Goal: Task Accomplishment & Management: Manage account settings

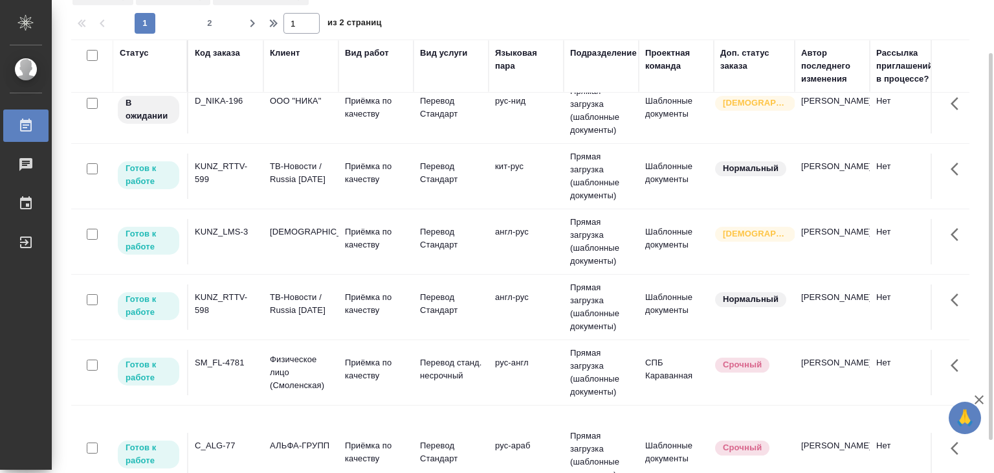
scroll to position [1298, 0]
click at [306, 439] on p "АЛЬФА-ГРУПП" at bounding box center [301, 445] width 62 height 13
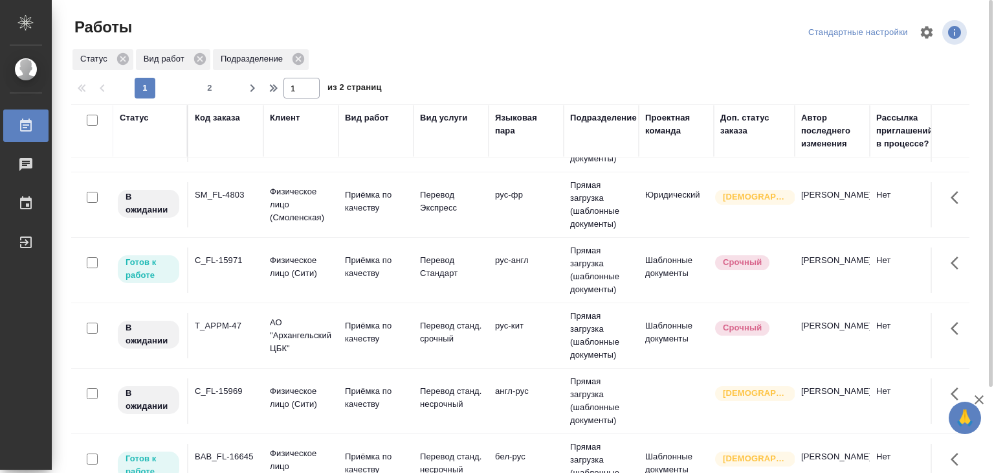
scroll to position [392, 0]
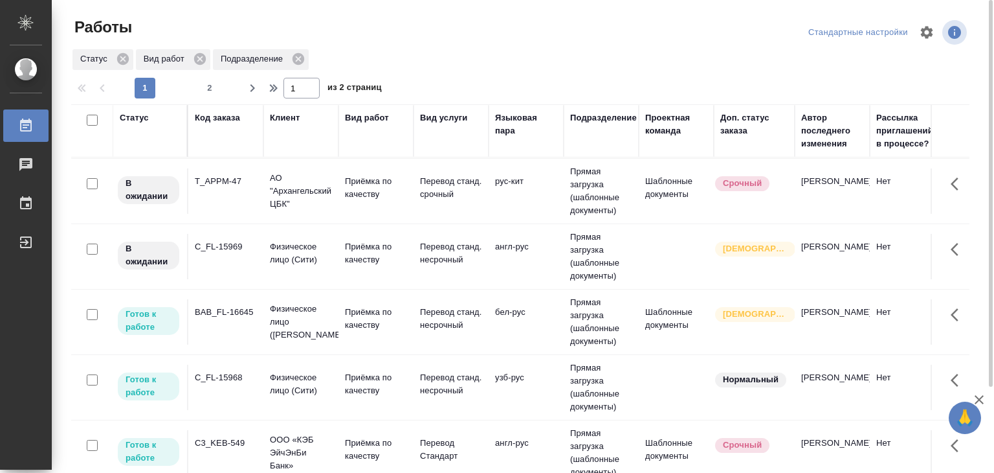
click at [313, 395] on p "Физическое лицо (Сити)" at bounding box center [301, 384] width 62 height 26
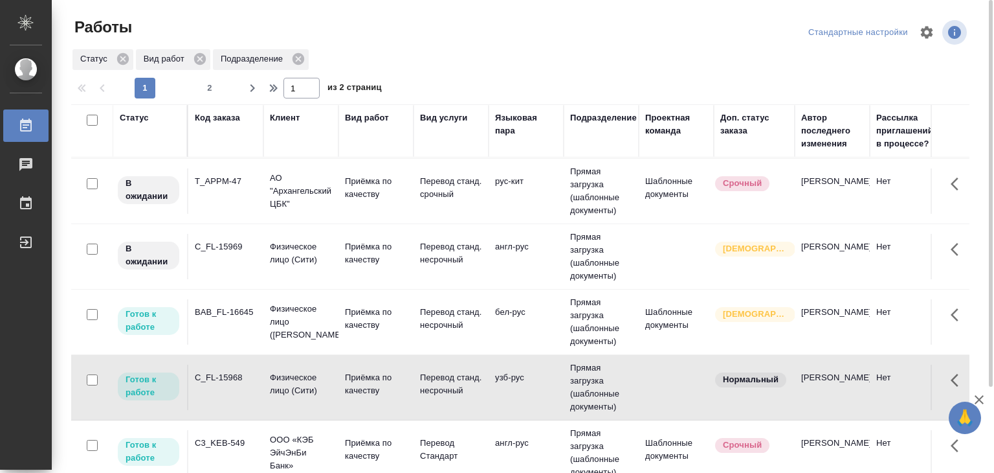
click at [322, 322] on p "Физическое лицо (Бабушкинская)" at bounding box center [301, 321] width 62 height 39
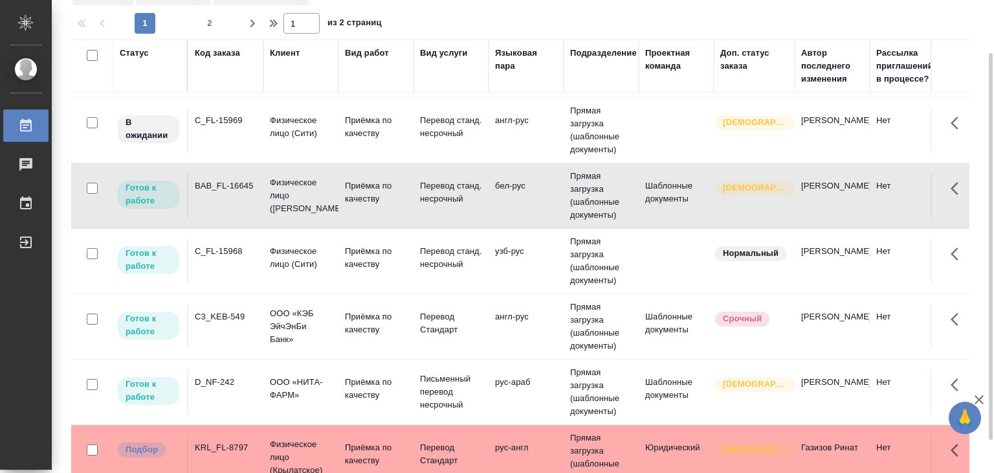
scroll to position [777, 0]
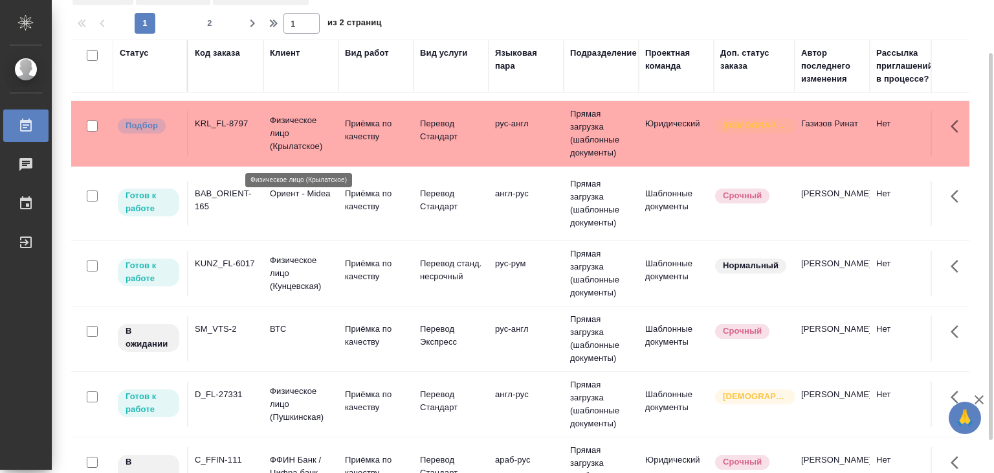
click at [309, 140] on p "Физическое лицо (Крылатское)" at bounding box center [301, 133] width 62 height 39
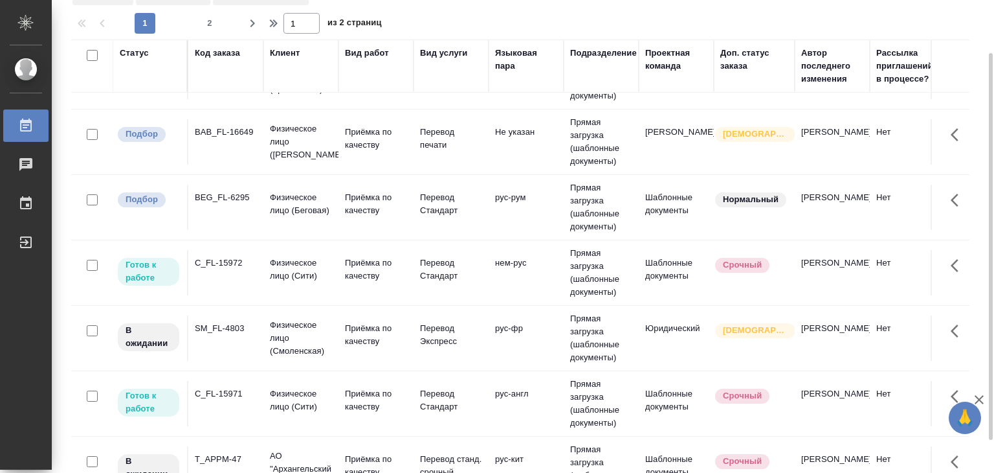
scroll to position [0, 0]
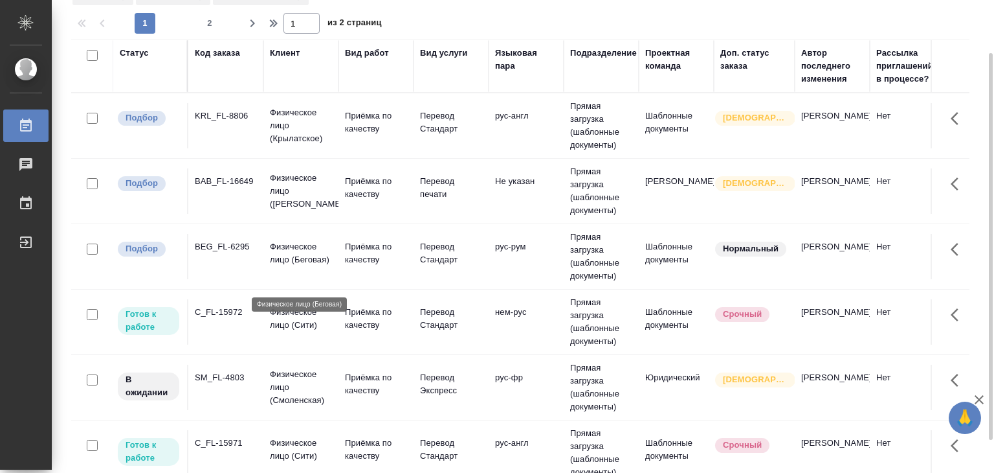
click at [299, 266] on p "Физическое лицо (Беговая)" at bounding box center [301, 253] width 62 height 26
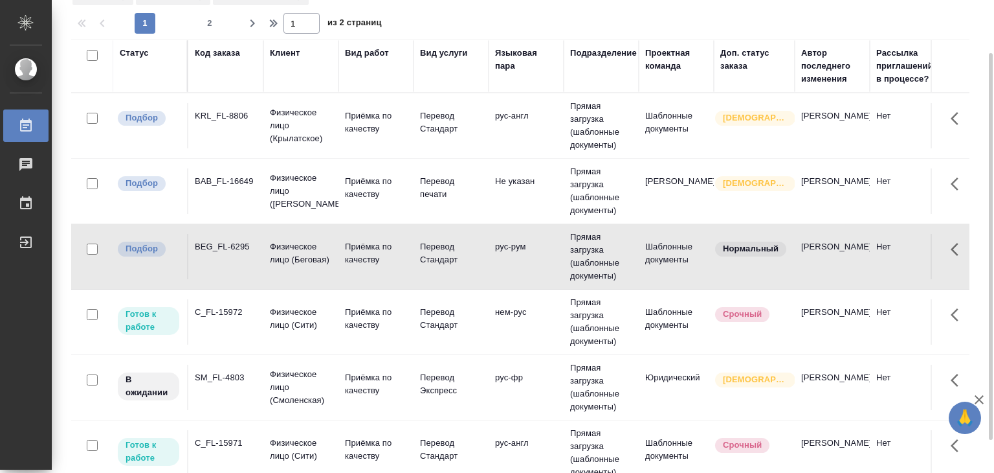
click at [247, 182] on div "BAB_FL-16649" at bounding box center [226, 181] width 62 height 13
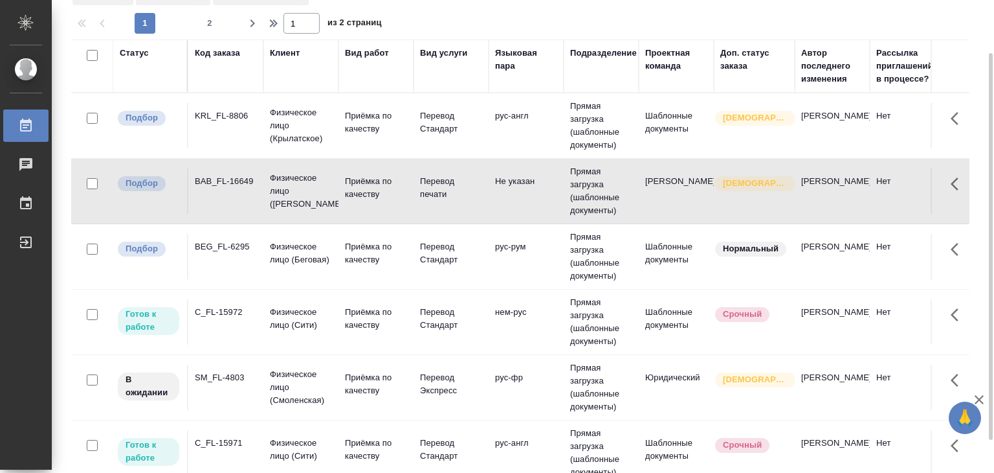
click at [230, 121] on div "KRL_FL-8806" at bounding box center [226, 115] width 62 height 13
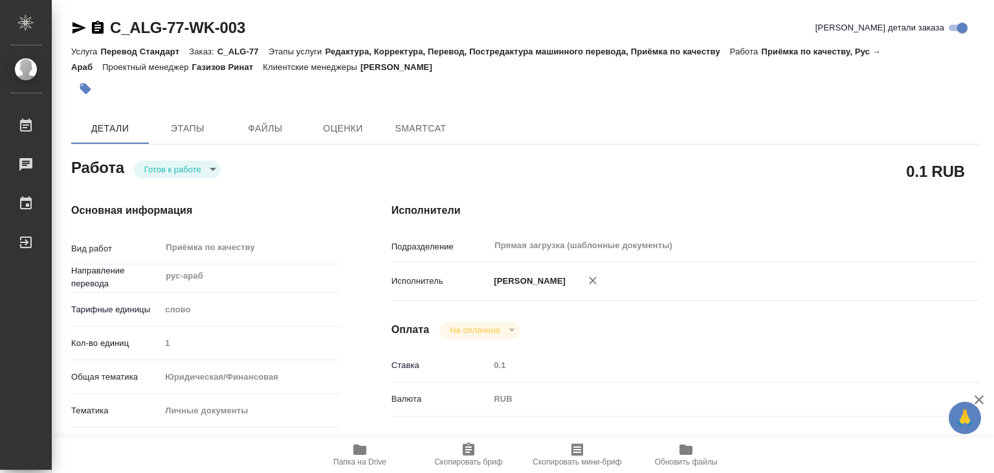
type textarea "x"
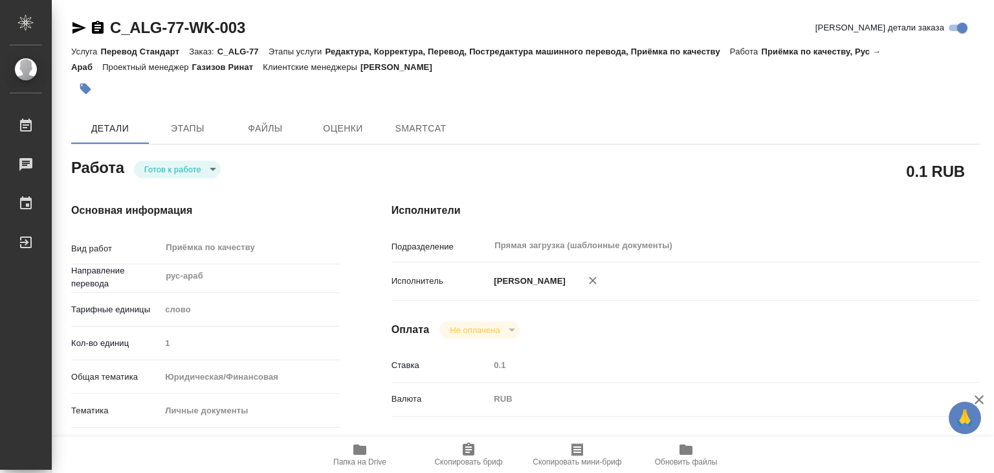
type textarea "x"
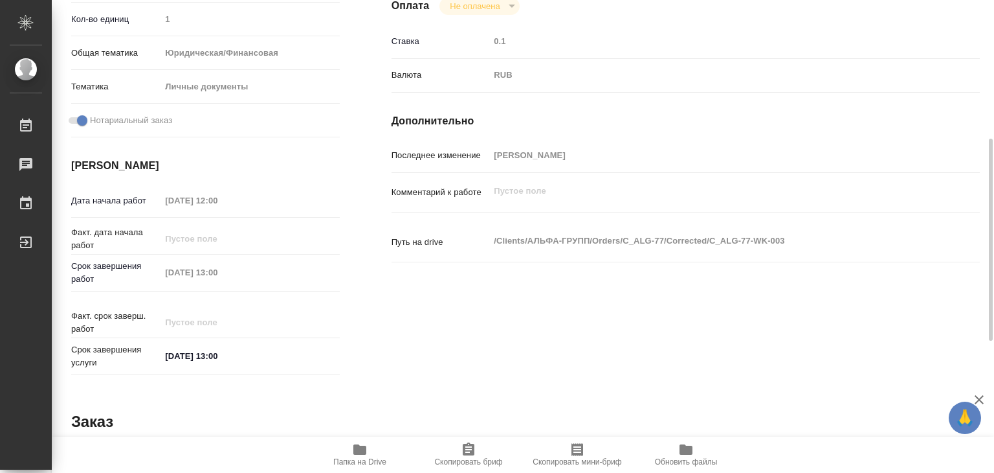
type textarea "x"
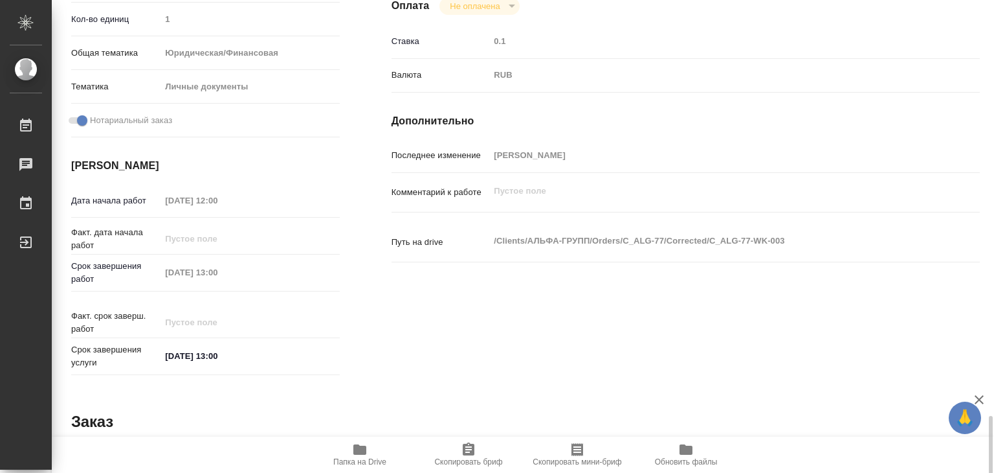
scroll to position [632, 0]
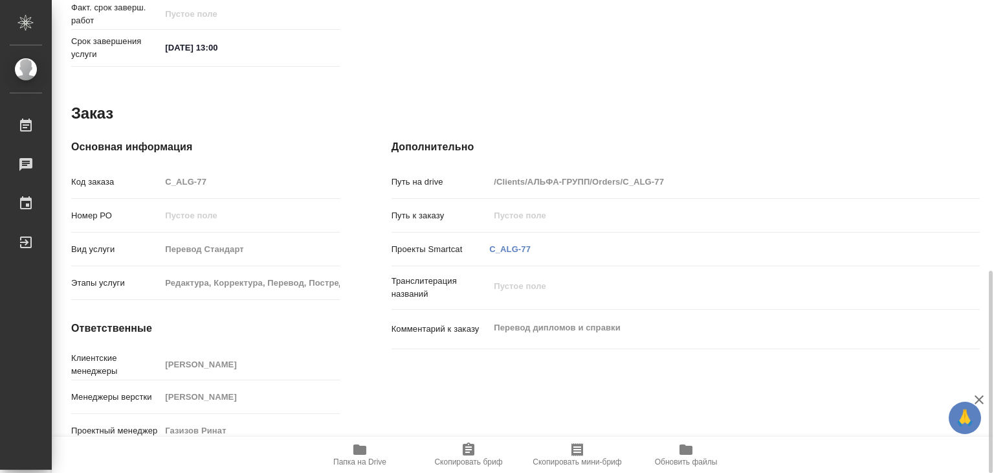
type textarea "x"
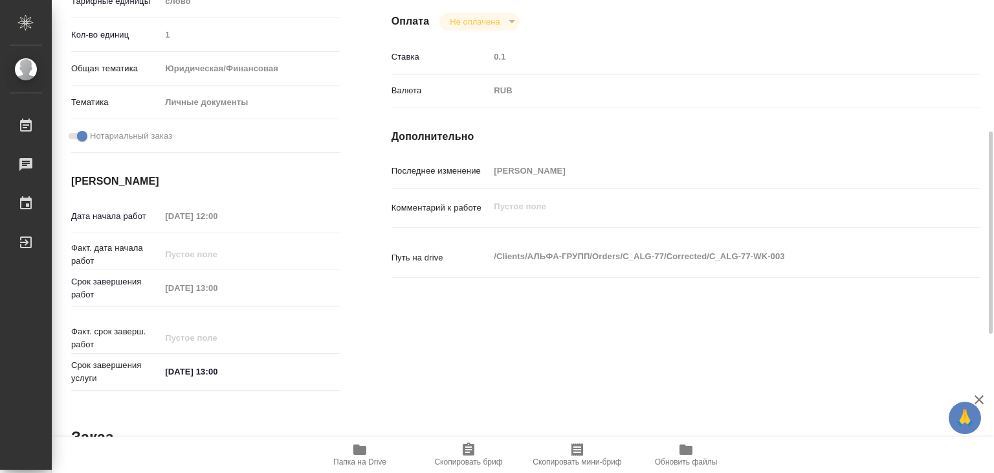
type textarea "x"
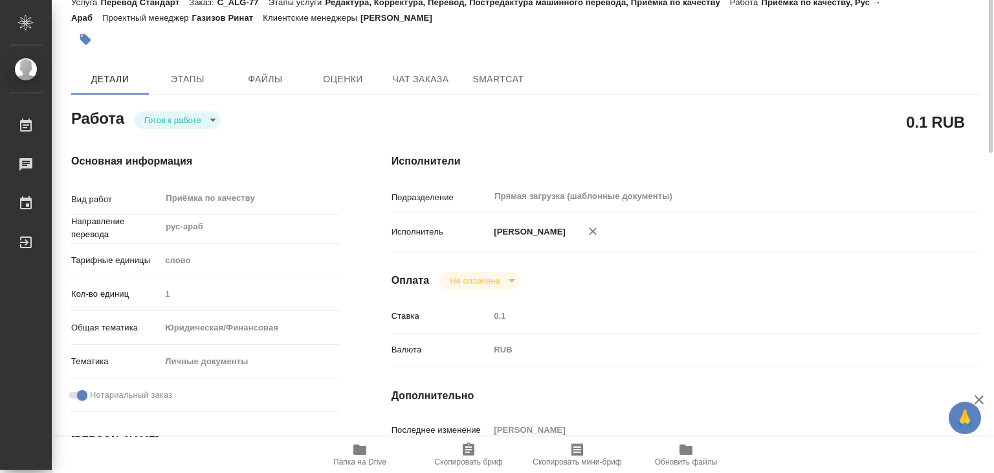
scroll to position [0, 0]
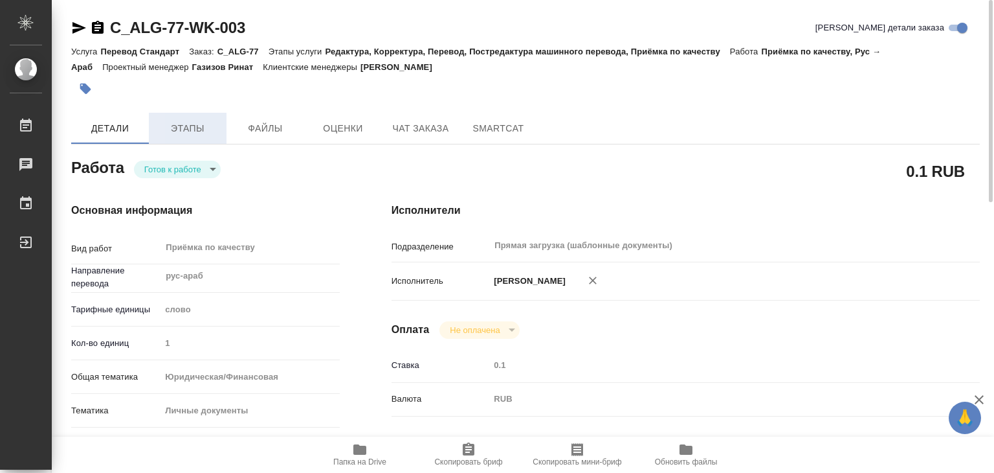
click at [206, 140] on button "Этапы" at bounding box center [188, 128] width 78 height 31
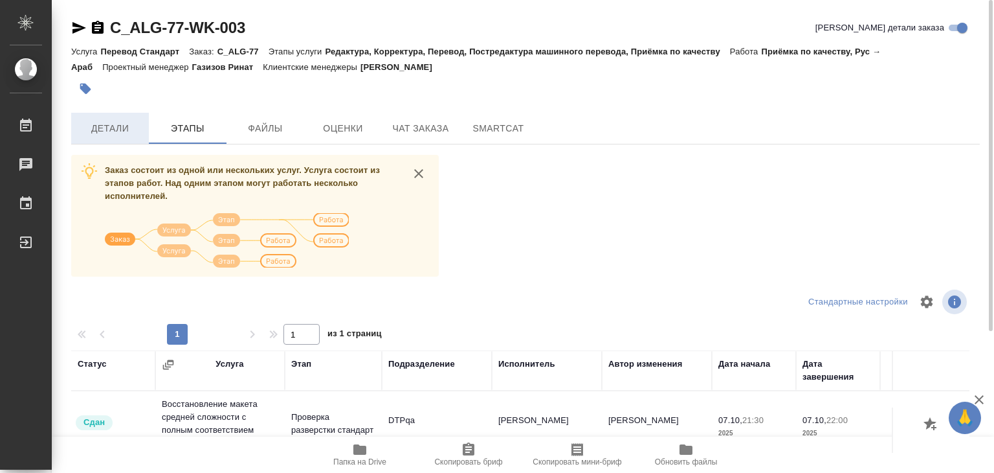
click at [137, 133] on span "Детали" at bounding box center [110, 128] width 62 height 16
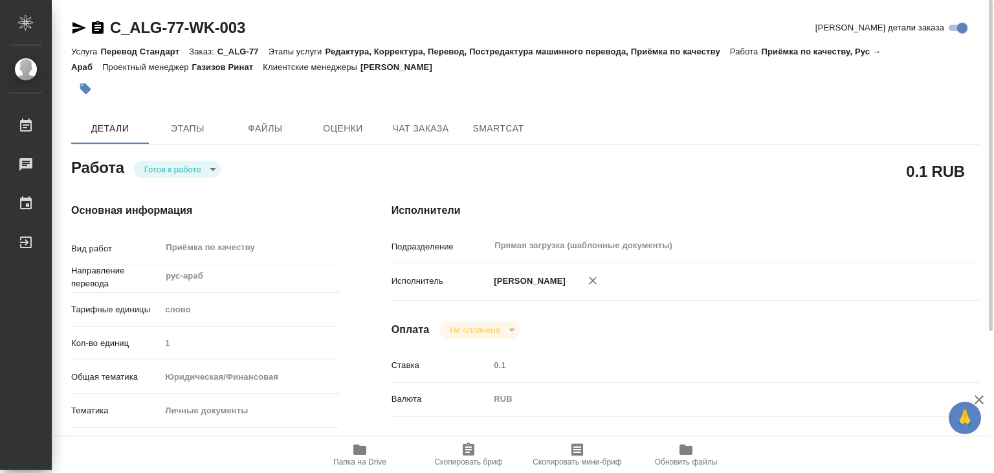
type textarea "x"
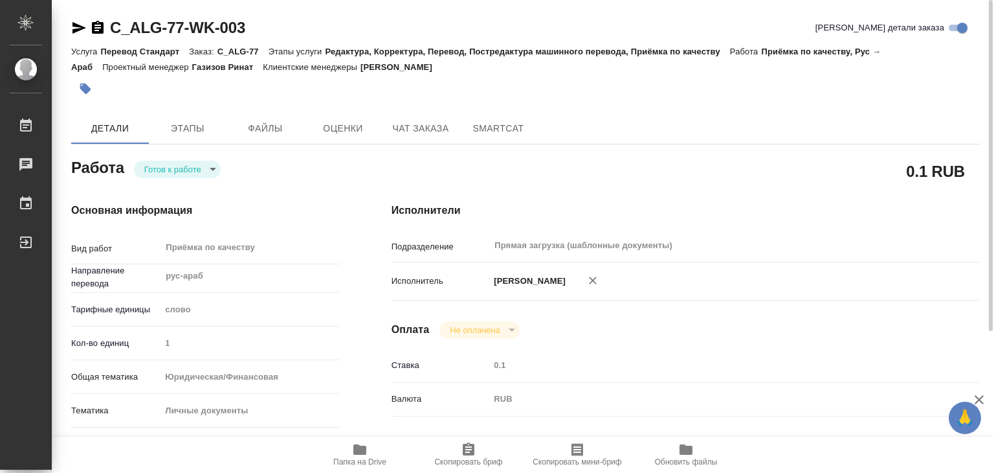
type textarea "x"
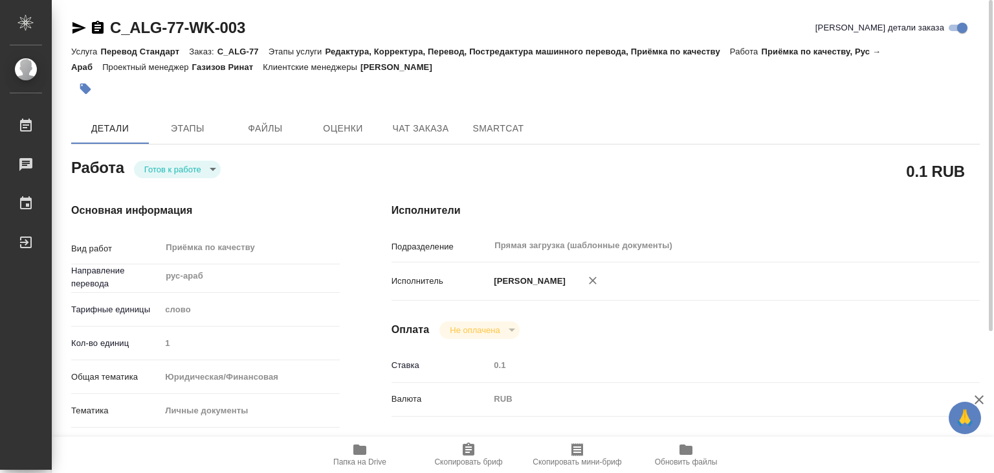
type textarea "x"
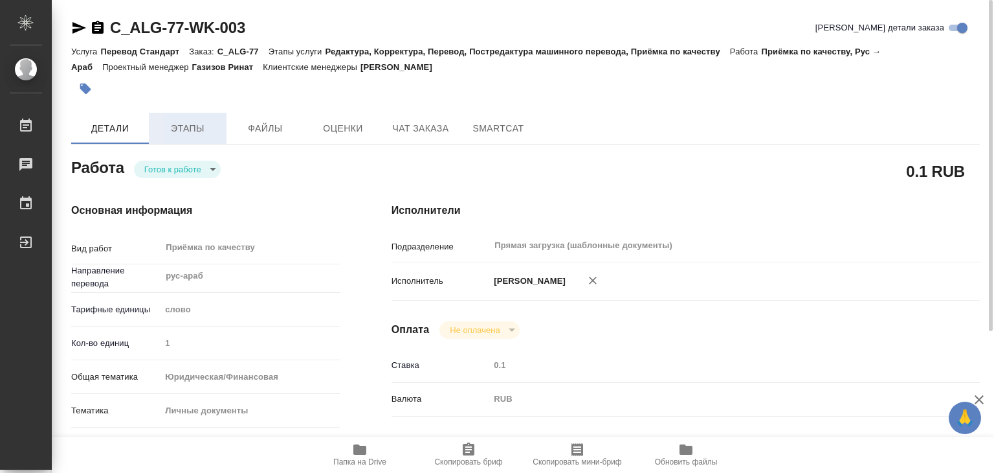
click at [187, 128] on span "Этапы" at bounding box center [188, 128] width 62 height 16
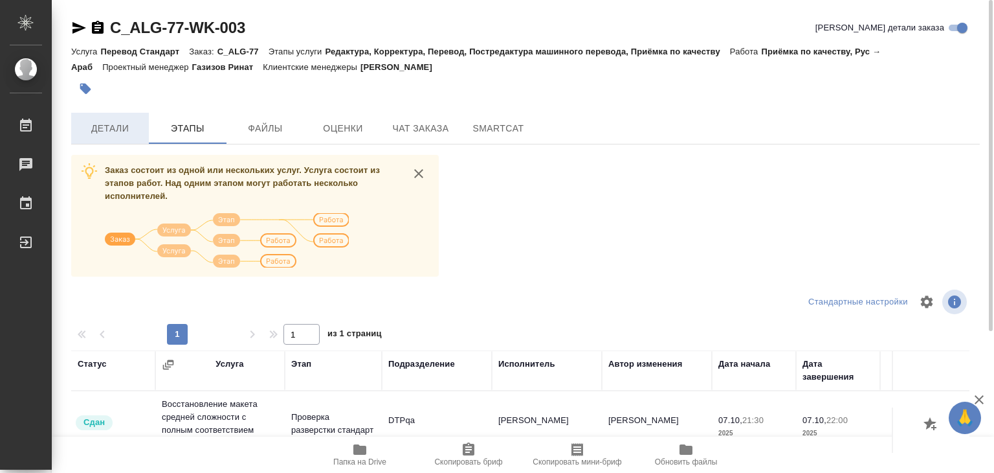
click at [128, 131] on span "Детали" at bounding box center [110, 128] width 62 height 16
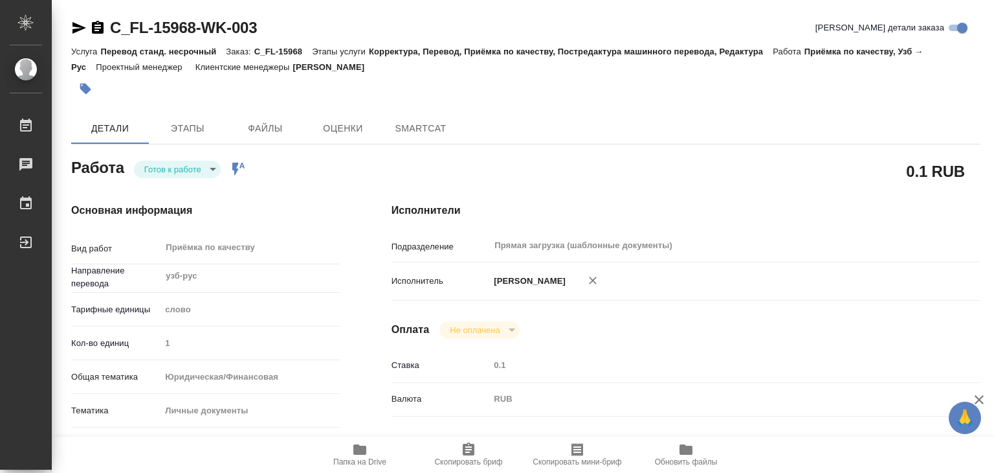
type textarea "x"
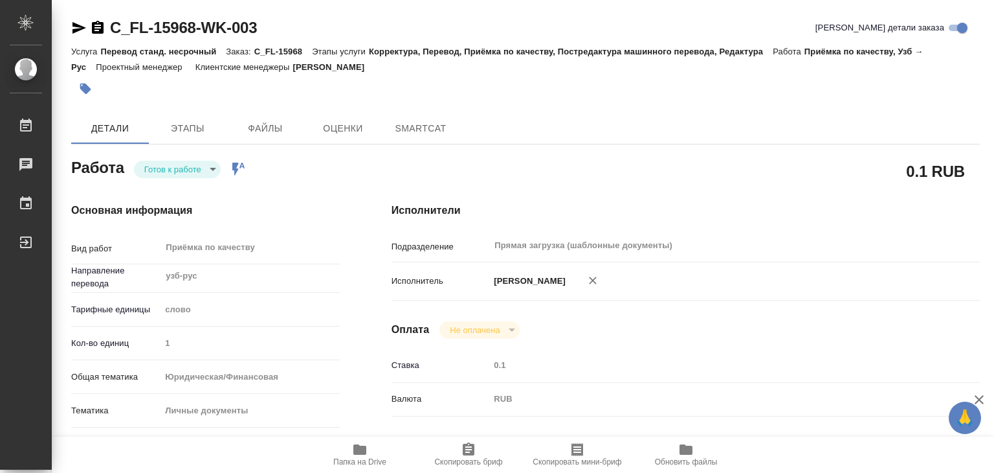
type textarea "x"
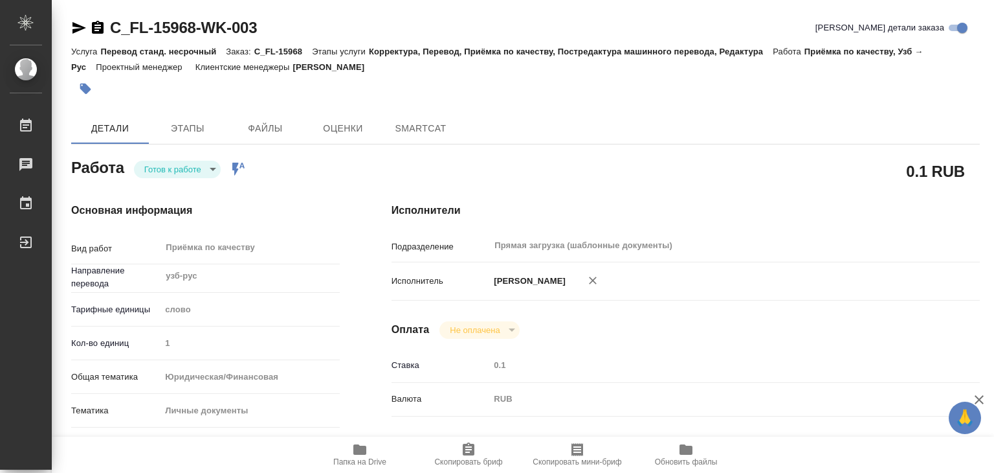
type textarea "x"
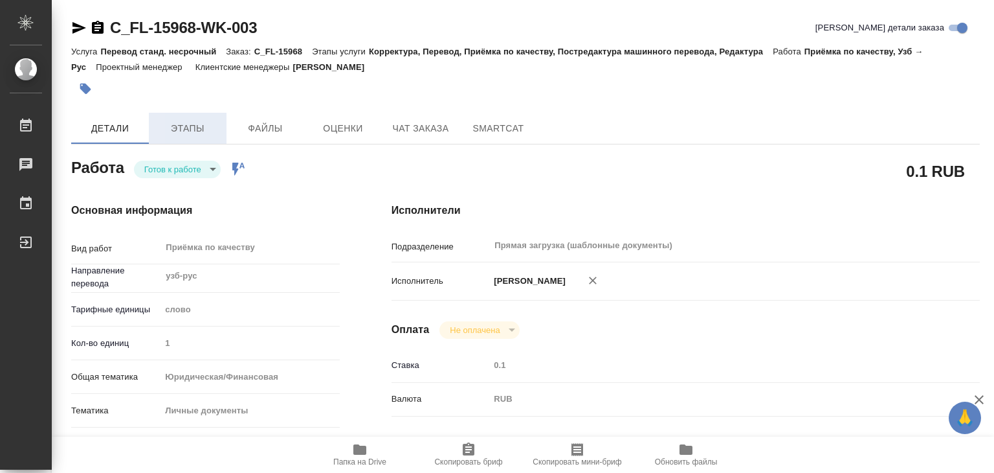
click at [188, 126] on span "Этапы" at bounding box center [188, 128] width 62 height 16
type textarea "x"
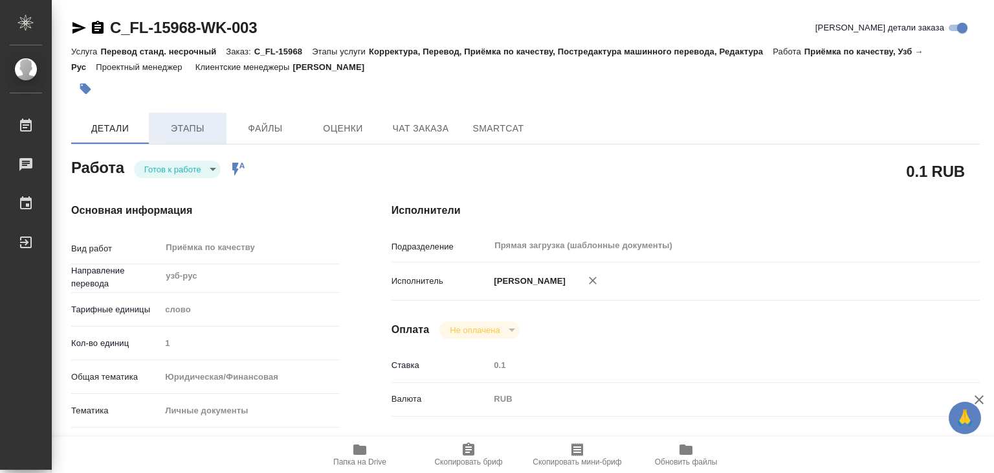
type textarea "x"
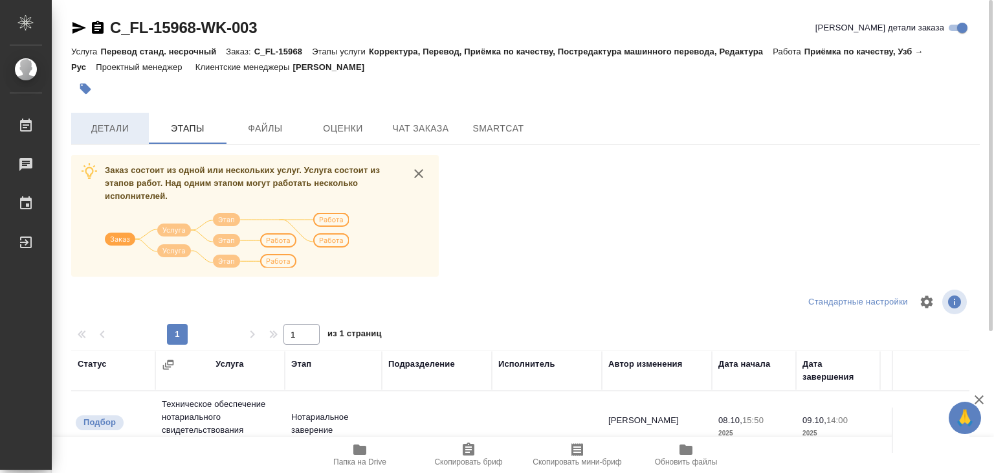
click at [144, 136] on button "Детали" at bounding box center [110, 128] width 78 height 31
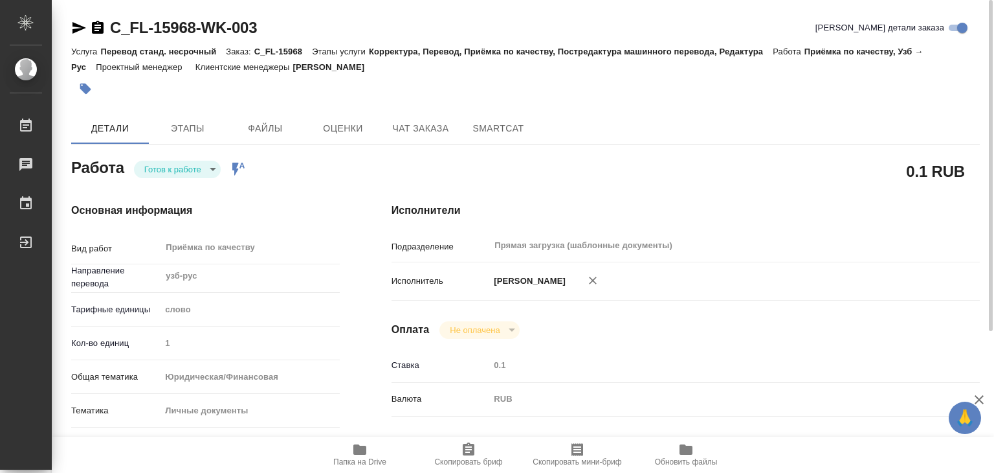
type textarea "x"
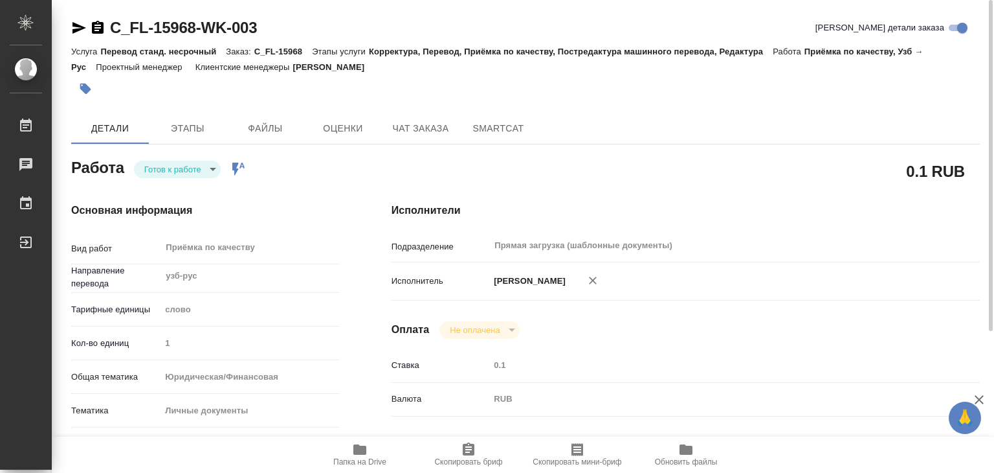
type textarea "x"
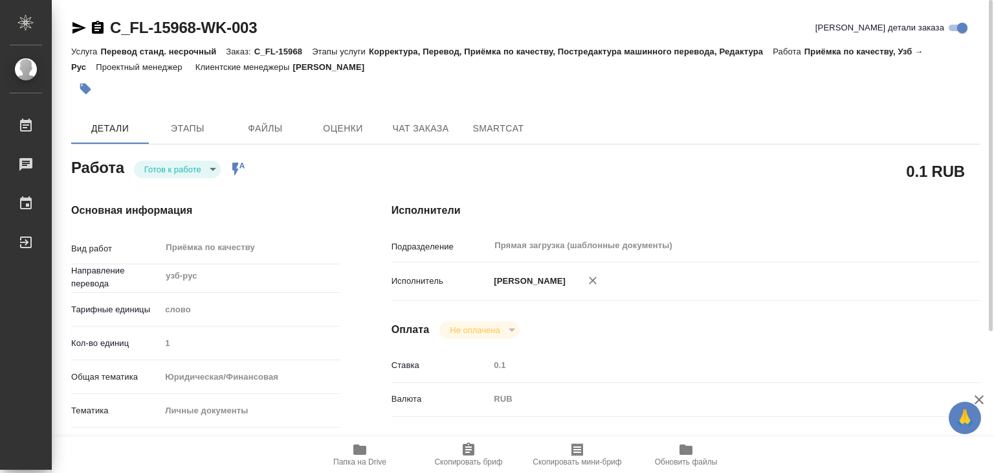
type textarea "x"
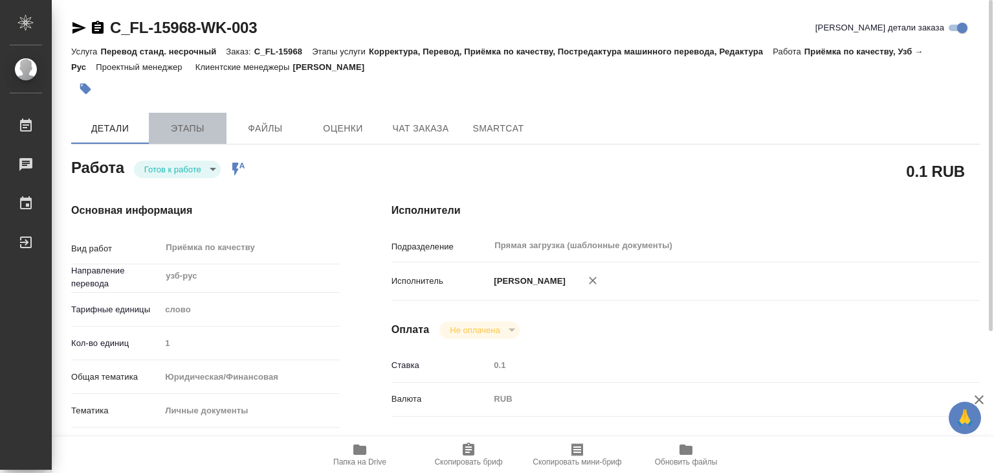
click at [209, 136] on button "Этапы" at bounding box center [188, 128] width 78 height 31
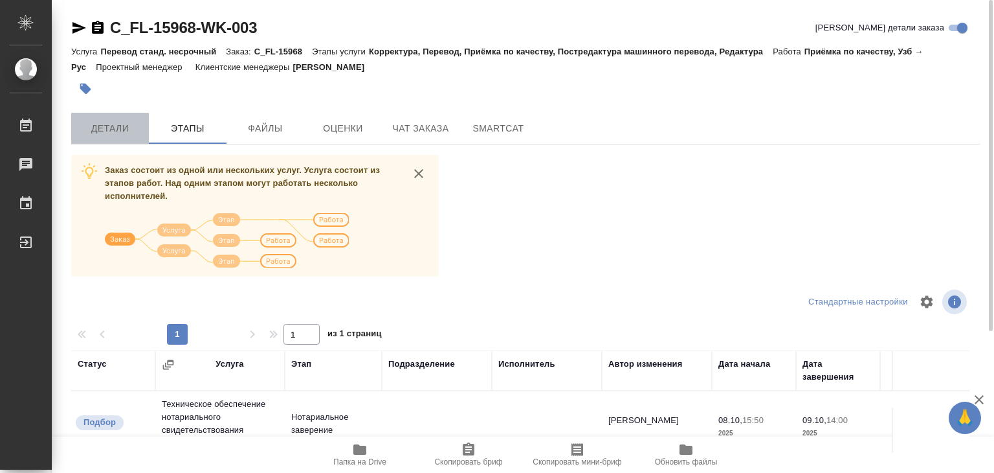
click at [109, 131] on span "Детали" at bounding box center [110, 128] width 62 height 16
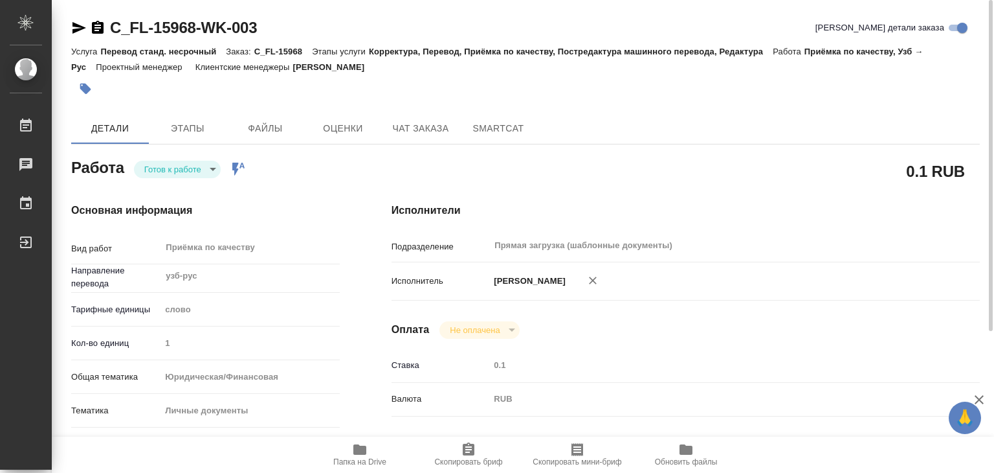
type textarea "x"
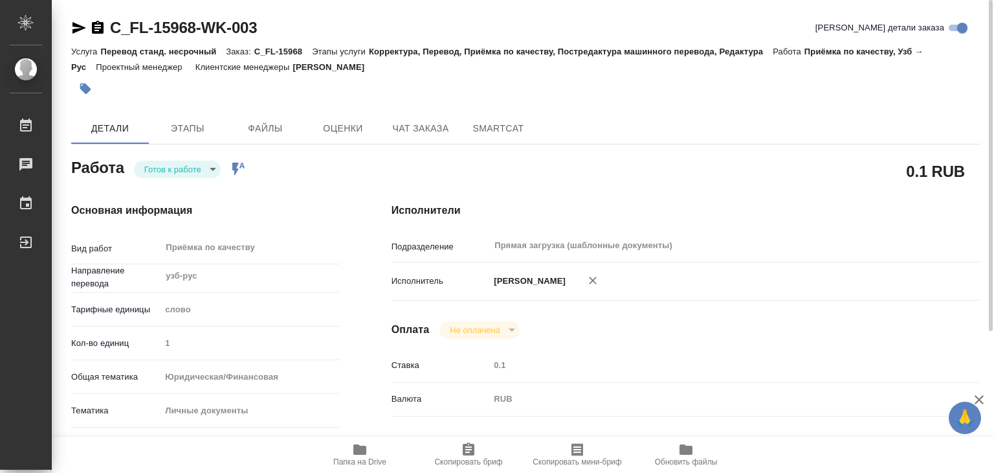
type textarea "x"
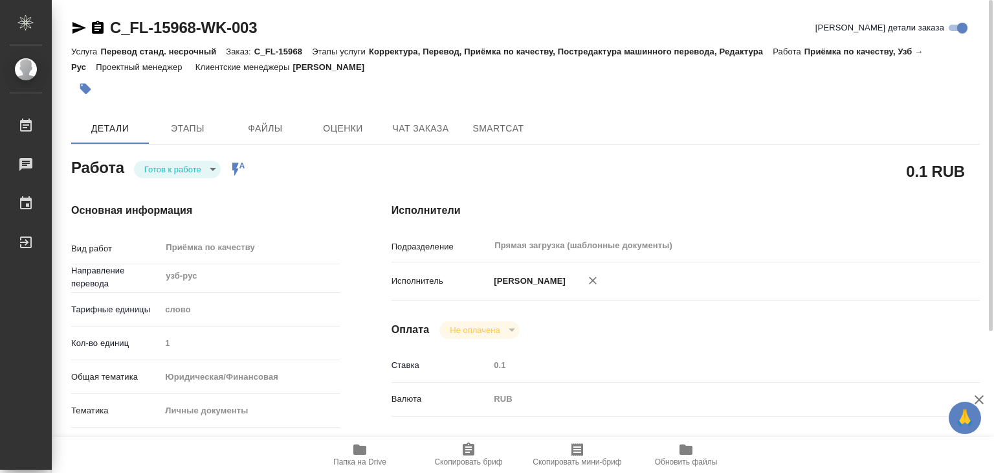
scroll to position [65, 0]
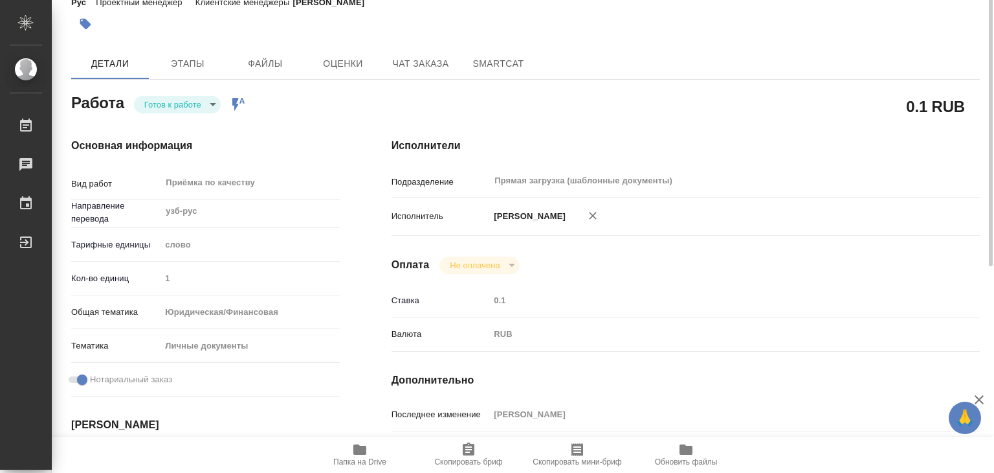
type textarea "x"
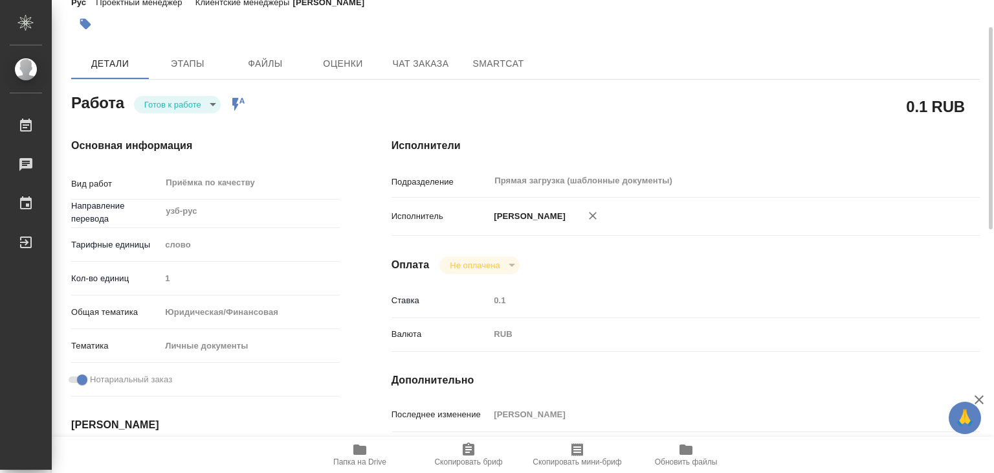
click at [360, 462] on span "Папка на Drive" at bounding box center [359, 461] width 53 height 9
type textarea "x"
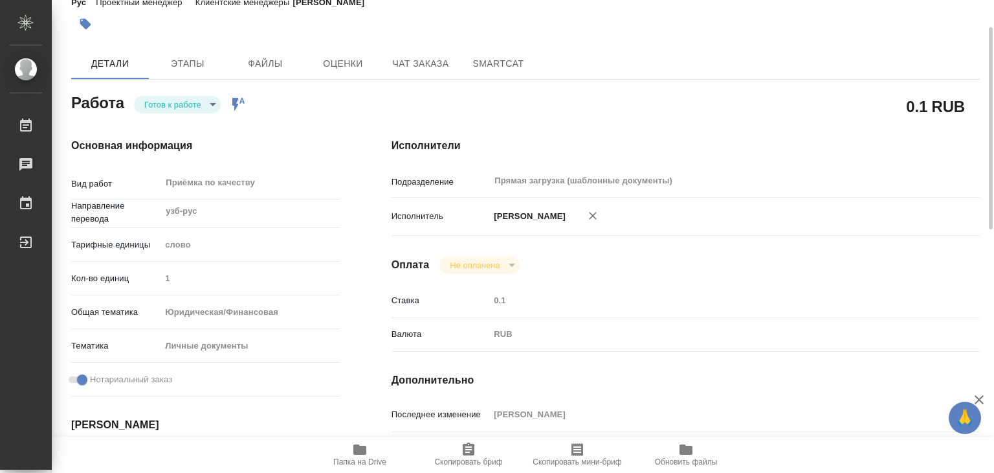
type textarea "x"
click at [181, 108] on body "🙏 .cls-1 fill:#fff; AWATERA Alilekova Valeriya Работы 0 Чаты График Выйти C_FL-…" at bounding box center [497, 236] width 994 height 473
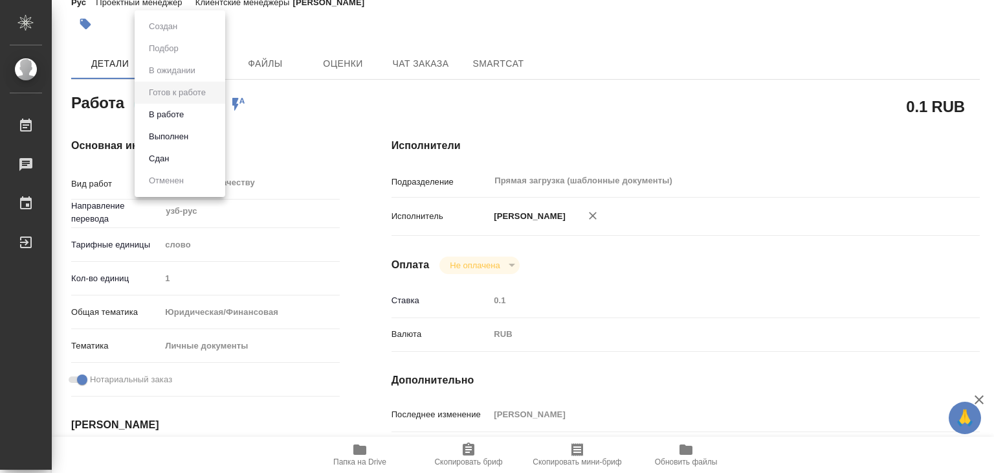
click at [181, 111] on button "В работе" at bounding box center [166, 114] width 43 height 14
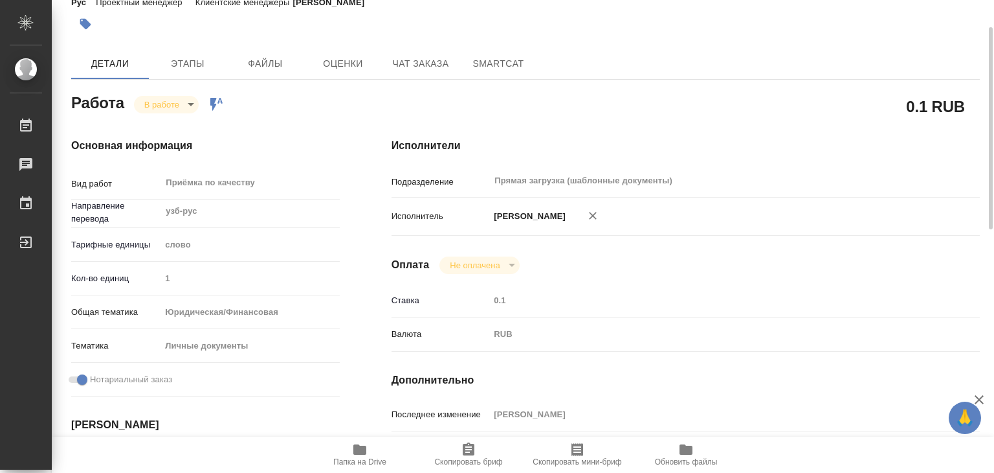
type textarea "x"
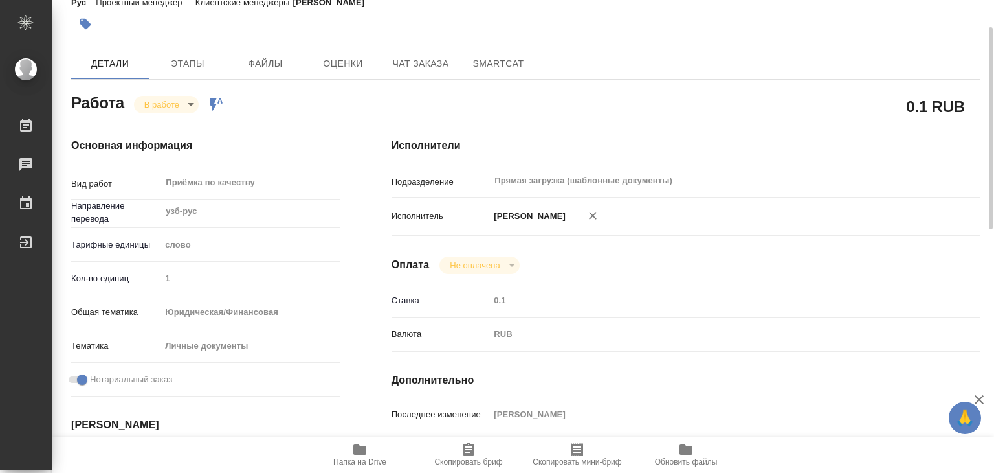
type textarea "x"
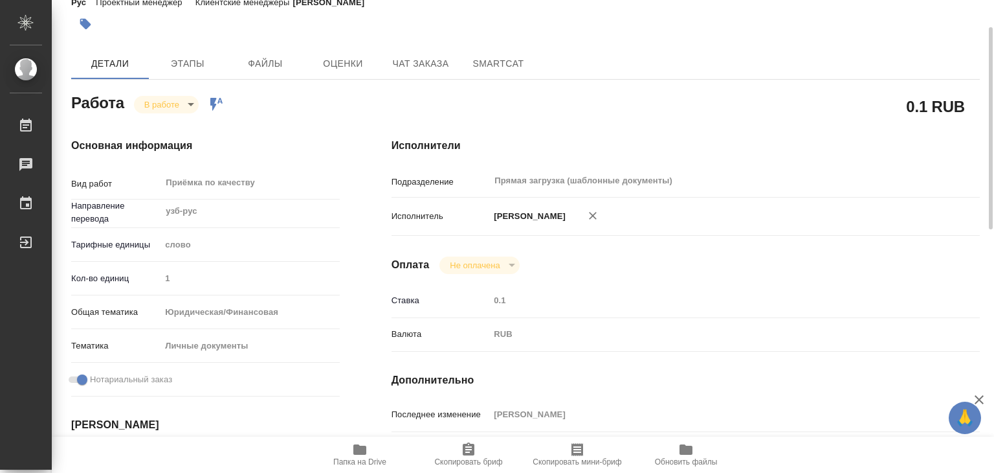
type textarea "x"
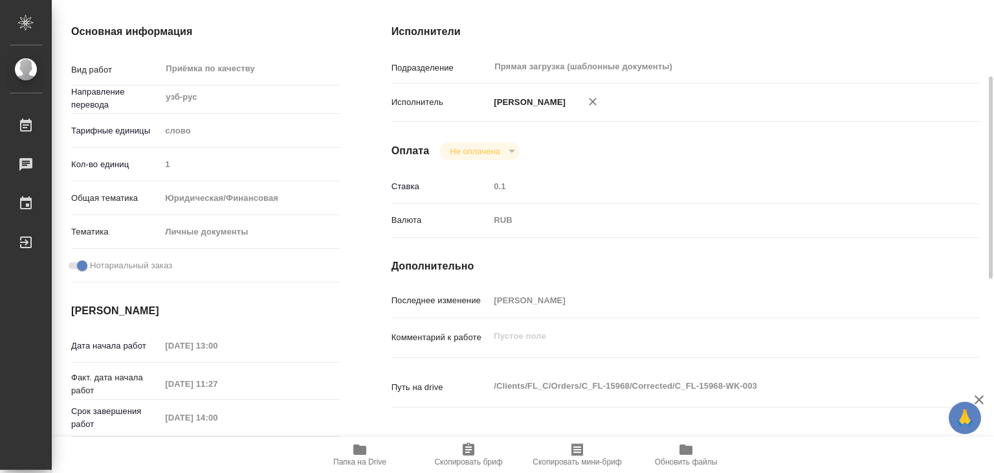
scroll to position [0, 0]
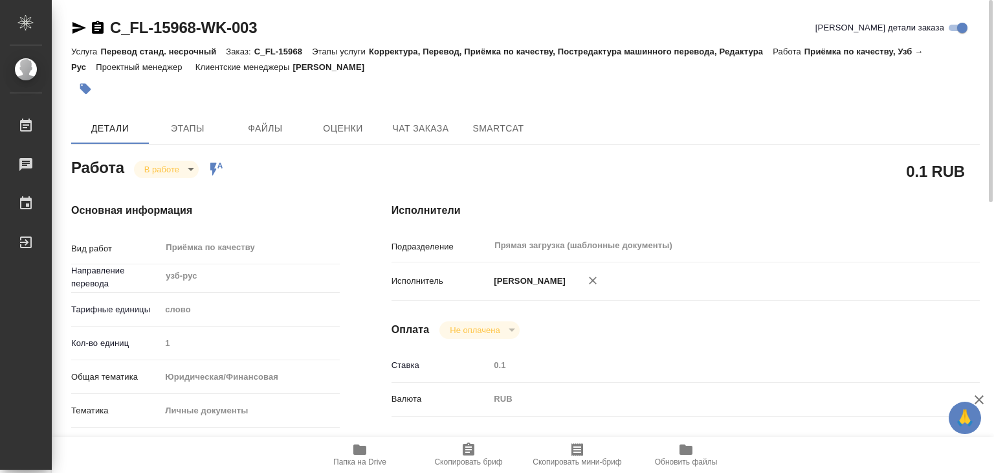
click at [82, 83] on icon "button" at bounding box center [85, 88] width 11 height 11
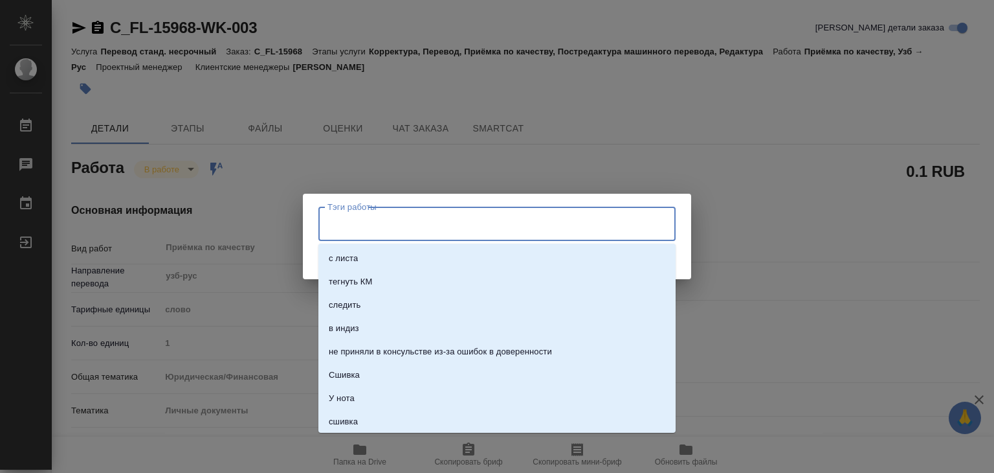
click at [469, 234] on input "Тэги работы" at bounding box center [484, 223] width 321 height 22
type input "185"
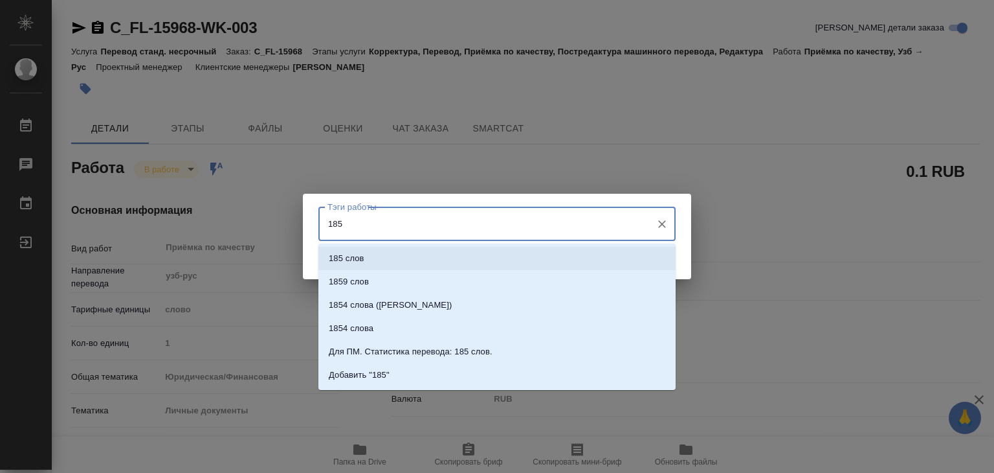
click at [513, 256] on li "185 слов" at bounding box center [496, 258] width 357 height 23
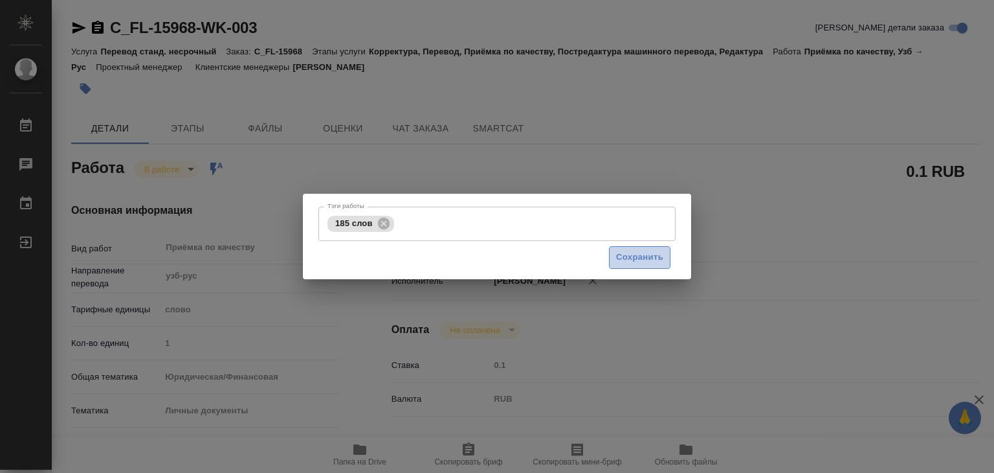
click at [626, 250] on span "Сохранить" at bounding box center [639, 257] width 47 height 15
type input "inProgress"
type textarea "Приёмка по качеству"
type textarea "x"
type input "узб-рус"
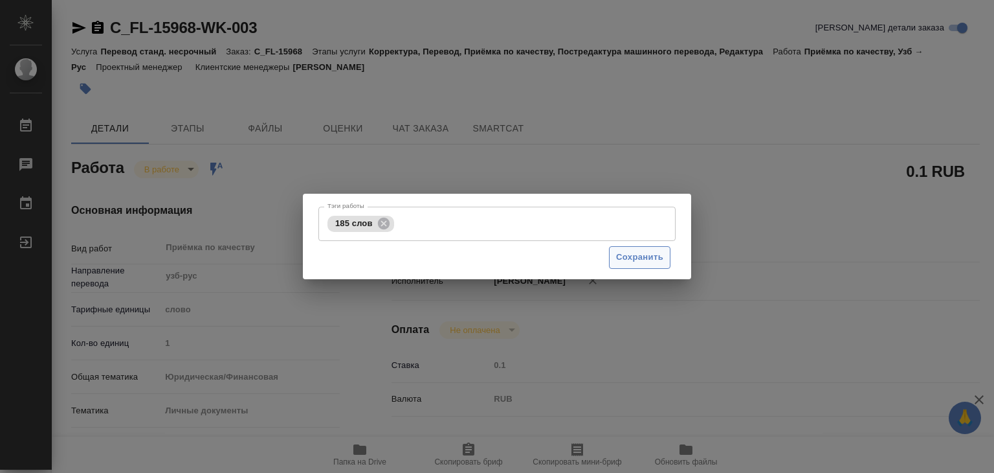
type input "5a8b1489cc6b4906c91bfd90"
type input "1"
type input "yr-fn"
type input "5a8b8b956a9677013d343cfe"
checkbox input "true"
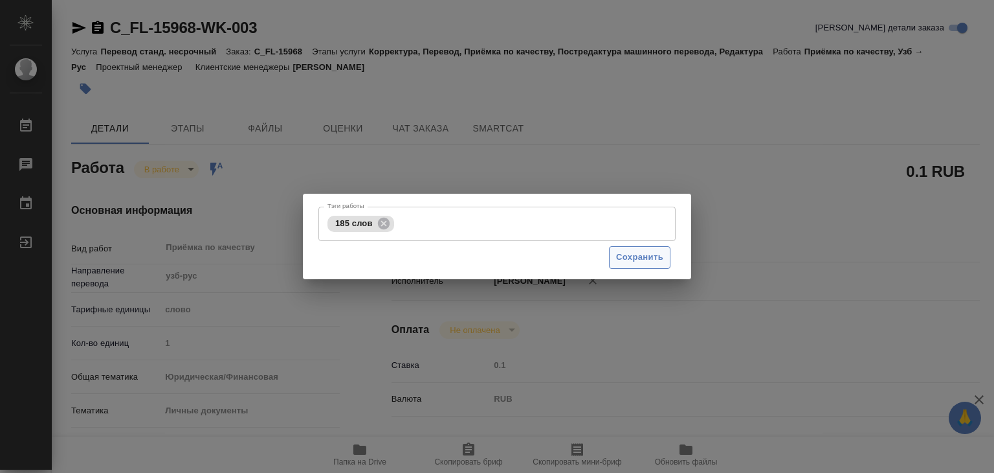
type input "09.10.2025 13:00"
type input "09.10.2025 11:27"
type input "09.10.2025 14:00"
type input "Прямая загрузка (шаблонные документы)"
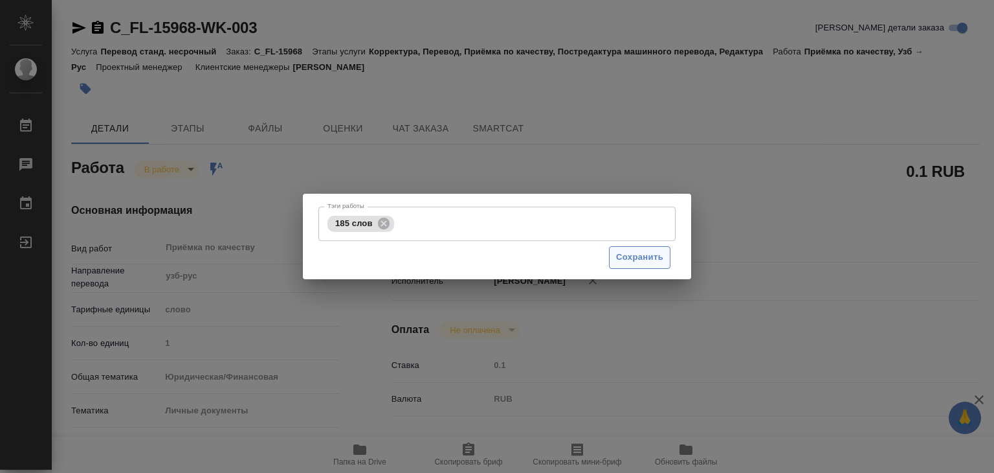
type input "notPayed"
type input "0.1"
type input "RUB"
type input "[PERSON_NAME]"
type textarea "x"
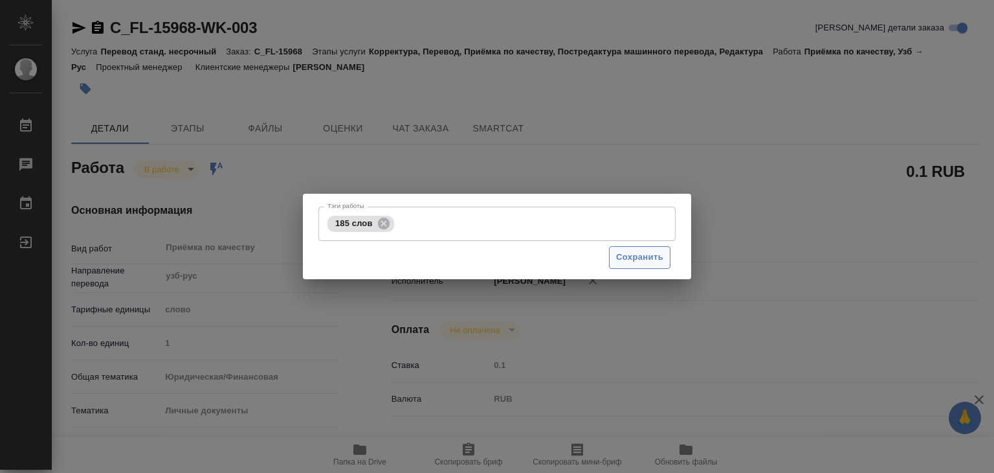
type textarea "/Clients/FL_C/Orders/C_FL-15968/Corrected/C_FL-15968-WK-003"
type textarea "x"
type input "C_FL-15968"
type input "Перевод станд. несрочный"
type input "Корректура, Перевод, Приёмка по качеству, Постредактура машинного перевода, Ред…"
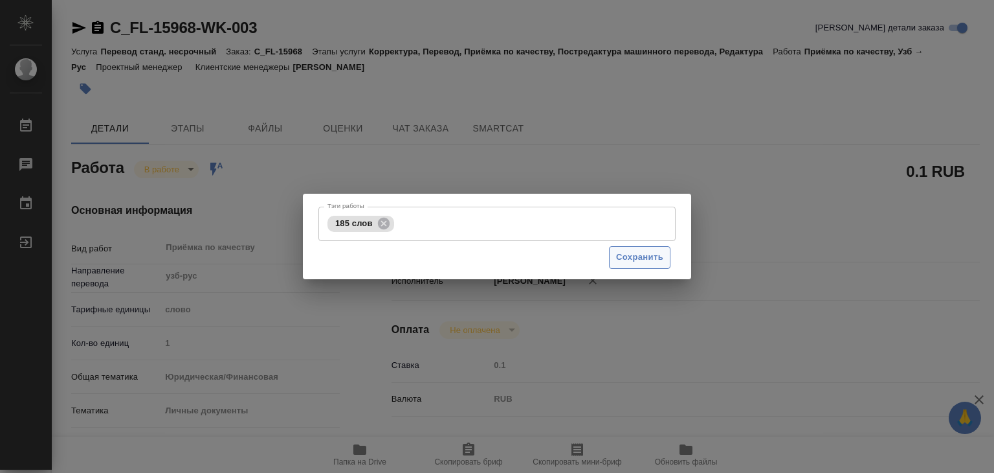
type input "[PERSON_NAME]"
type input "/Clients/FL_C/Orders/C_FL-15968"
type textarea "КУШАНОВ МАНСУР МУРОДЖОНОВИЧ"
type textarea "x"
type textarea "нот"
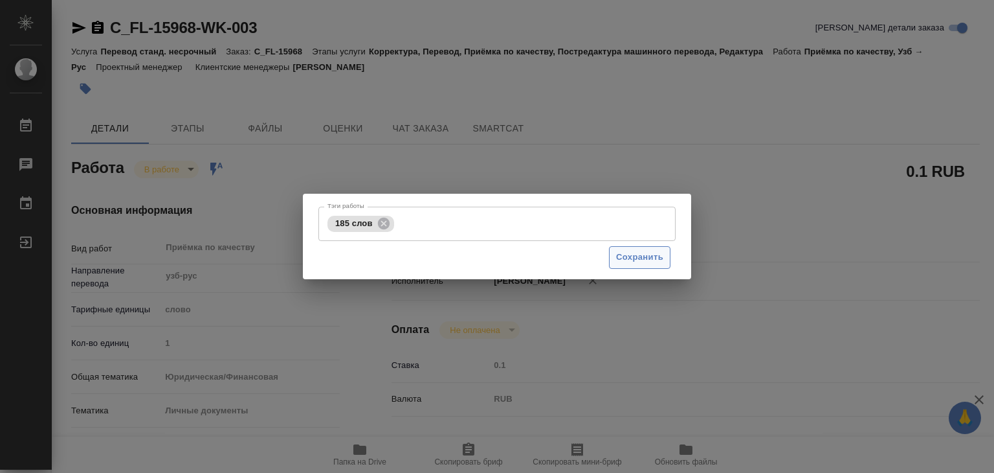
type textarea "x"
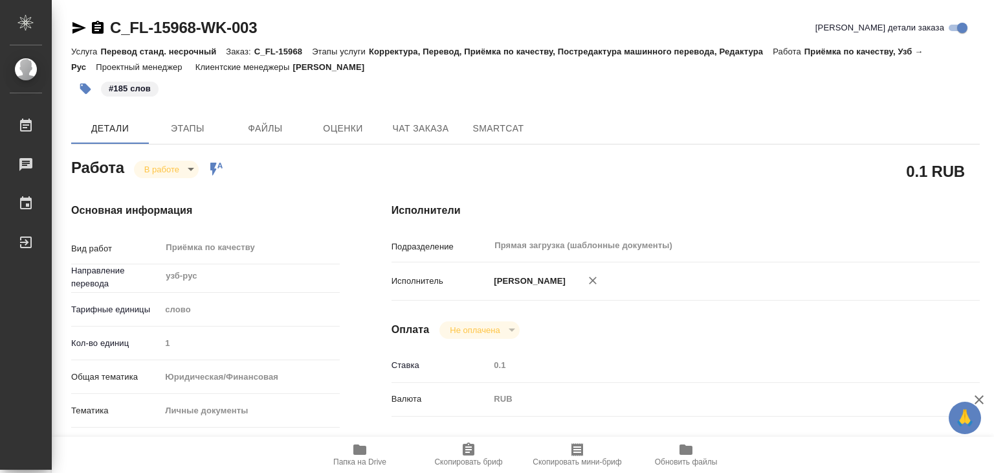
type textarea "x"
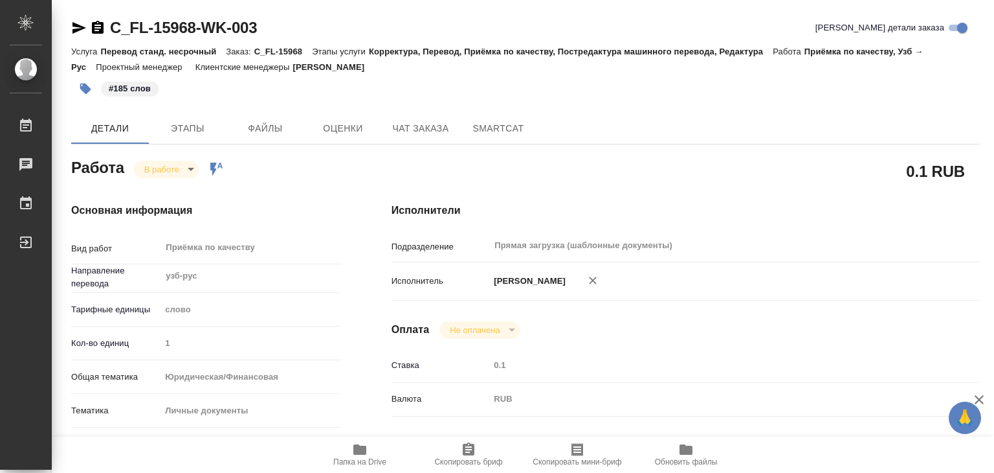
type textarea "x"
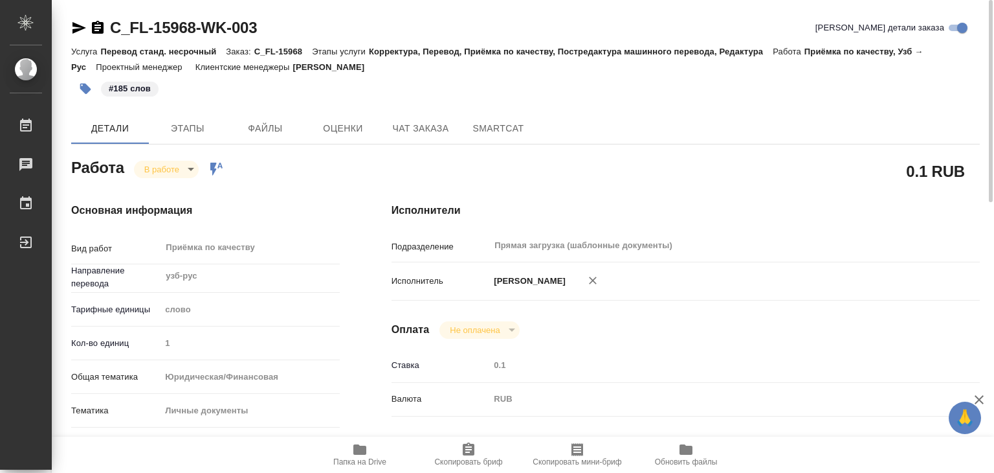
type textarea "x"
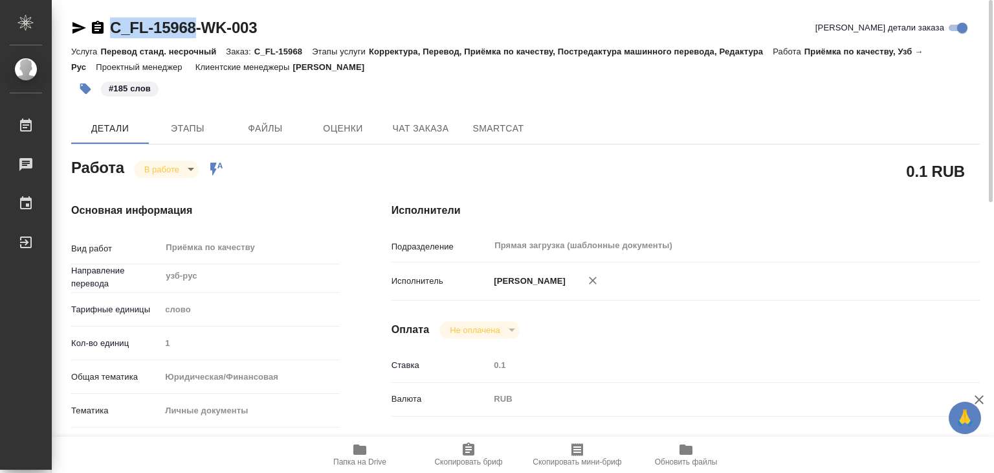
drag, startPoint x: 104, startPoint y: 8, endPoint x: 199, endPoint y: 14, distance: 96.0
copy link "C_FL-15968"
click at [189, 166] on body "🙏 .cls-1 fill:#fff; AWATERA Alilekova Valeriya Работы 0 Чаты График Выйти C_FL-…" at bounding box center [497, 236] width 994 height 473
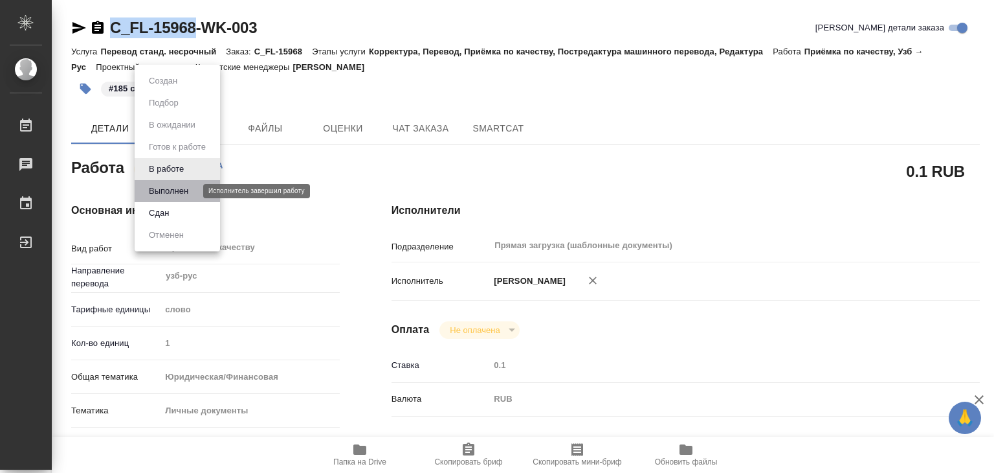
click at [190, 194] on button "Выполнен" at bounding box center [168, 191] width 47 height 14
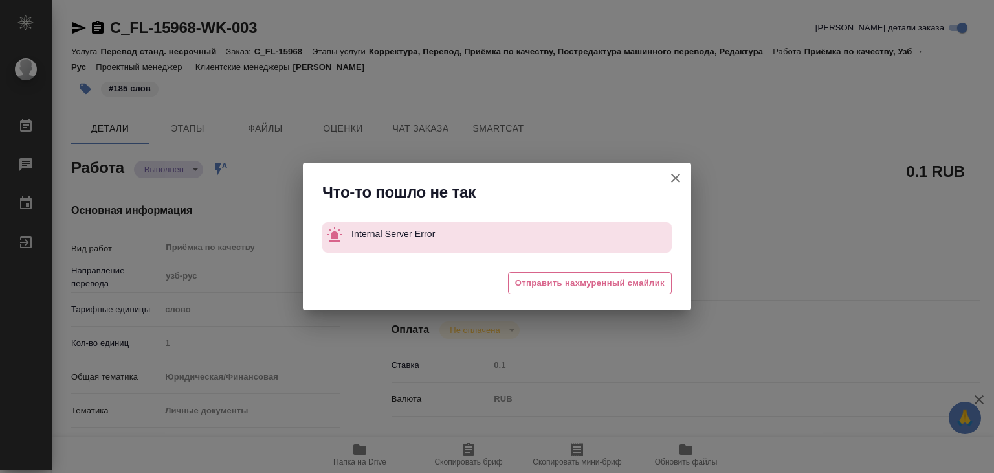
type textarea "x"
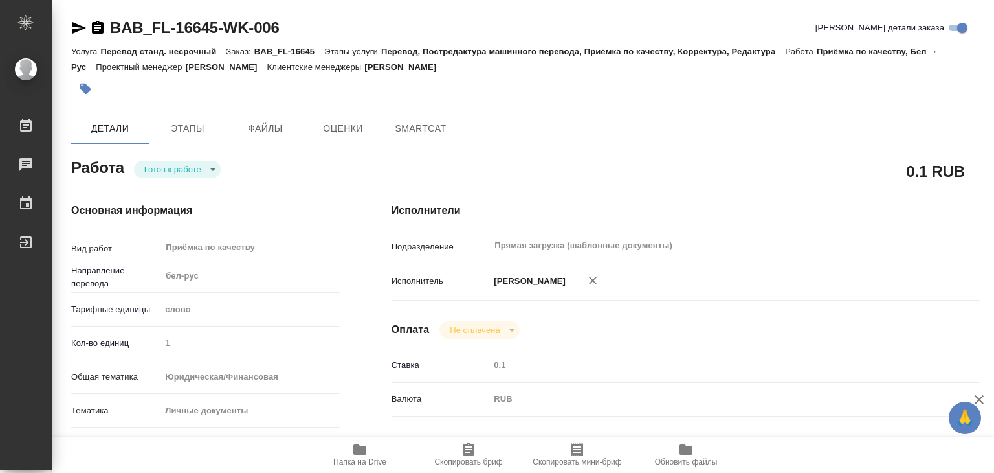
type textarea "x"
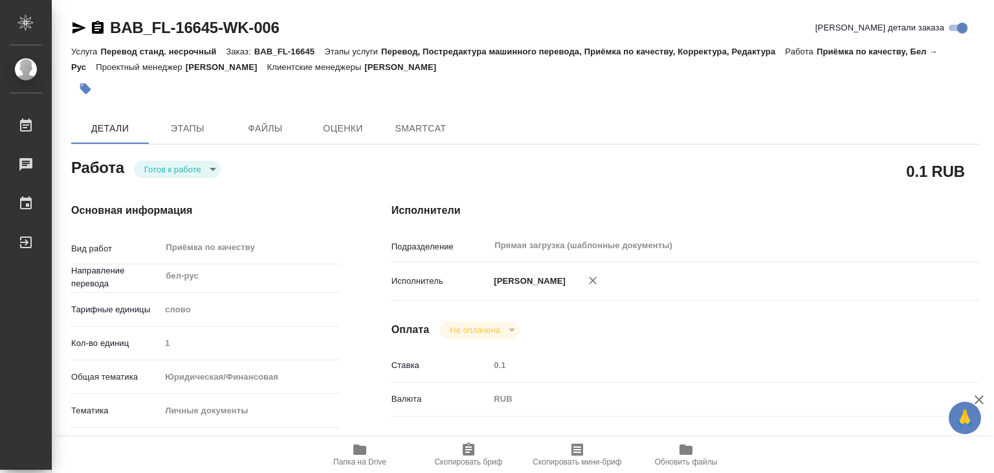
type textarea "x"
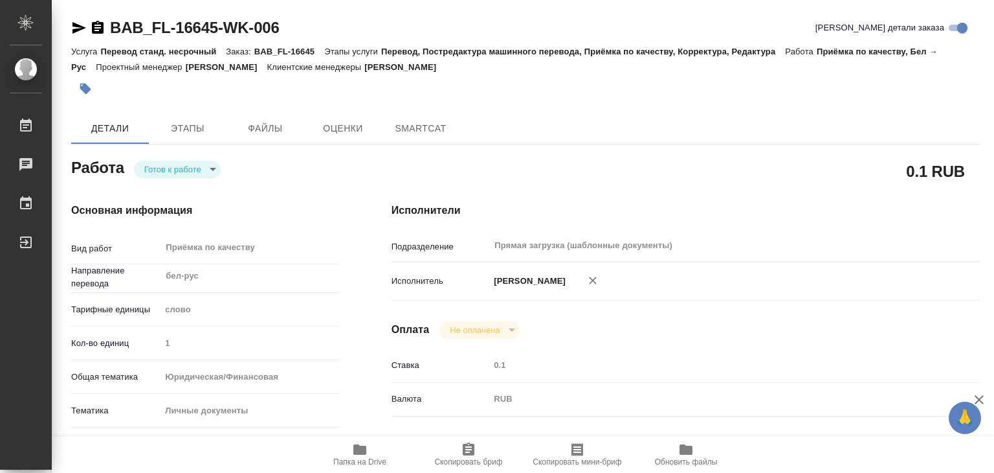
type textarea "x"
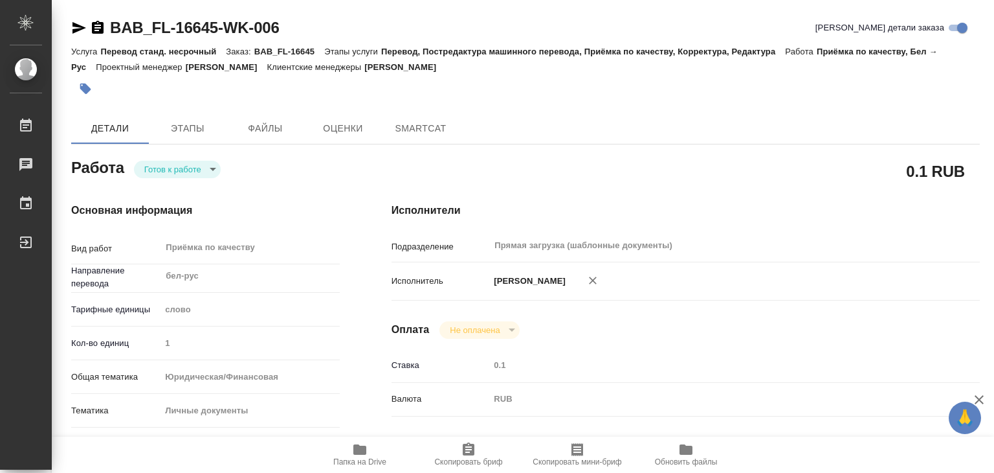
type textarea "x"
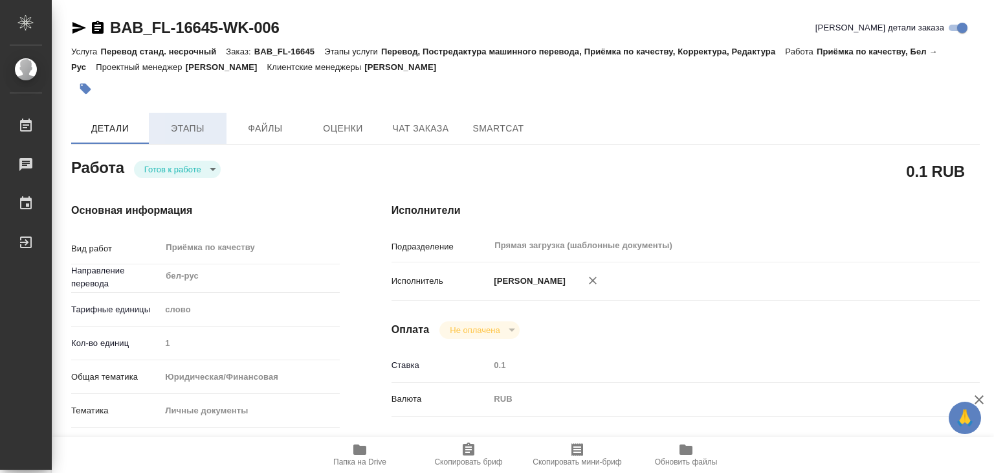
click at [194, 122] on span "Этапы" at bounding box center [188, 128] width 62 height 16
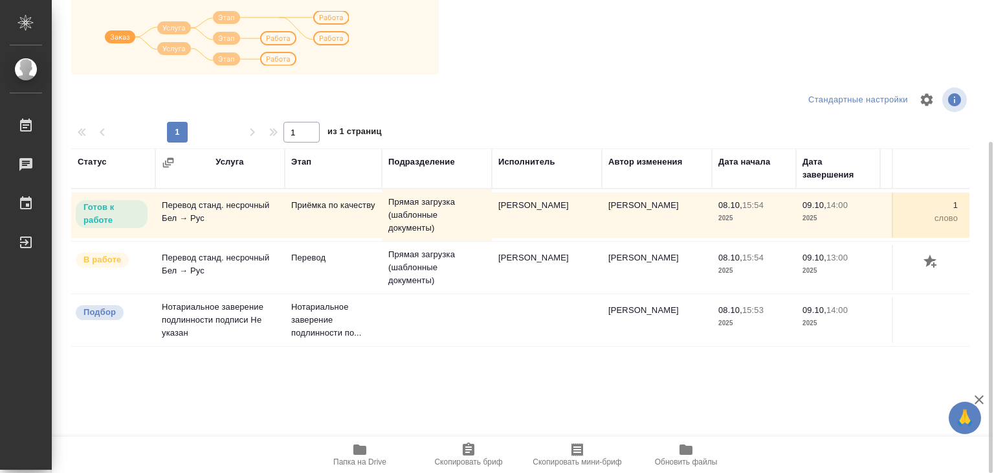
scroll to position [8, 0]
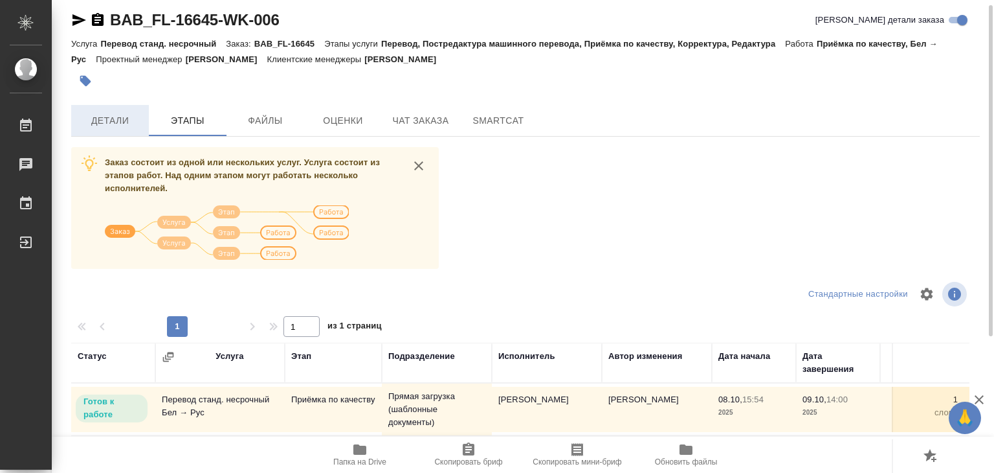
click at [139, 124] on span "Детали" at bounding box center [110, 121] width 62 height 16
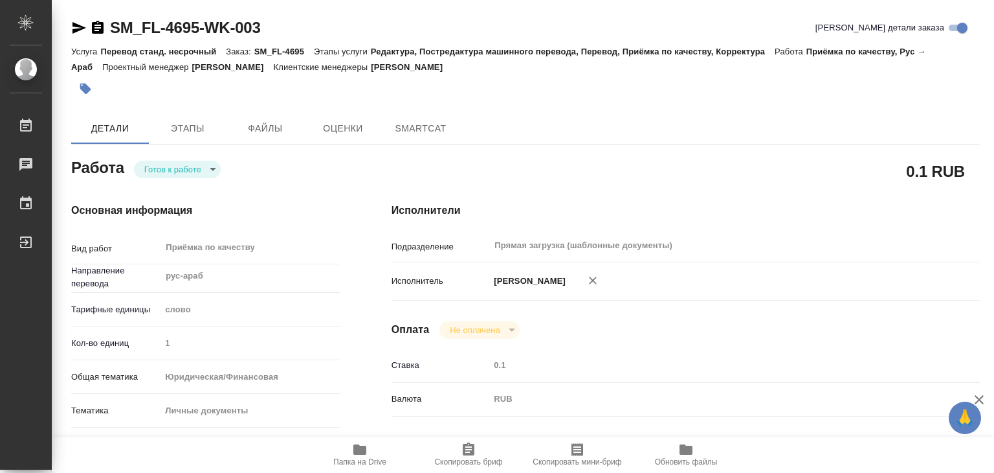
type textarea "x"
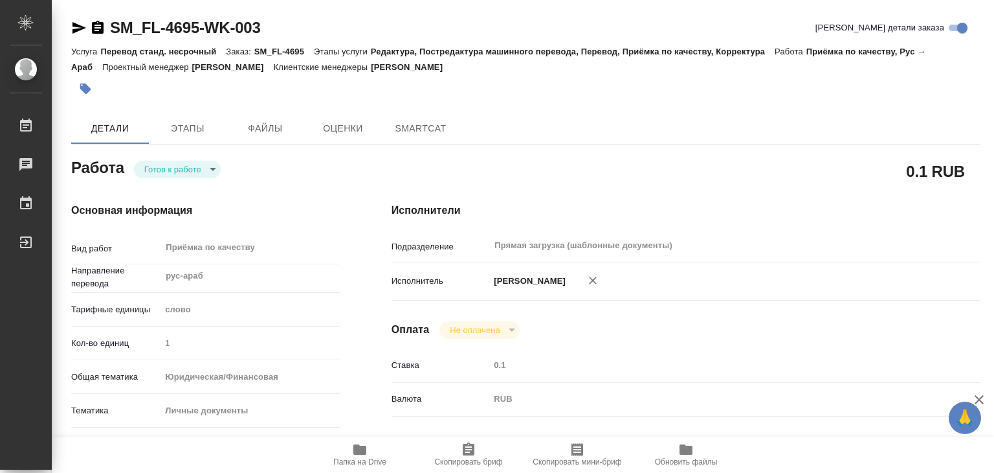
type textarea "x"
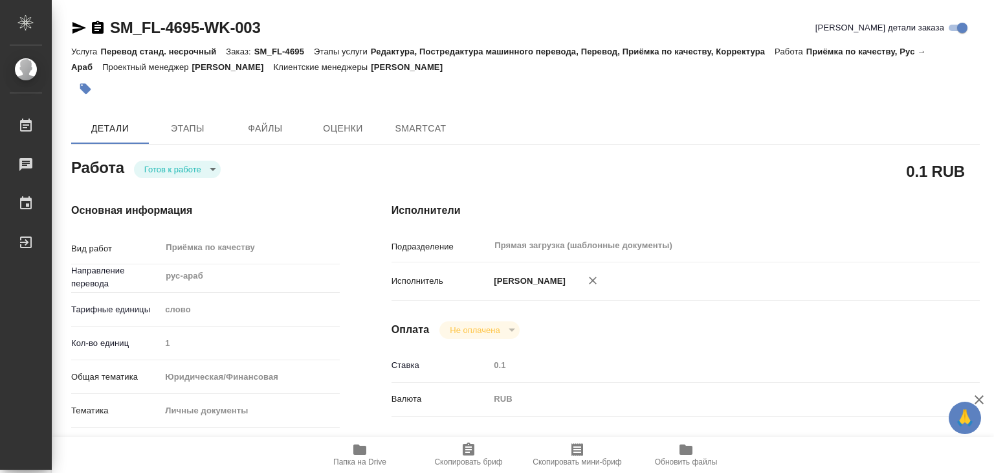
type textarea "x"
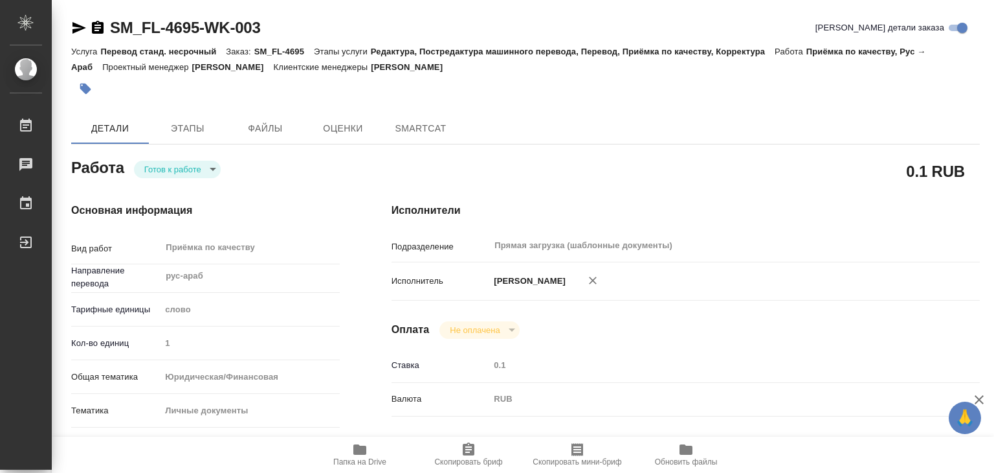
type textarea "x"
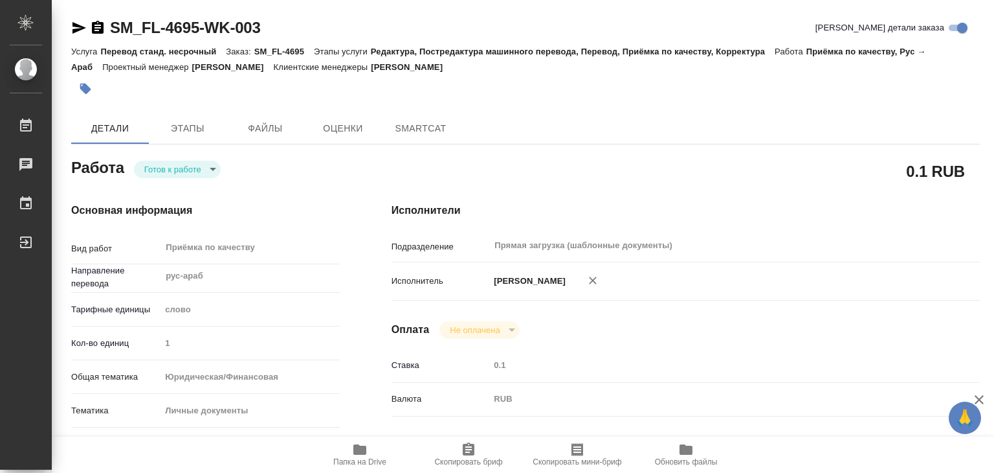
type textarea "x"
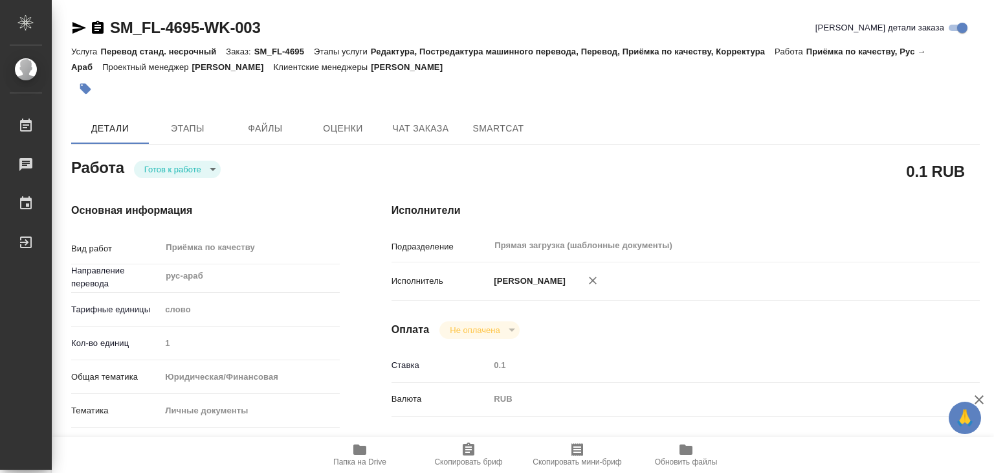
type textarea "x"
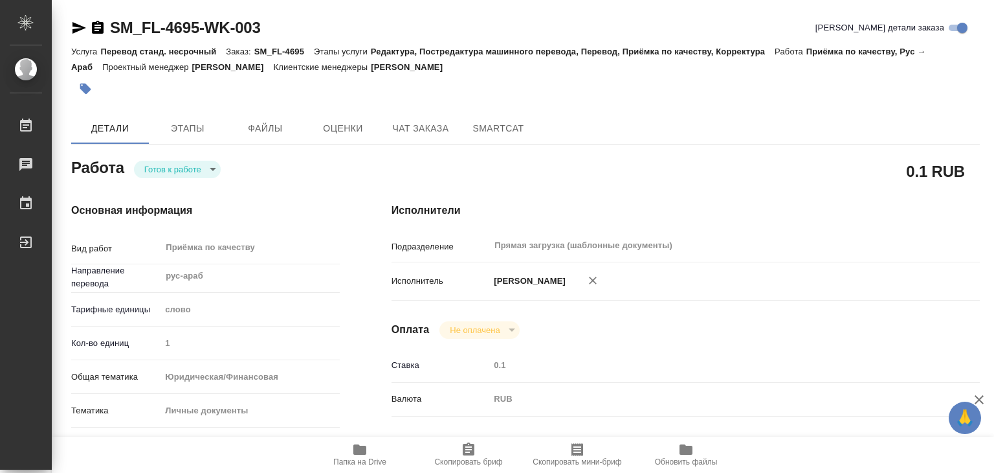
type textarea "x"
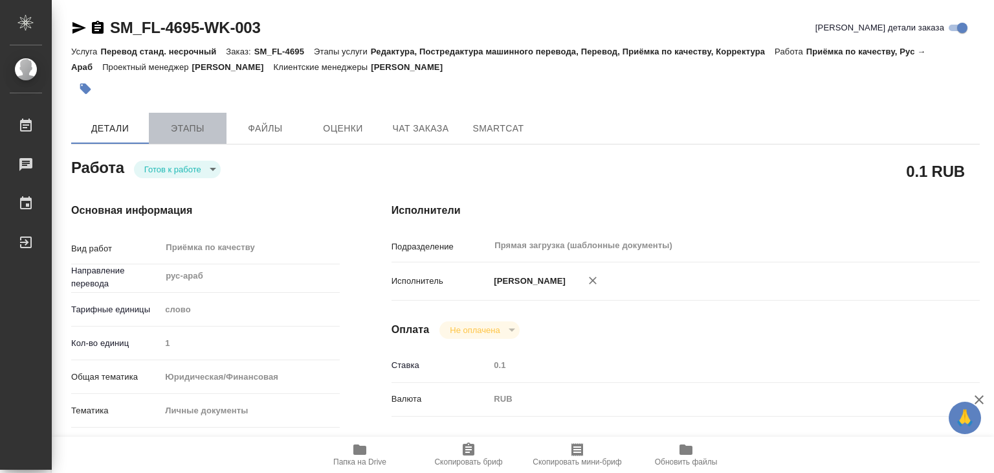
click at [186, 135] on span "Этапы" at bounding box center [188, 128] width 62 height 16
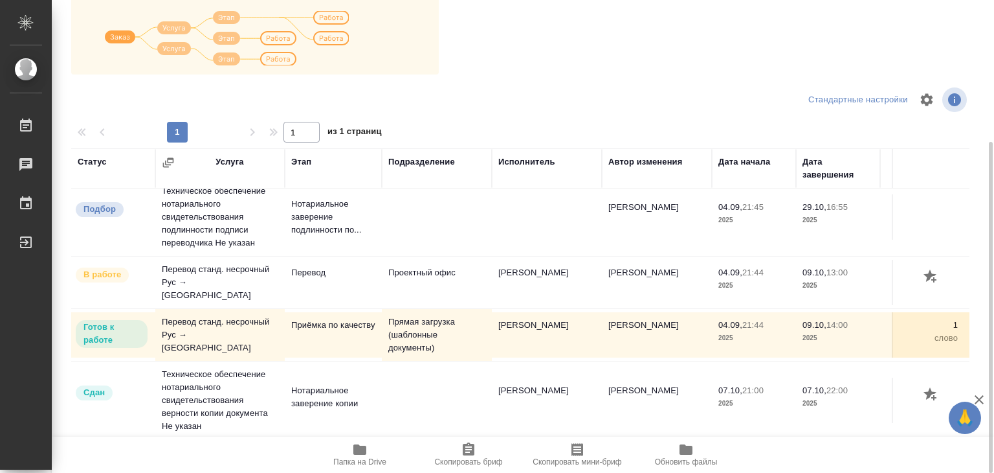
scroll to position [8, 0]
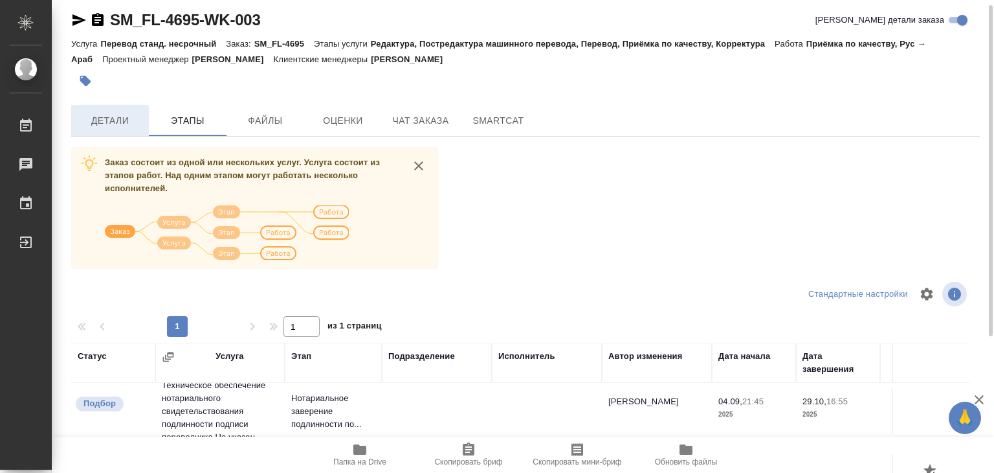
click at [117, 113] on span "Детали" at bounding box center [110, 121] width 62 height 16
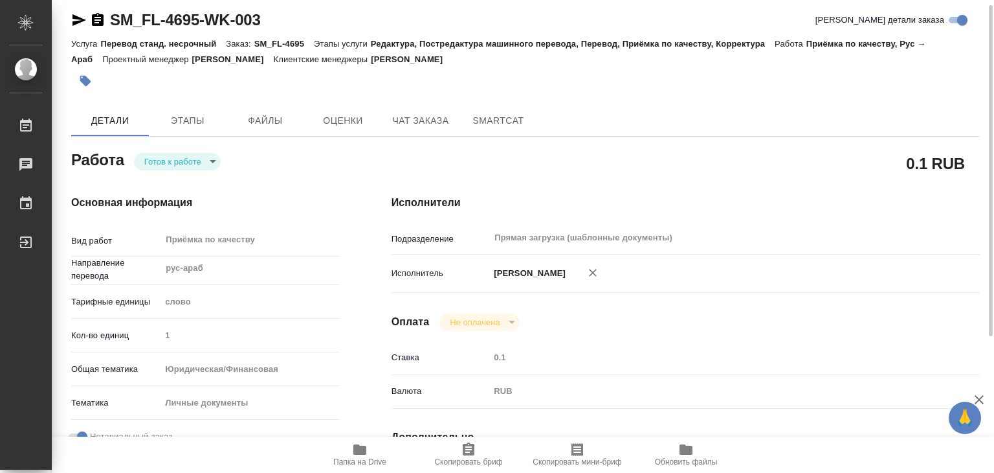
type textarea "x"
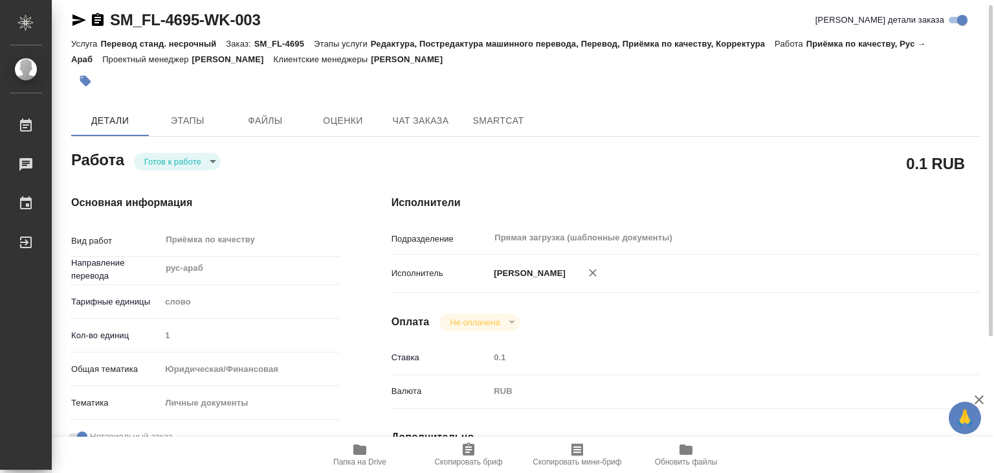
type textarea "x"
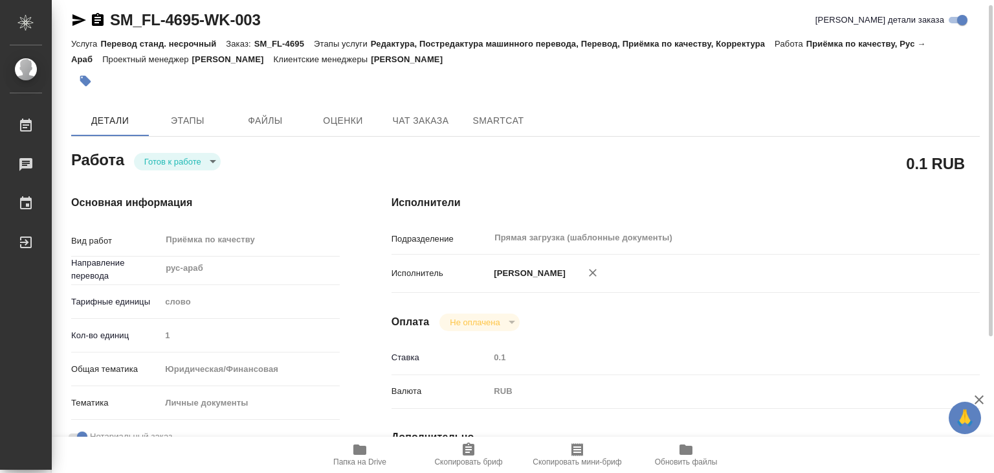
type textarea "x"
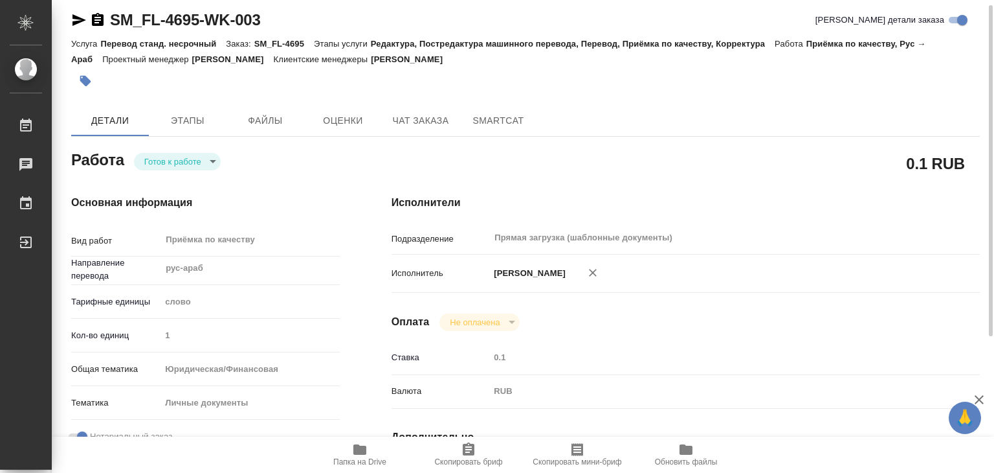
type textarea "x"
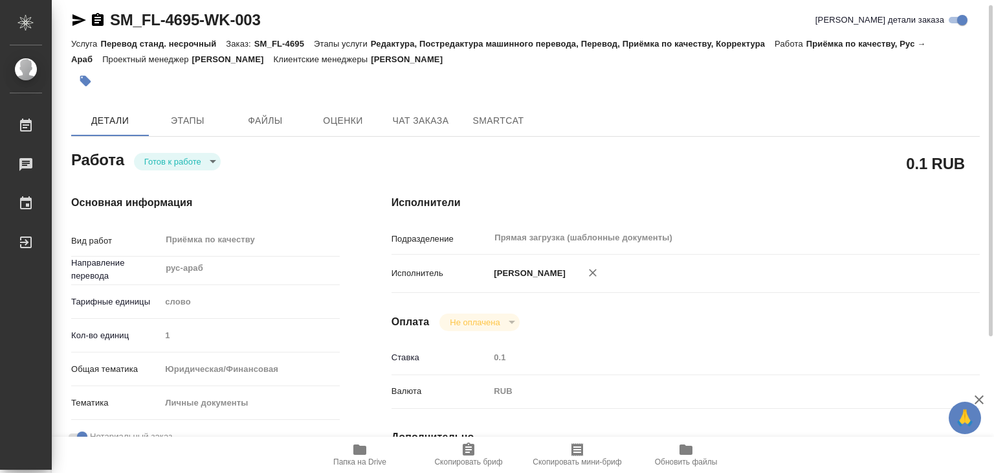
scroll to position [72, 0]
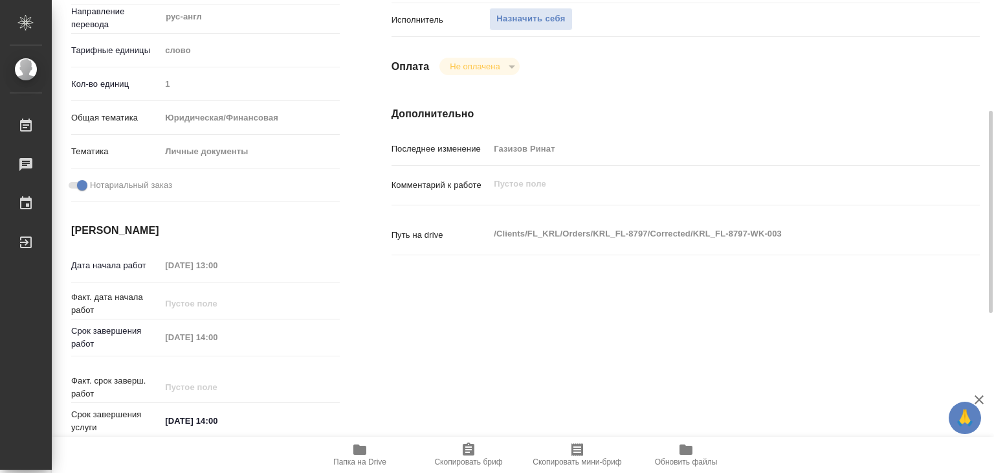
scroll to position [65, 0]
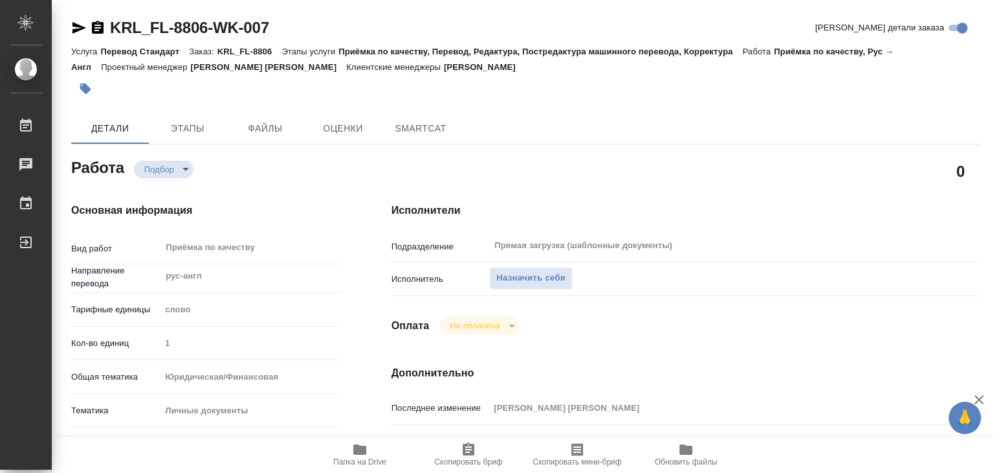
type textarea "x"
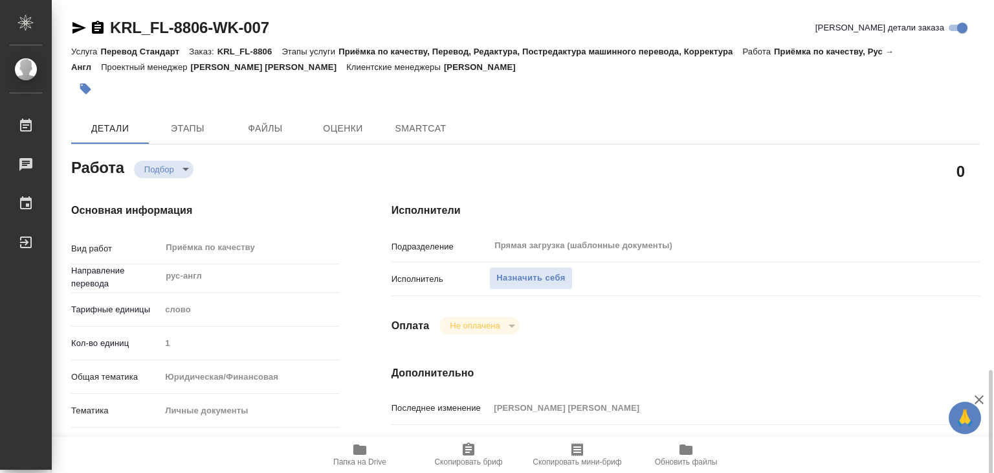
type textarea "x"
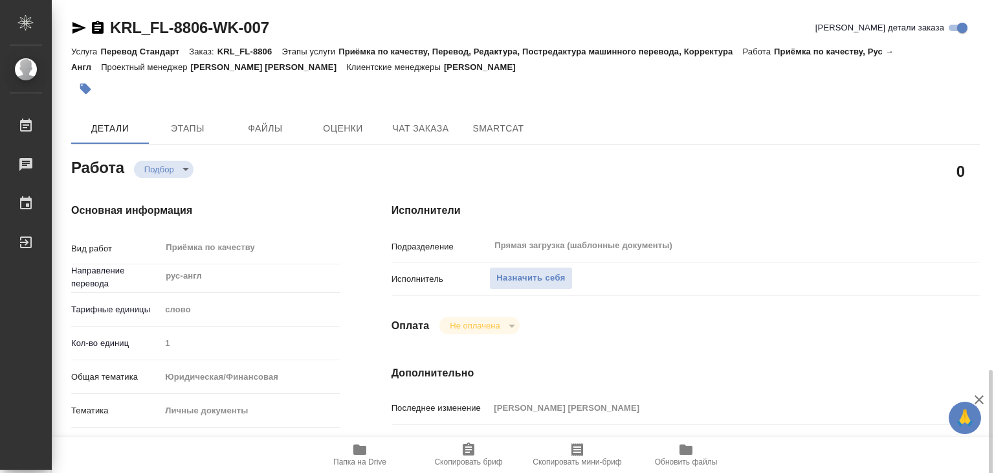
scroll to position [259, 0]
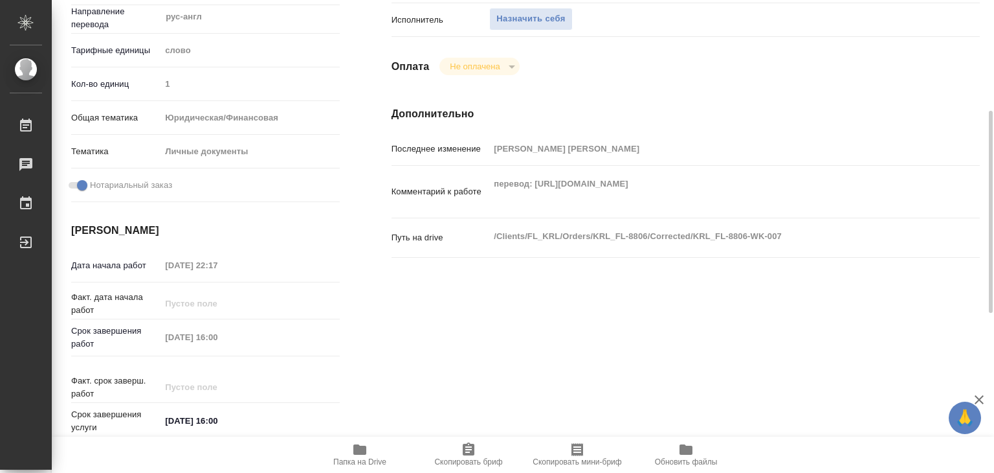
type textarea "x"
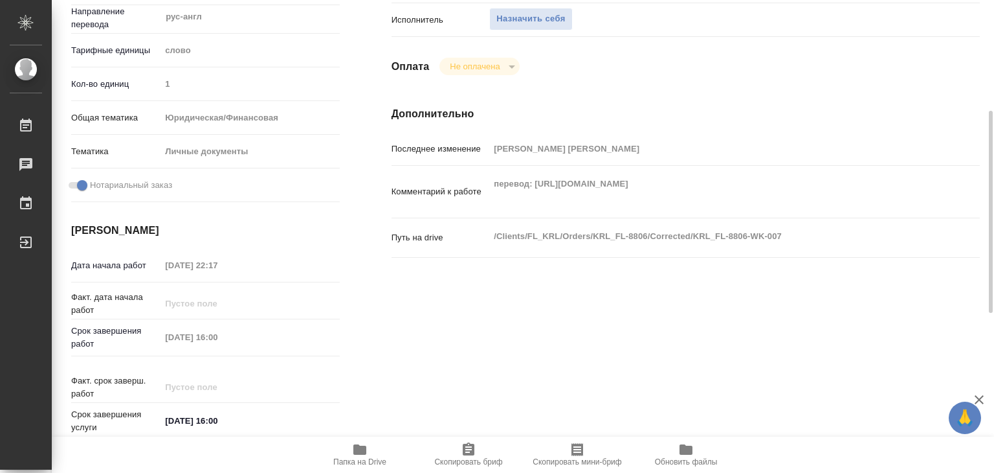
type textarea "x"
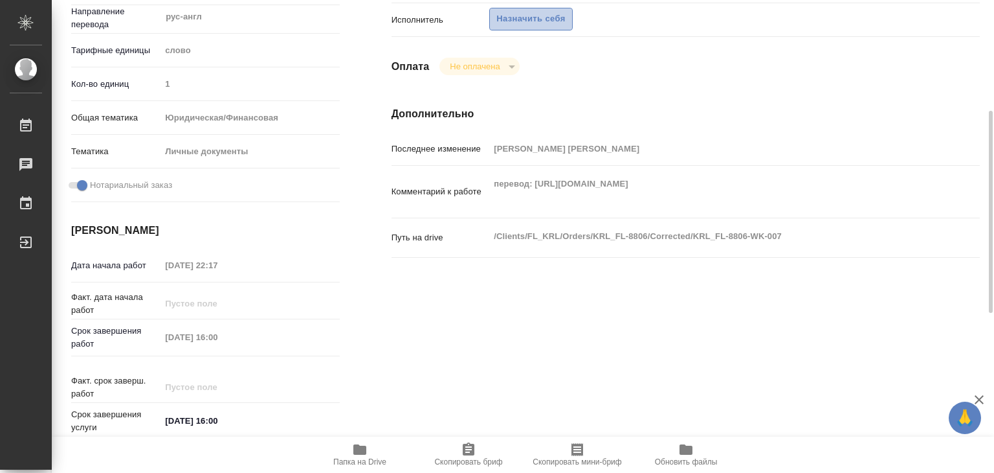
click at [522, 23] on span "Назначить себя" at bounding box center [530, 19] width 69 height 15
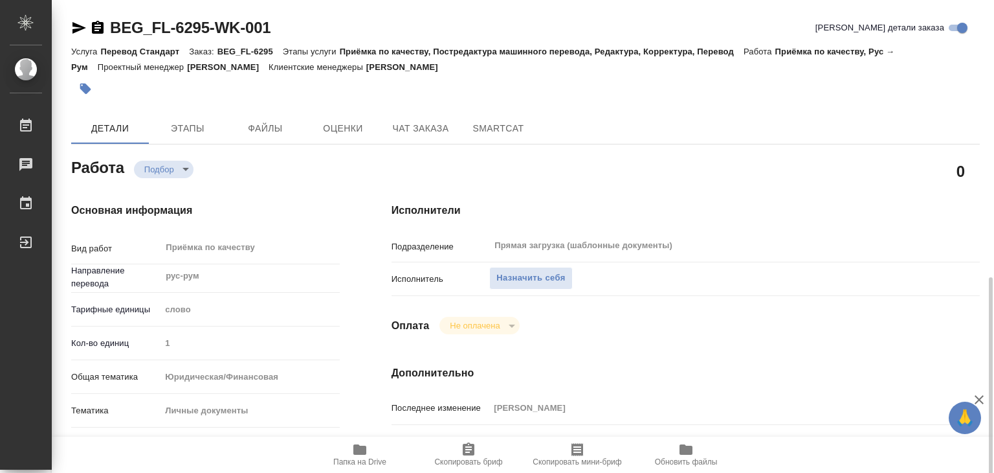
scroll to position [194, 0]
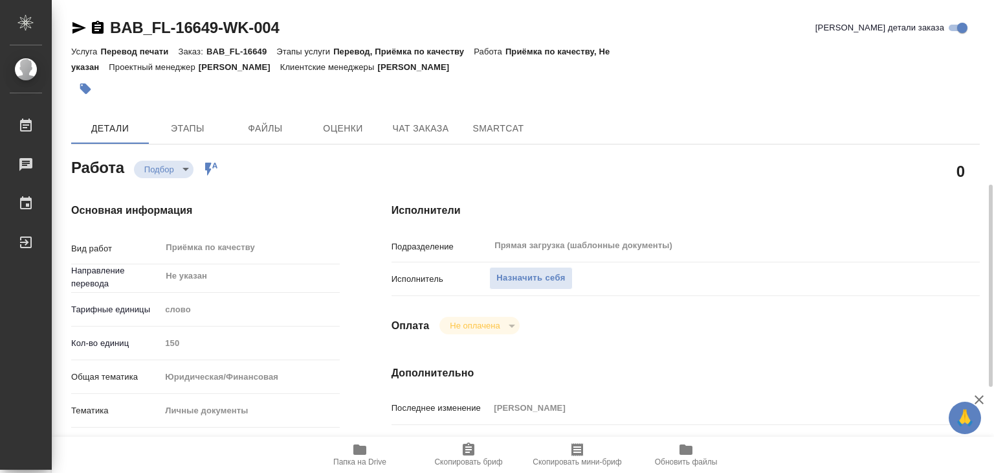
scroll to position [194, 0]
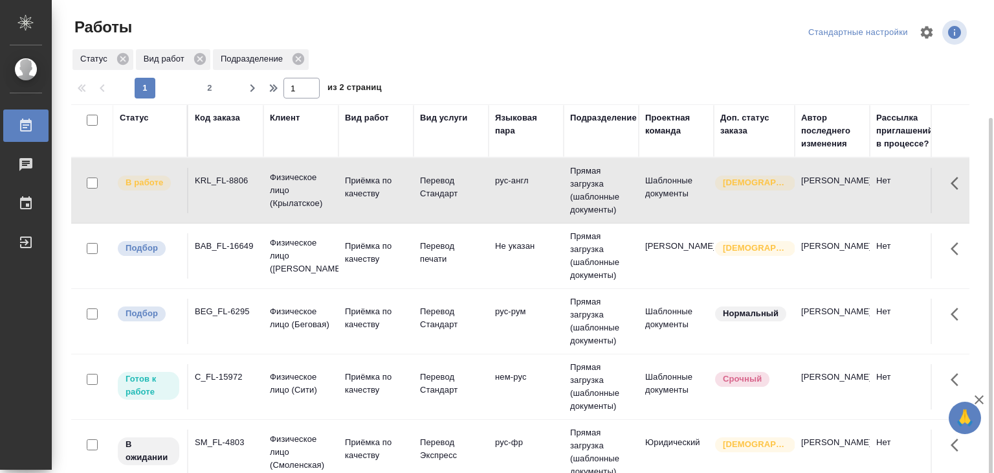
scroll to position [65, 0]
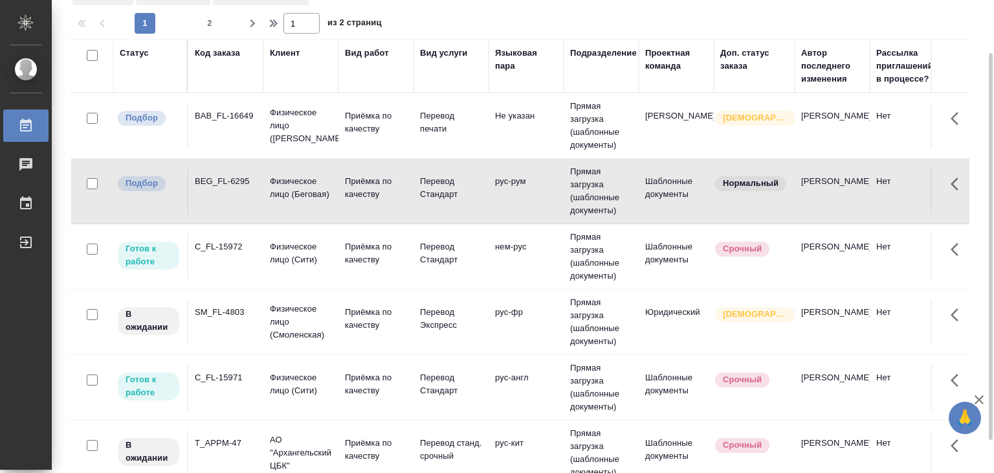
click at [247, 137] on td "BAB_FL-16649" at bounding box center [225, 125] width 75 height 45
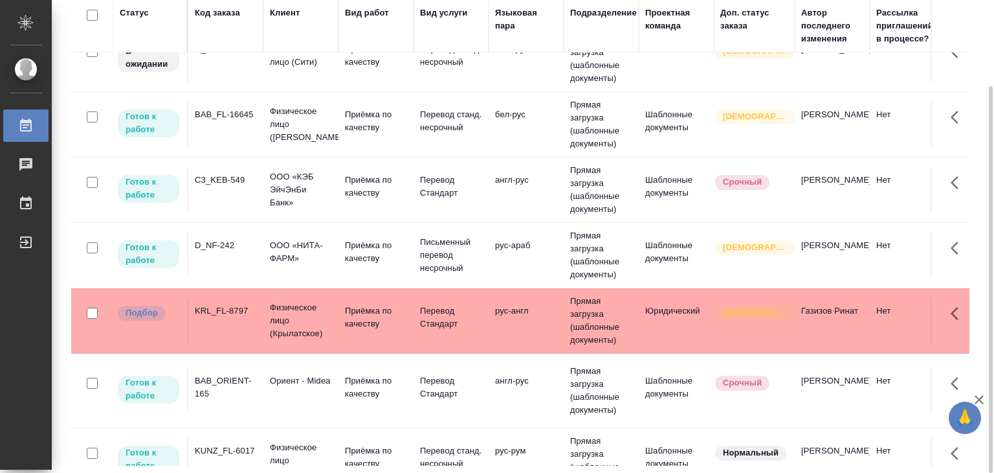
scroll to position [518, 0]
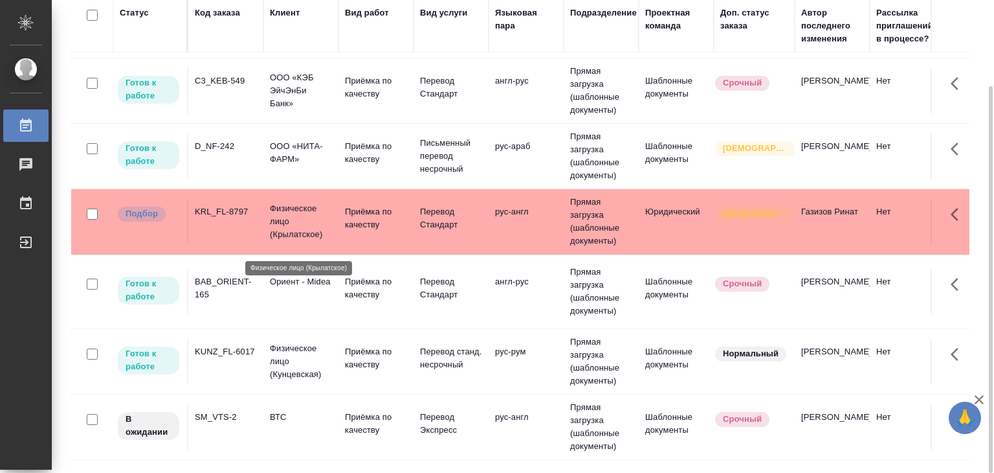
click at [300, 239] on p "Физическое лицо (Крылатское)" at bounding box center [301, 221] width 62 height 39
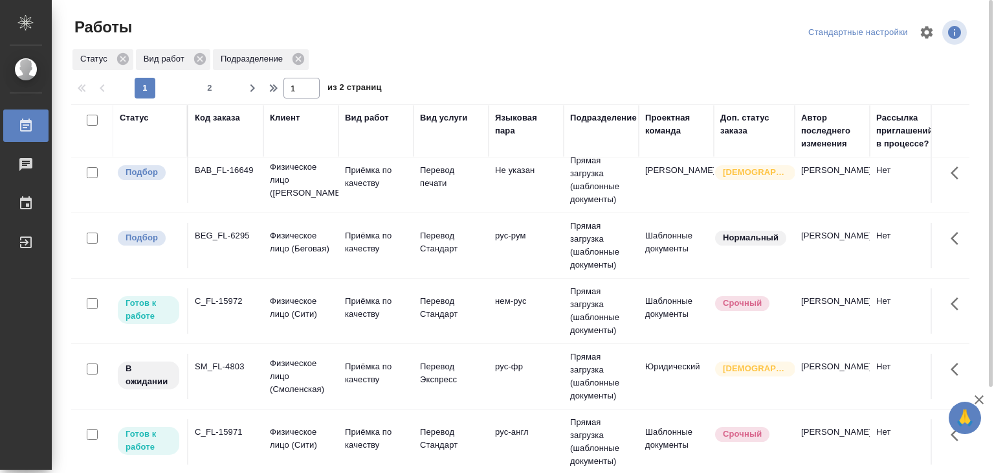
scroll to position [0, 0]
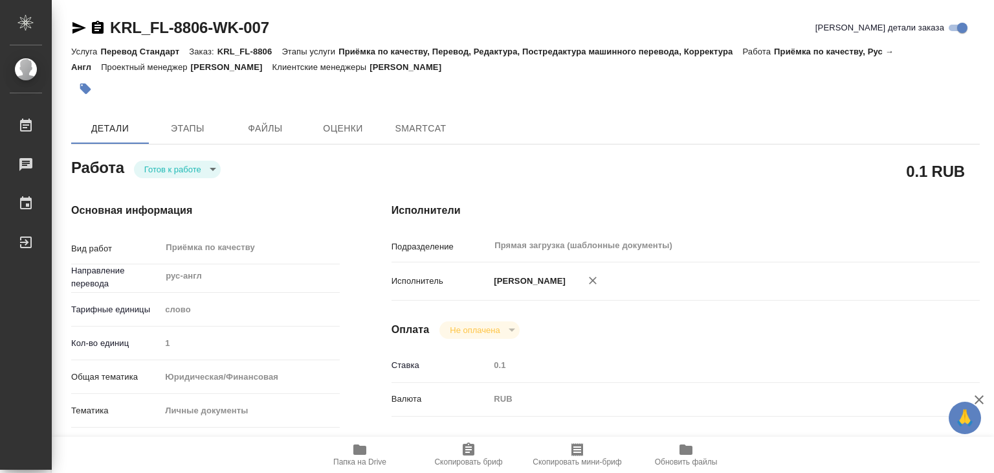
type textarea "x"
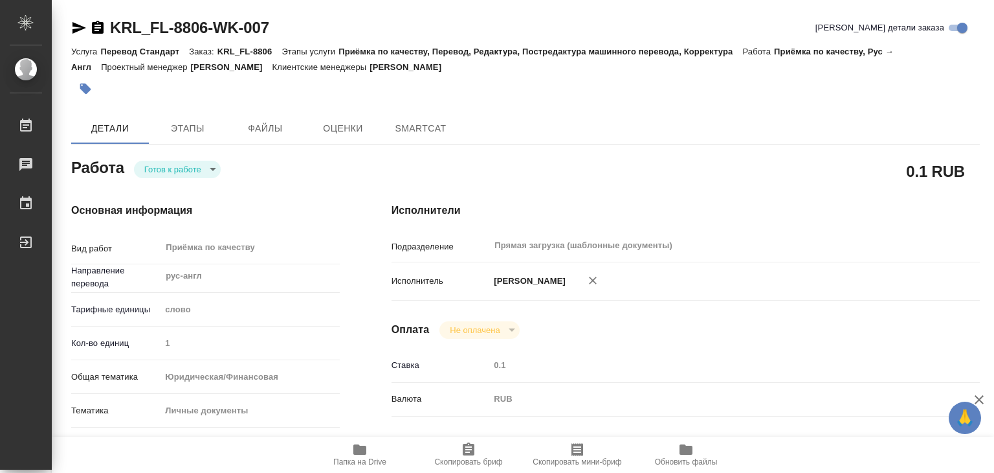
type textarea "x"
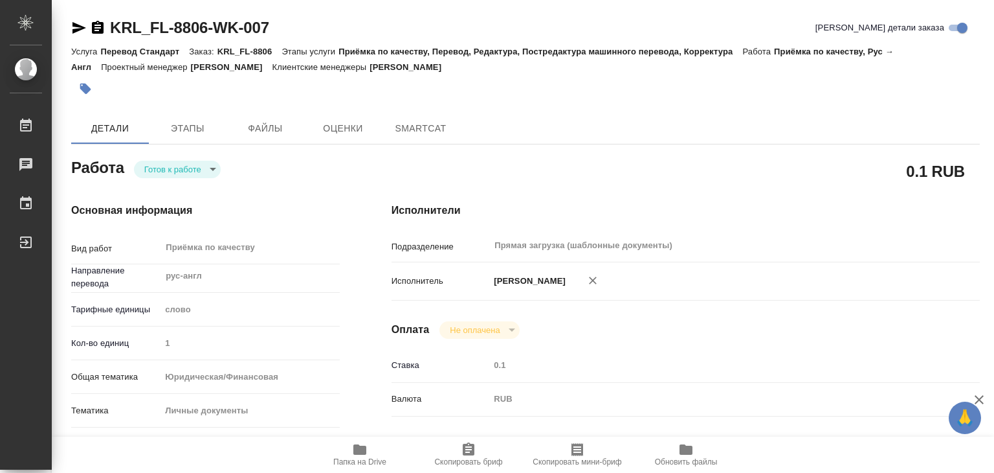
type textarea "x"
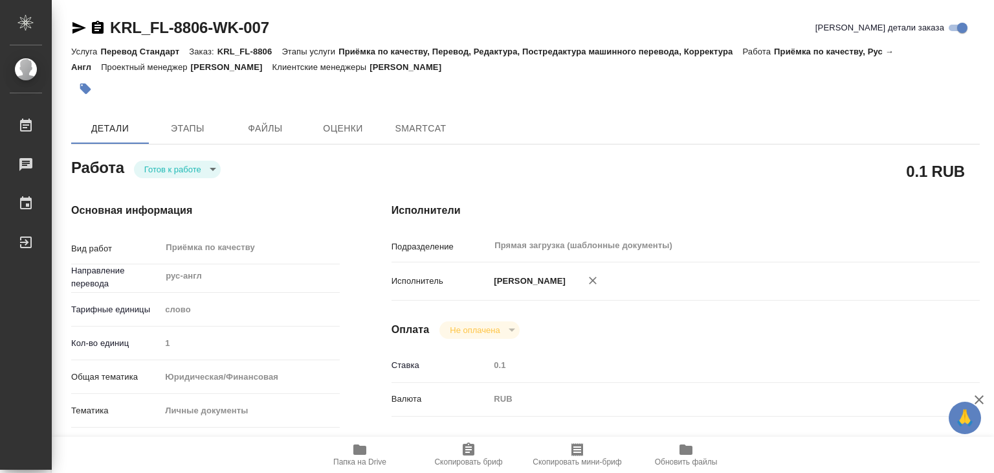
type textarea "x"
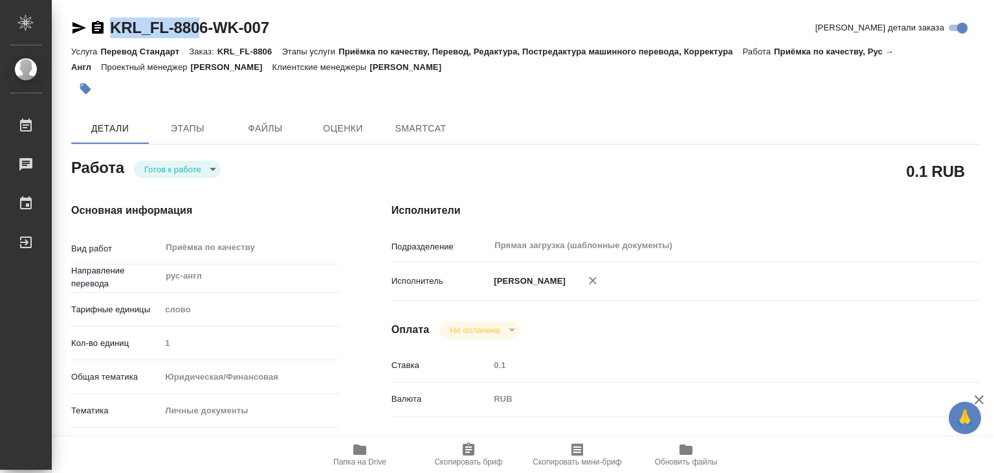
type textarea "x"
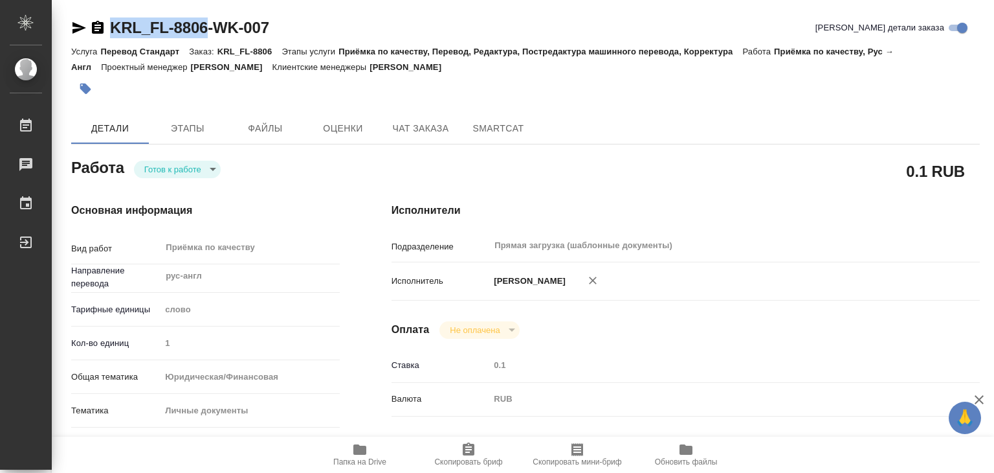
drag, startPoint x: 104, startPoint y: 16, endPoint x: 212, endPoint y: 22, distance: 108.9
copy link "KRL_FL-8806"
type textarea "x"
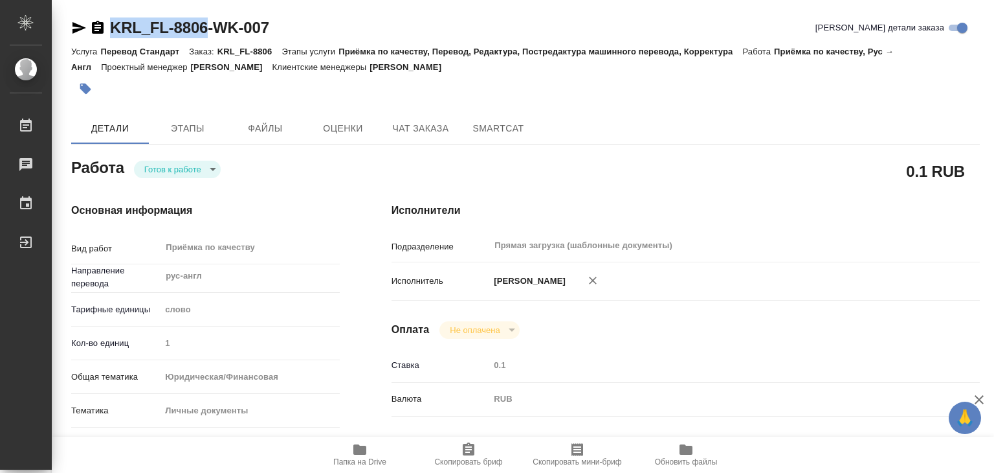
type textarea "x"
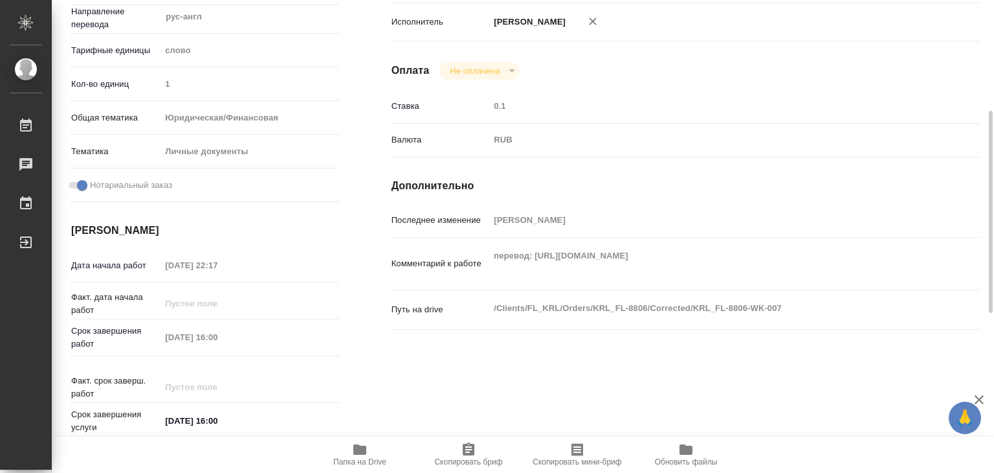
type textarea "x"
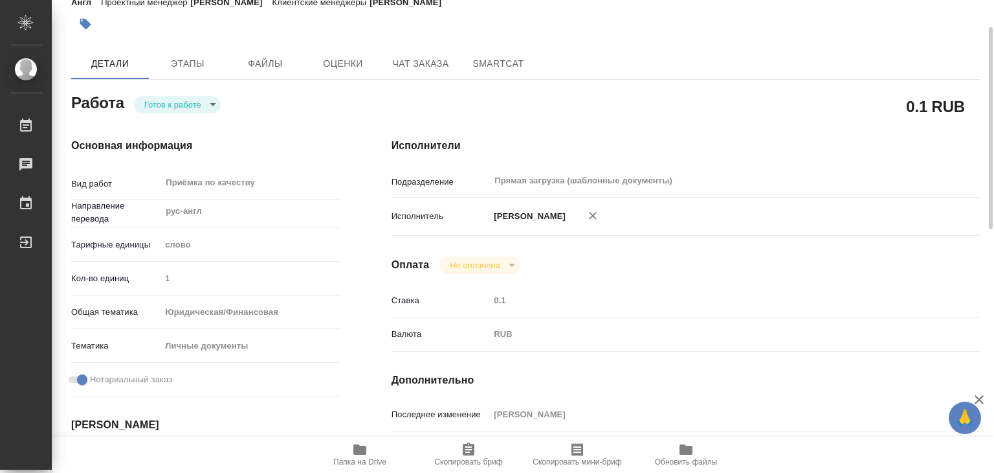
scroll to position [0, 0]
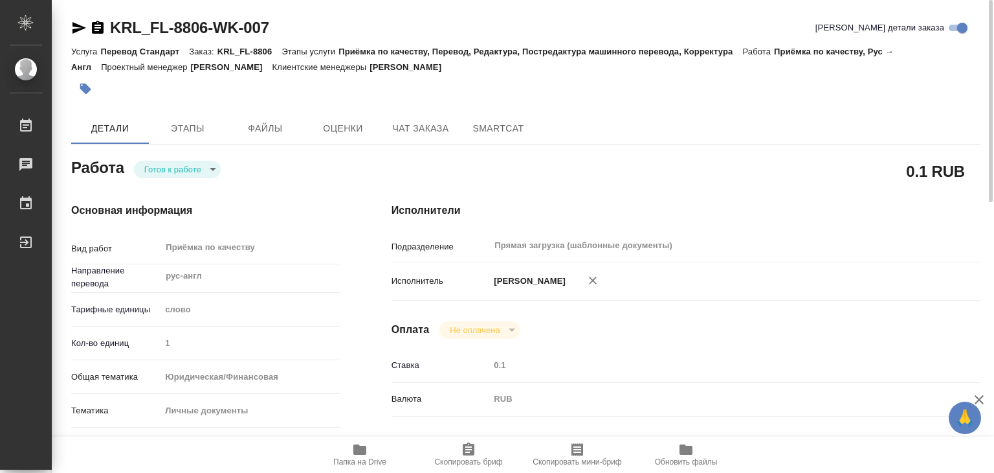
click at [185, 182] on div "Основная информация Вид работ Приёмка по качеству x ​ Направление перевода рус-…" at bounding box center [205, 453] width 320 height 553
click at [186, 170] on body "🙏 .cls-1 fill:#fff; AWATERA Alilekova Valeriya Работы 0 Чаты График Выйти KRL_F…" at bounding box center [497, 236] width 994 height 473
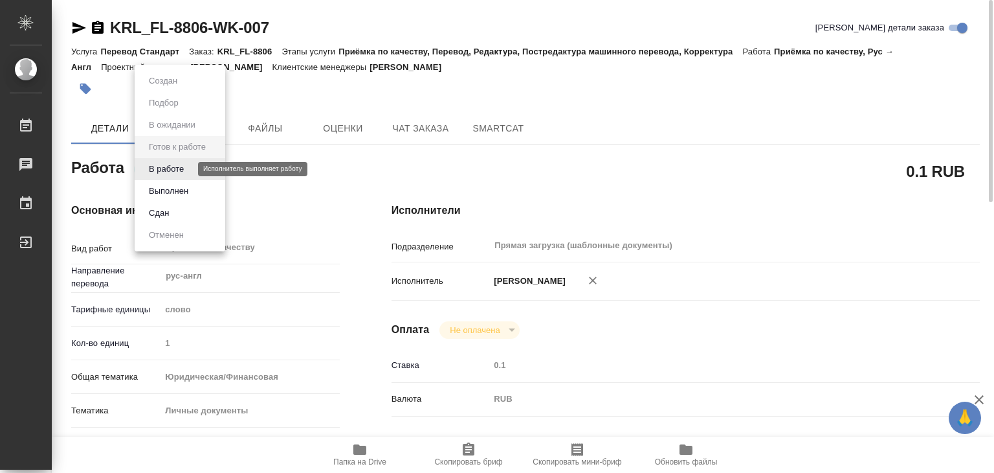
click at [186, 170] on button "В работе" at bounding box center [166, 169] width 43 height 14
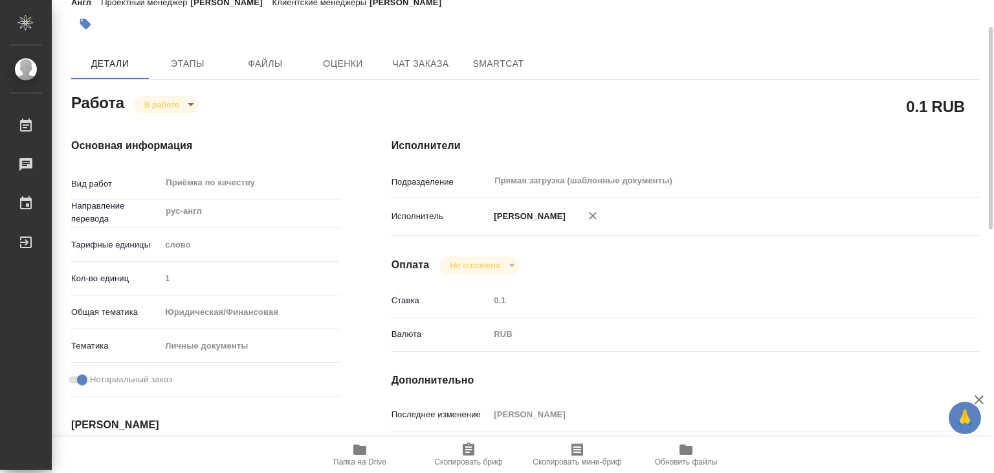
type textarea "x"
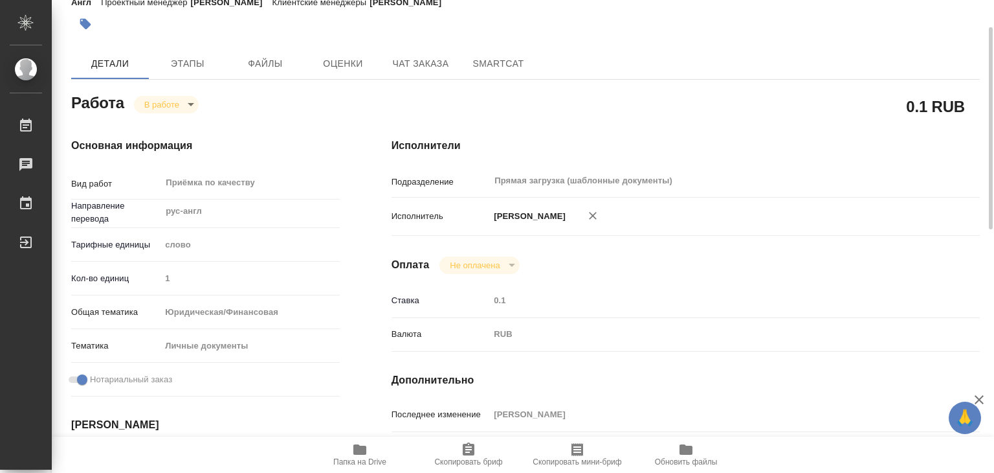
type textarea "x"
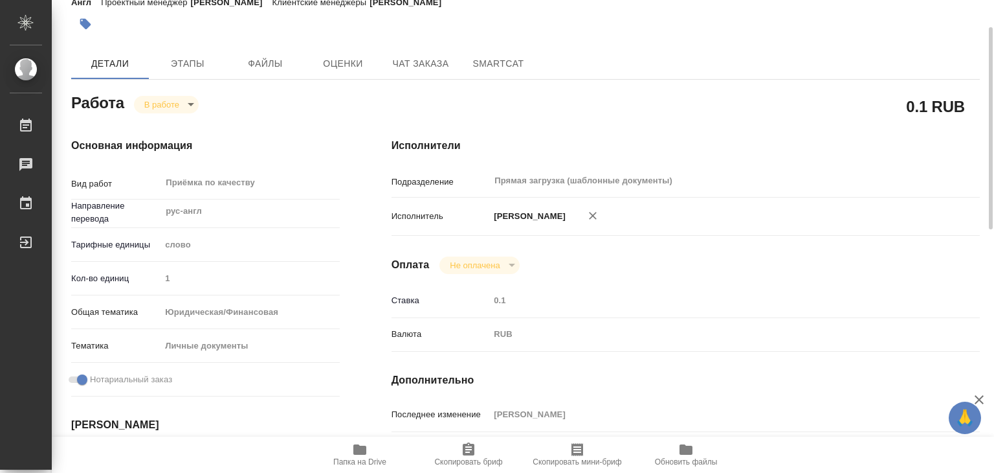
scroll to position [259, 0]
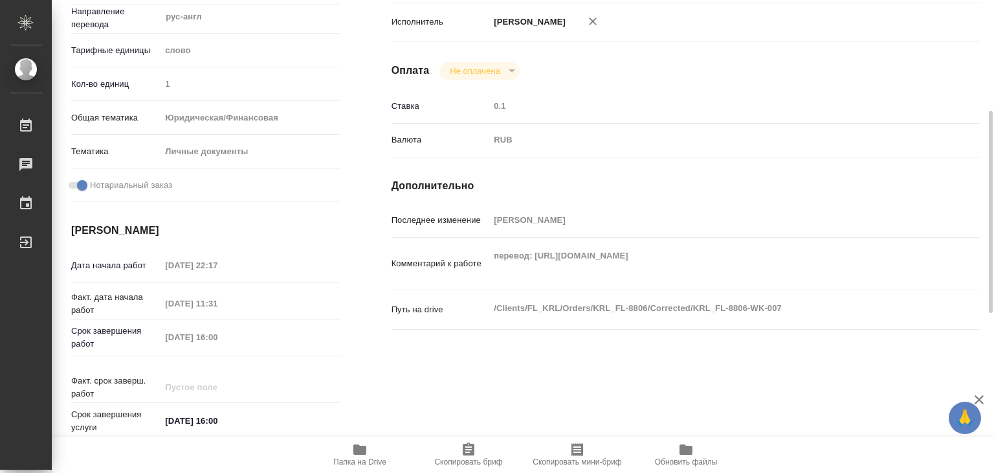
type textarea "x"
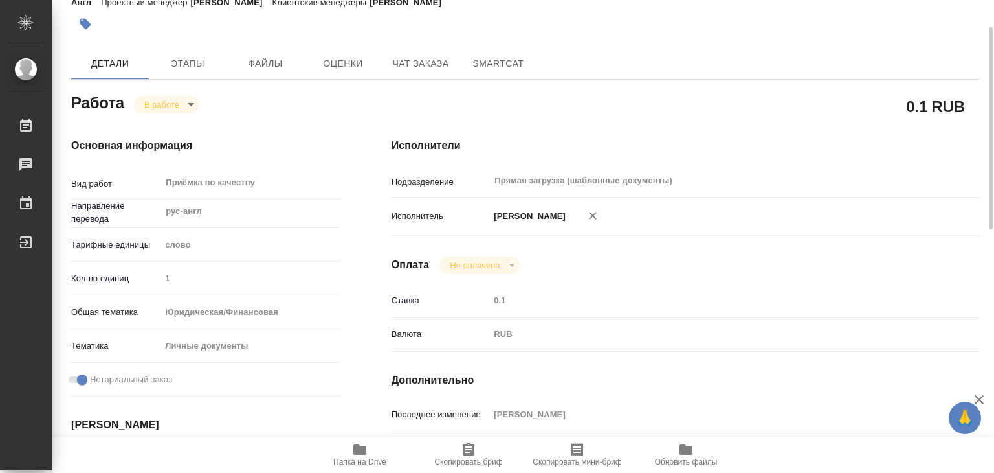
scroll to position [0, 0]
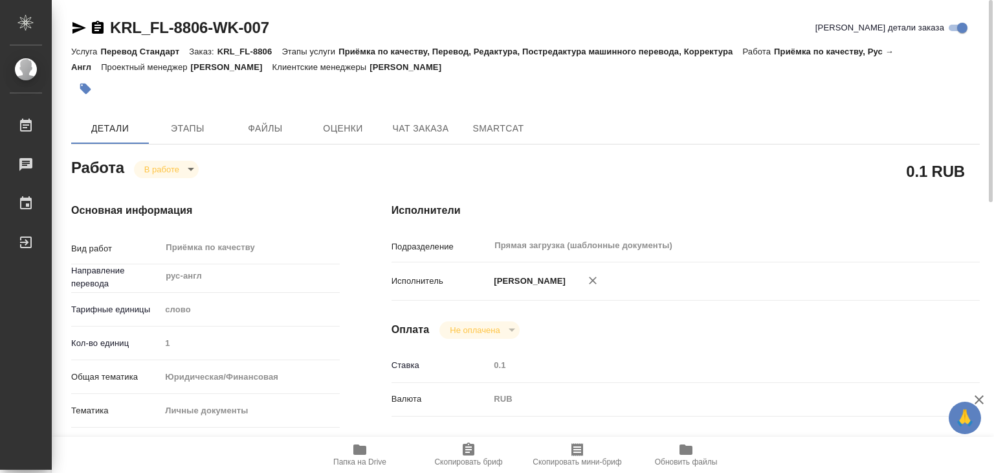
click at [81, 96] on button "button" at bounding box center [85, 88] width 28 height 28
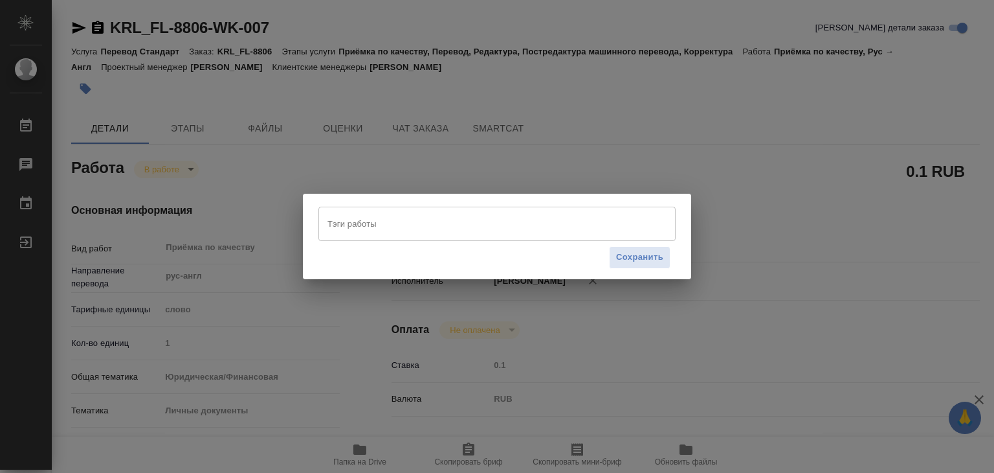
click at [389, 218] on input "Тэги работы" at bounding box center [484, 223] width 321 height 22
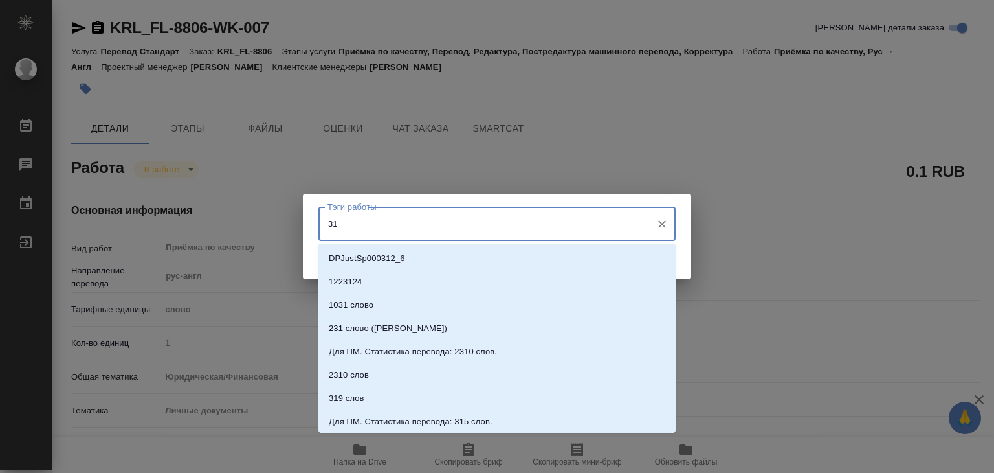
type input "318"
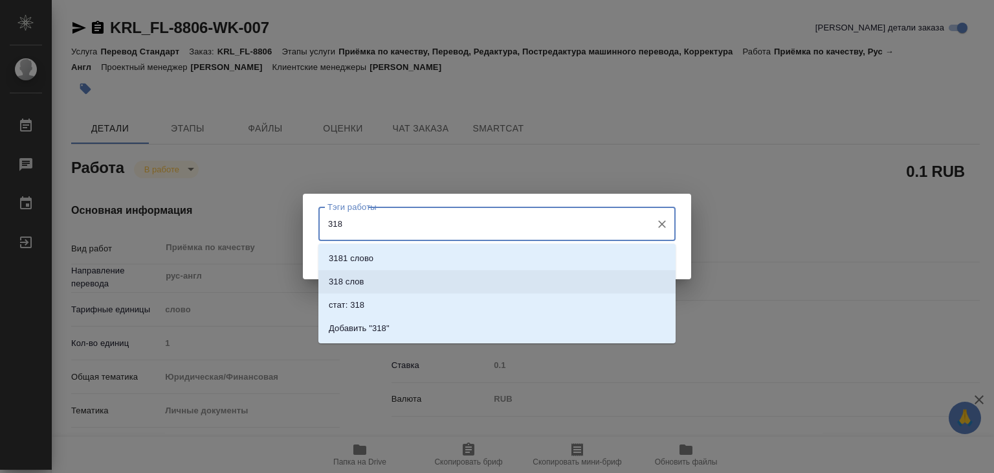
click at [375, 274] on li "318 слов" at bounding box center [496, 281] width 357 height 23
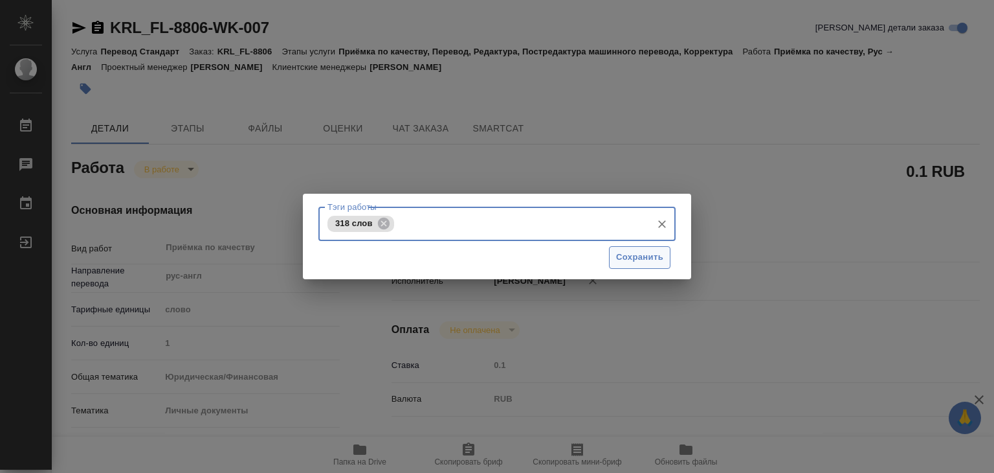
click at [645, 257] on span "Сохранить" at bounding box center [639, 257] width 47 height 15
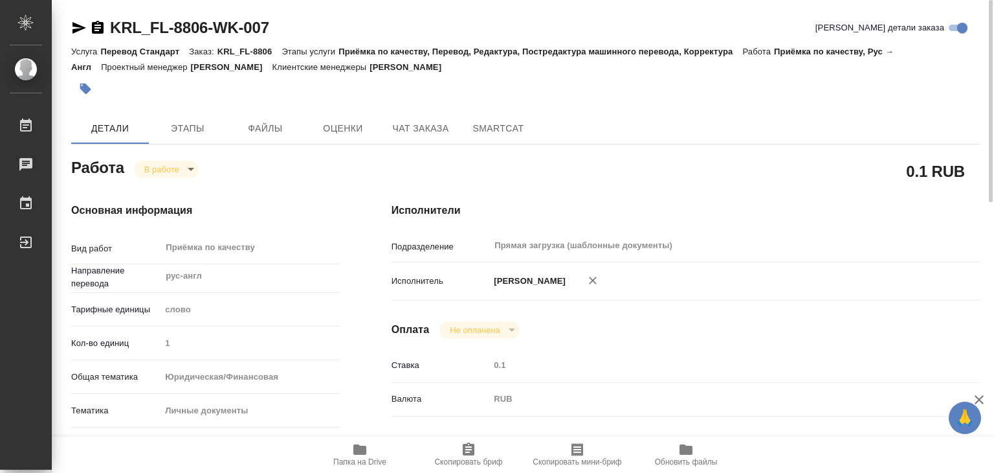
type input "inProgress"
type textarea "Приёмка по качеству"
type textarea "x"
type input "рус-англ"
type input "5a8b1489cc6b4906c91bfd90"
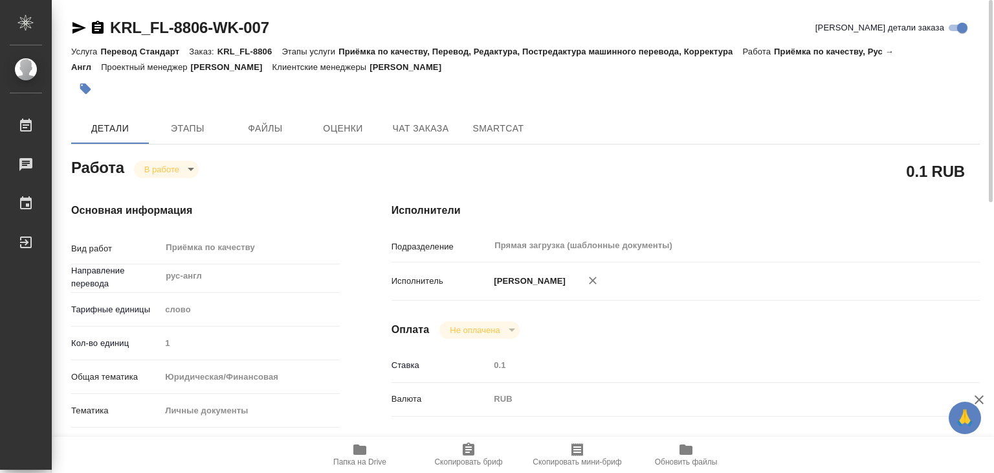
type input "1"
type input "yr-fn"
type input "5a8b8b956a9677013d343cfe"
checkbox input "true"
type input "08.10.2025 22:17"
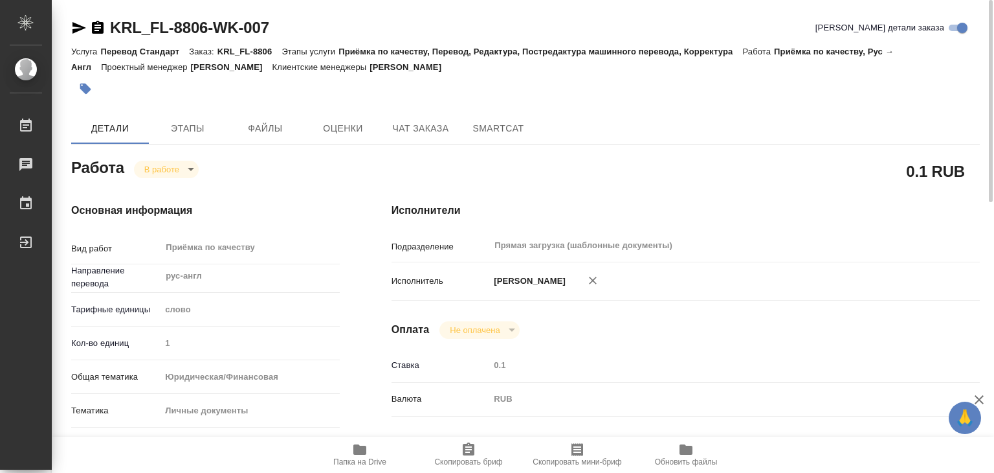
type input "09.10.2025 11:31"
type input "09.10.2025 16:00"
type input "Прямая загрузка (шаблонные документы)"
type input "notPayed"
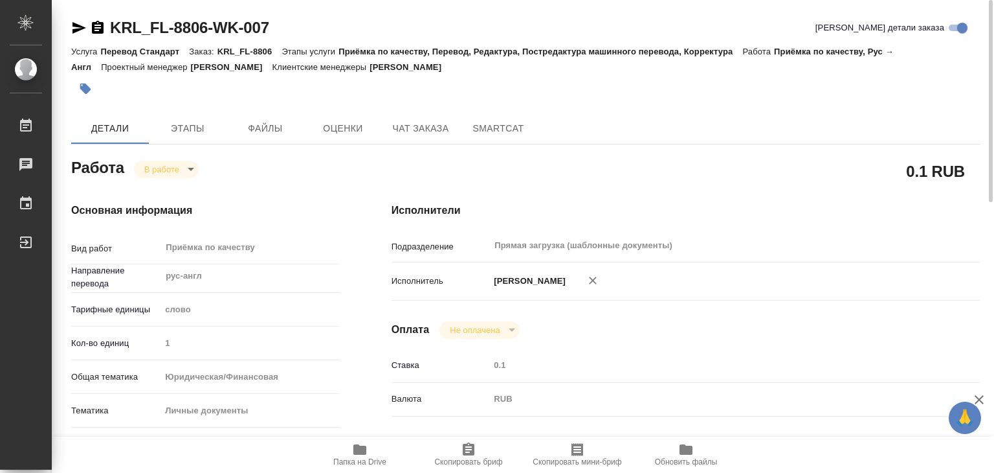
type input "0.1"
type input "RUB"
type input "[PERSON_NAME]"
type textarea "перевод: https://drive.awatera.com/apps/files/files/10637404?dir=/Shares/FL_KRL…"
type textarea "x"
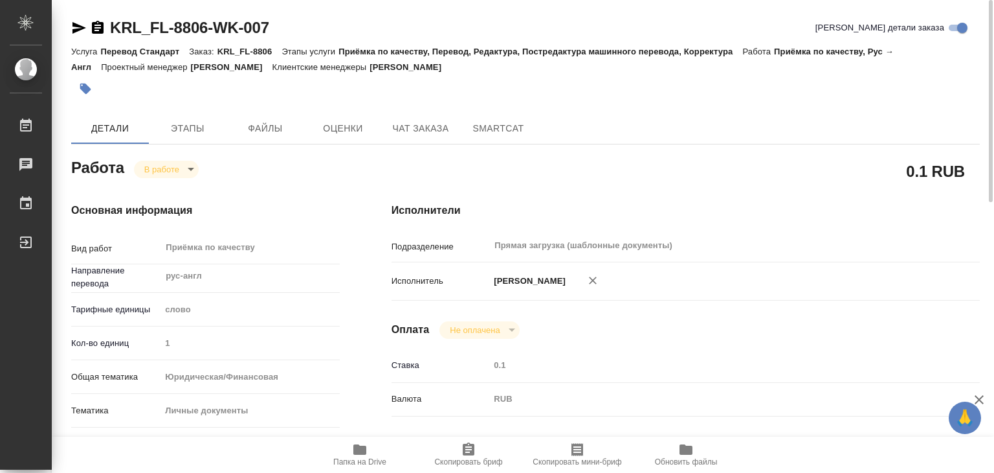
type textarea "/Clients/FL_KRL/Orders/KRL_FL-8806/Corrected/KRL_FL-8806-WK-007"
type textarea "x"
type input "KRL_FL-8806"
type input "Перевод Стандарт"
type input "Приёмка по качеству, Перевод, Редактура, Постредактура машинного перевода, Корр…"
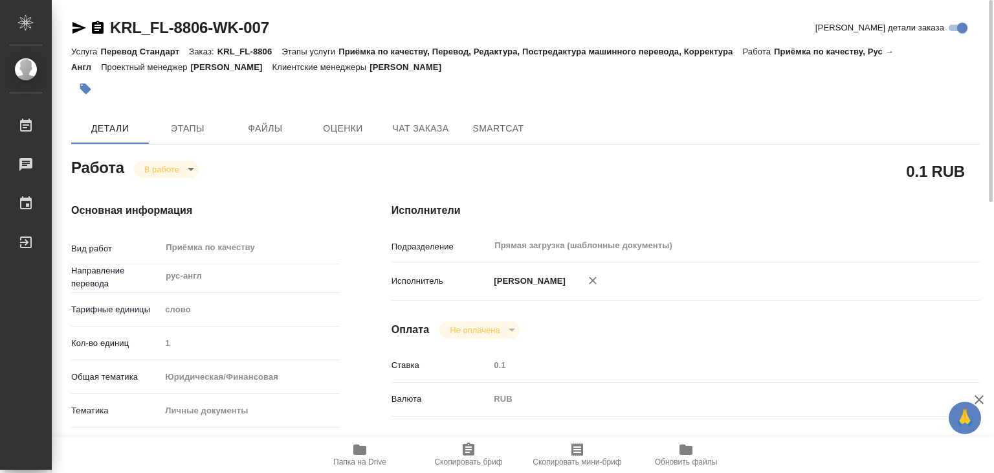
type input "Касымов Тимур"
type input "/Clients/FL_KRL/Orders/KRL_FL-8806"
type textarea "x"
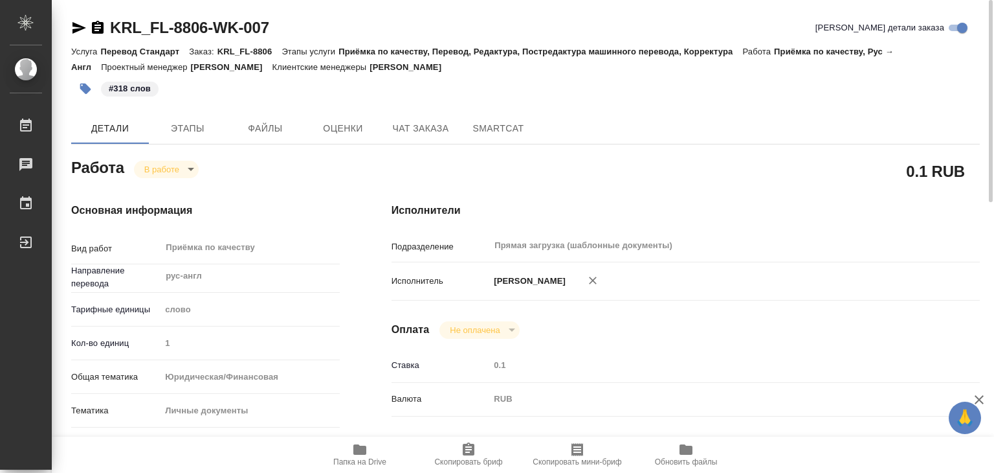
type textarea "x"
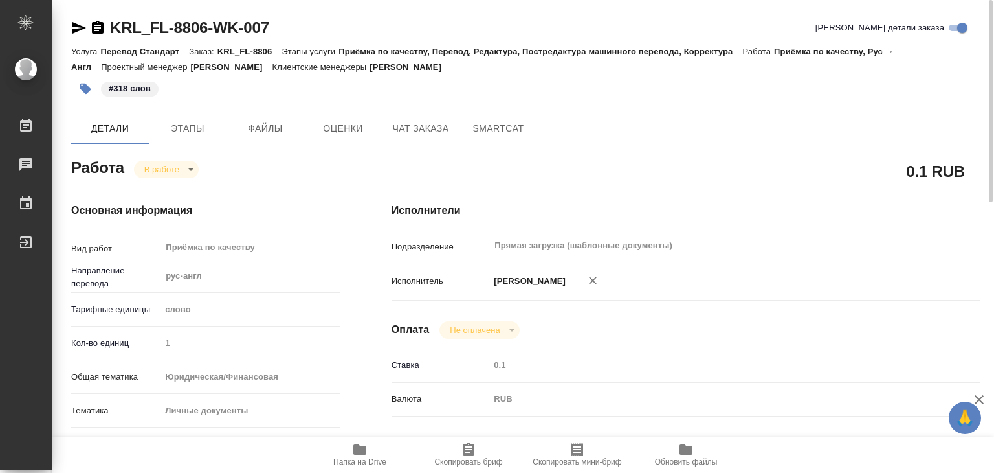
type textarea "x"
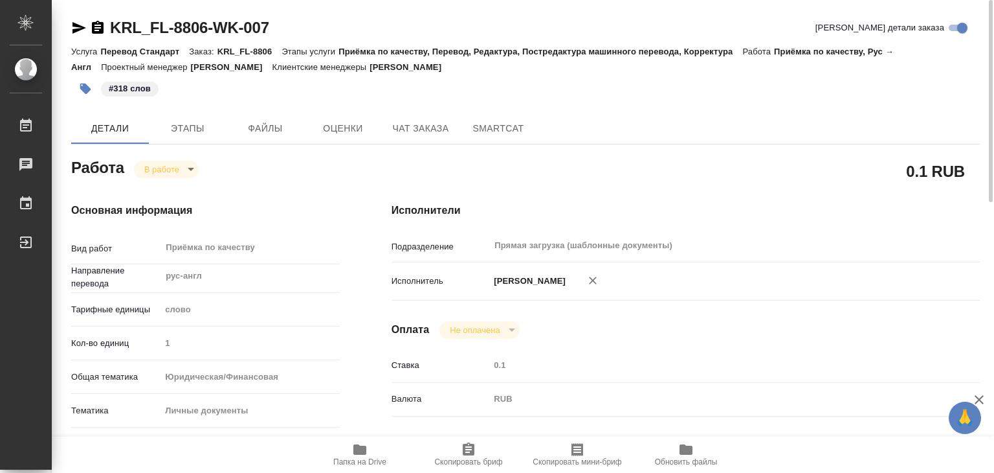
type textarea "x"
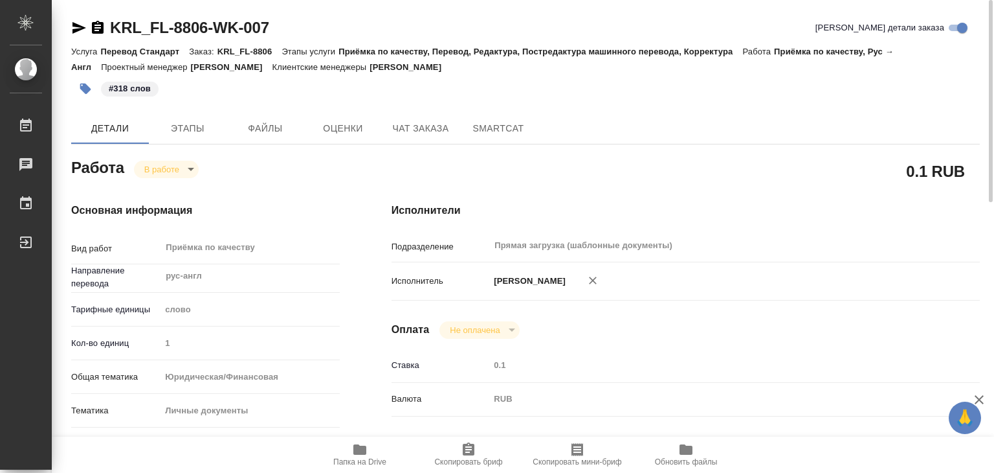
type textarea "x"
drag, startPoint x: 105, startPoint y: 11, endPoint x: 213, endPoint y: 29, distance: 109.6
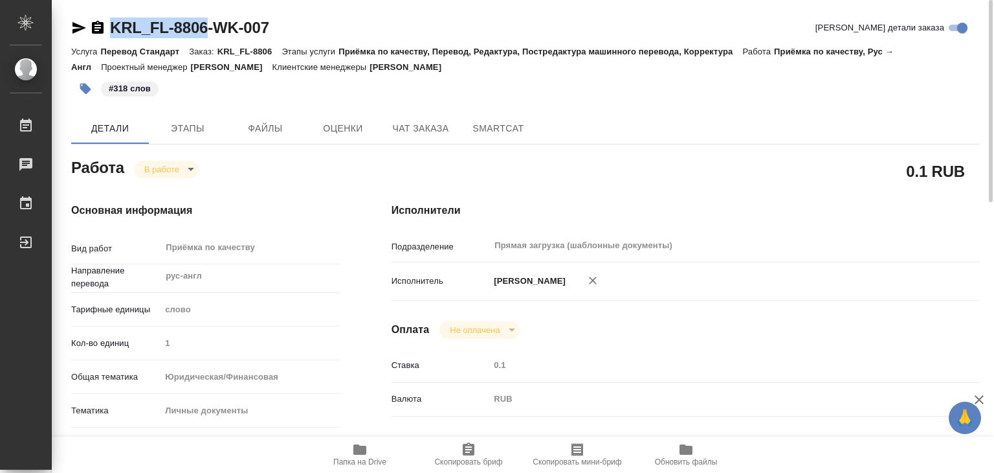
copy link "KRL_FL-8806"
click at [175, 175] on body "🙏 .cls-1 fill:#fff; AWATERA Alilekova Valeriya Работы 0 Чаты График Выйти KRL_F…" at bounding box center [497, 236] width 994 height 473
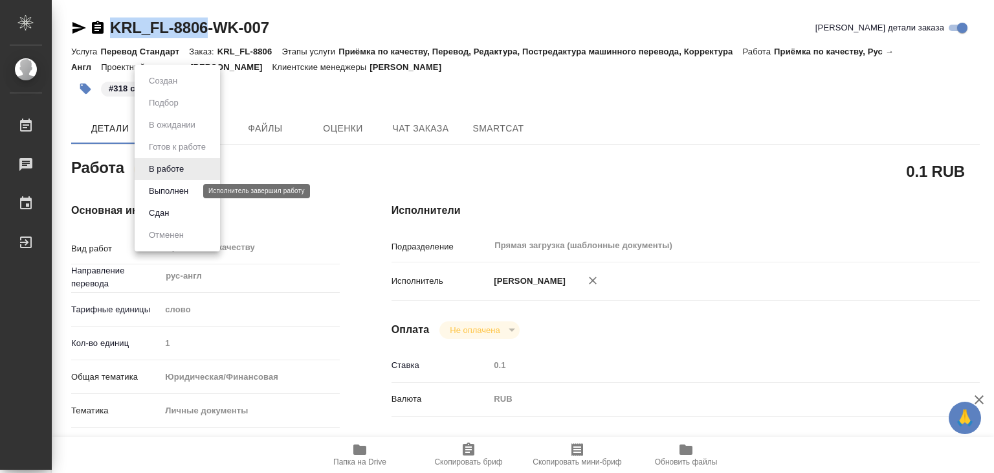
click at [181, 190] on button "Выполнен" at bounding box center [168, 191] width 47 height 14
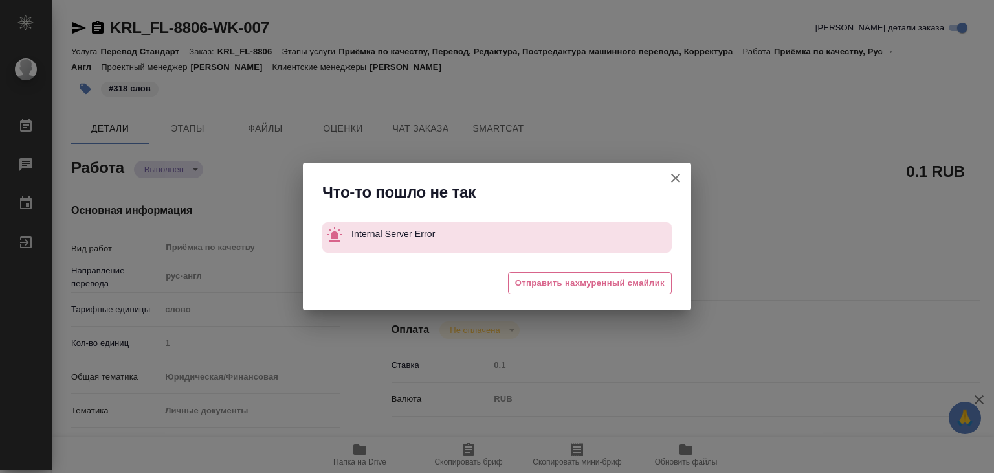
type textarea "x"
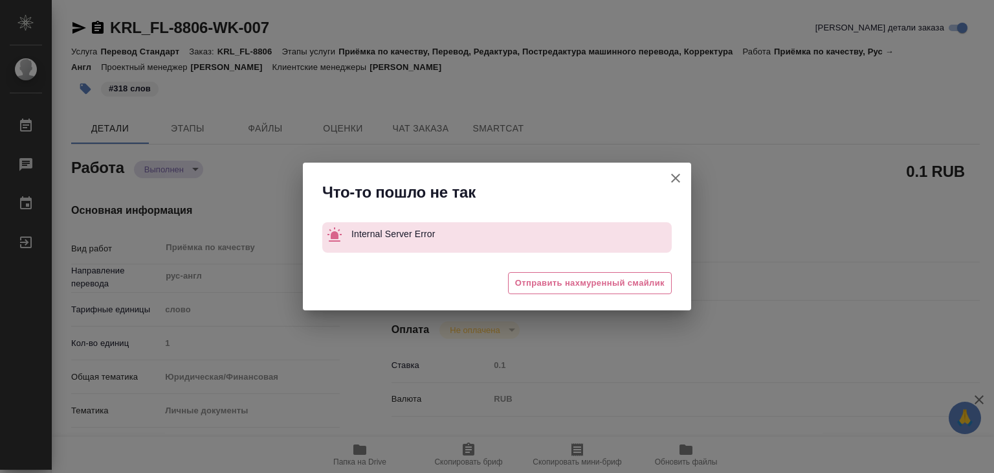
type textarea "x"
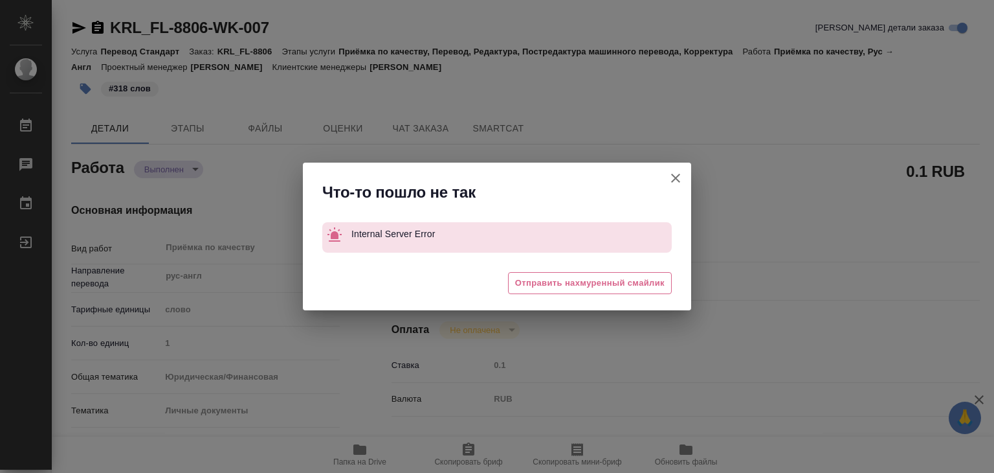
type textarea "x"
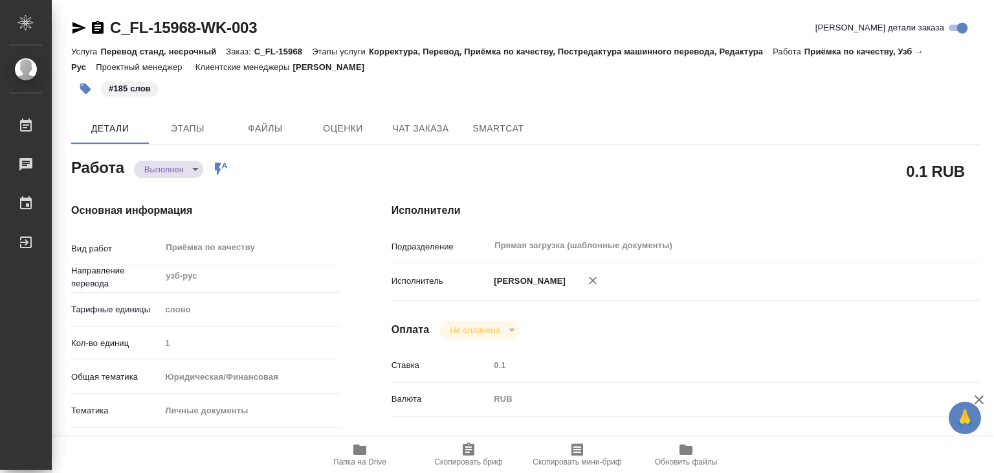
type textarea "x"
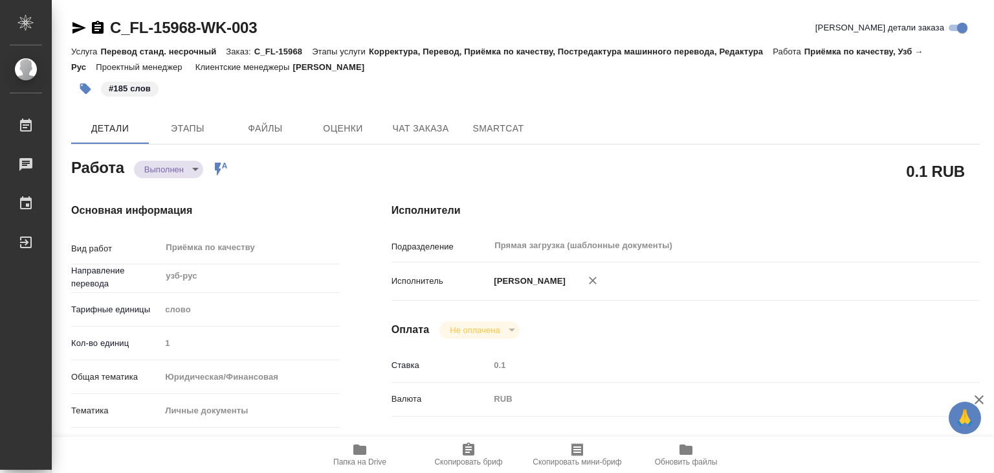
type textarea "x"
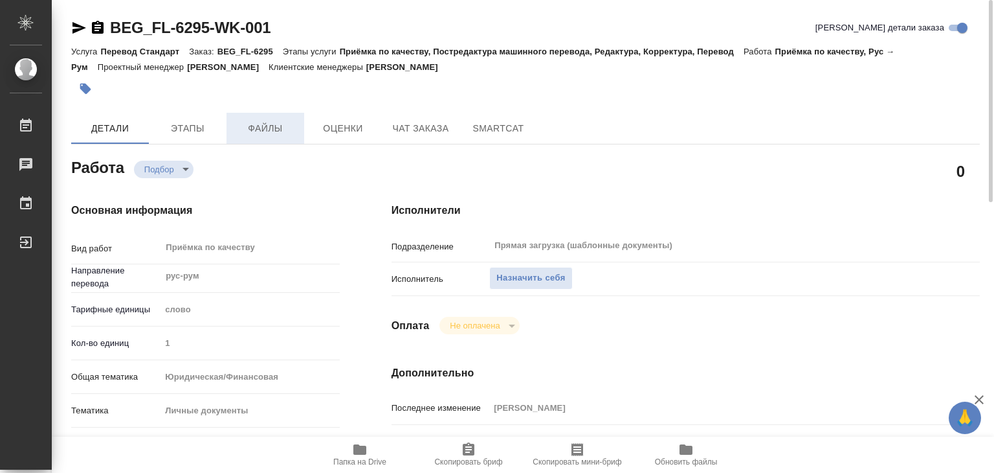
click at [267, 129] on span "Файлы" at bounding box center [265, 128] width 62 height 16
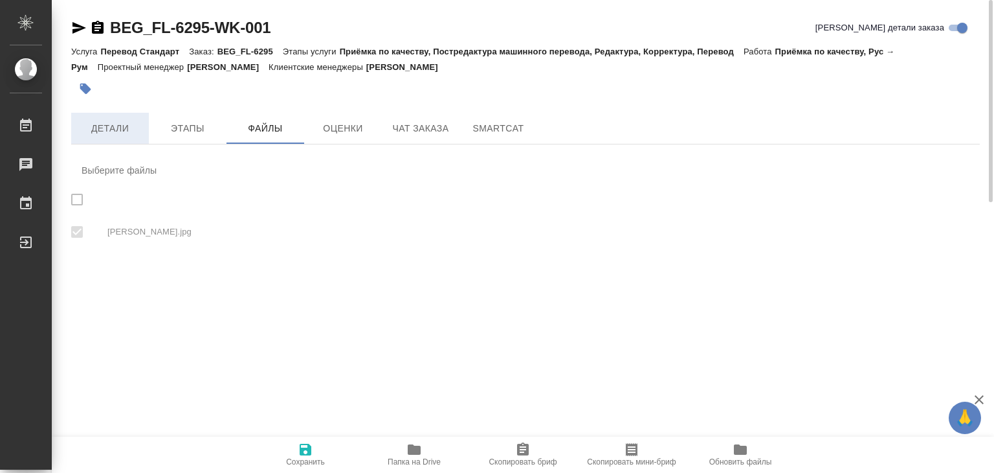
checkbox input "true"
click at [106, 128] on span "Детали" at bounding box center [110, 128] width 62 height 16
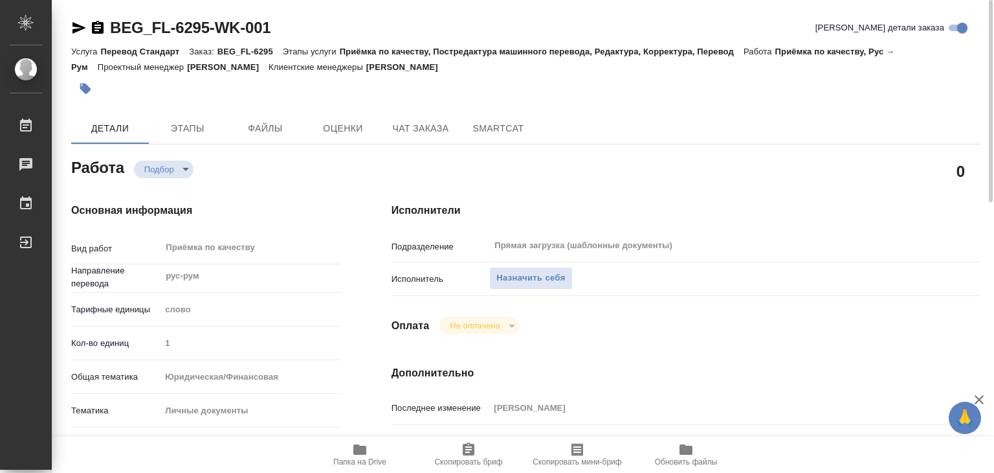
type textarea "x"
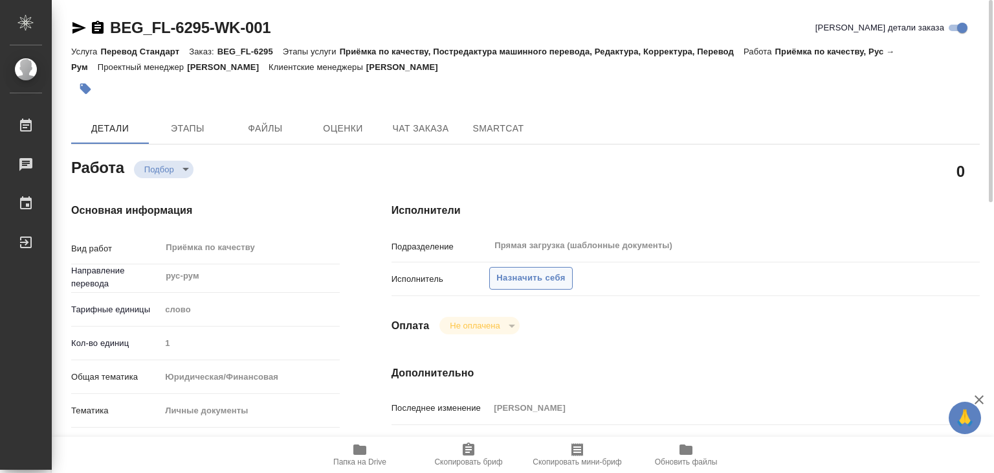
click at [496, 282] on span "Назначить себя" at bounding box center [530, 278] width 69 height 15
type textarea "x"
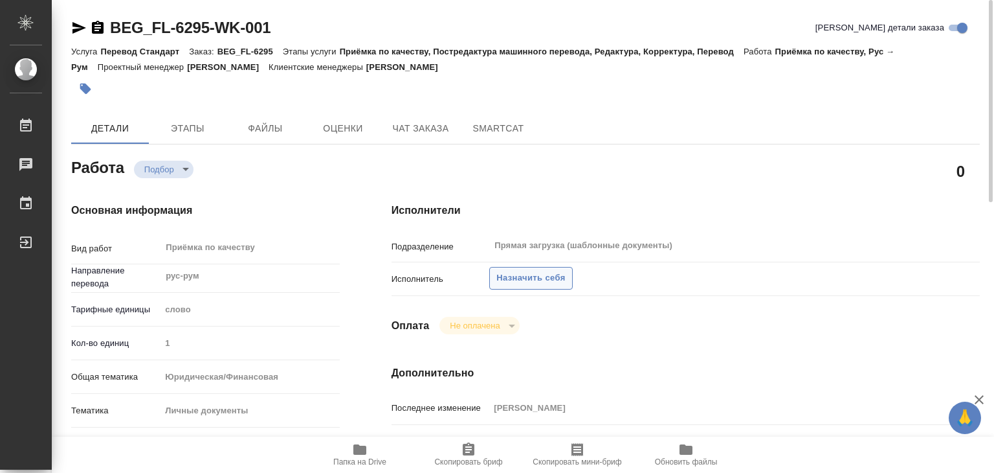
type textarea "x"
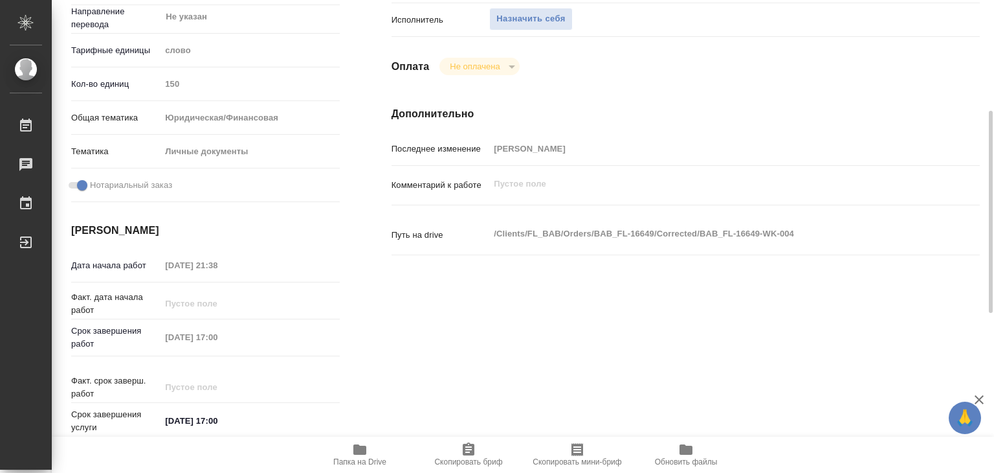
scroll to position [65, 0]
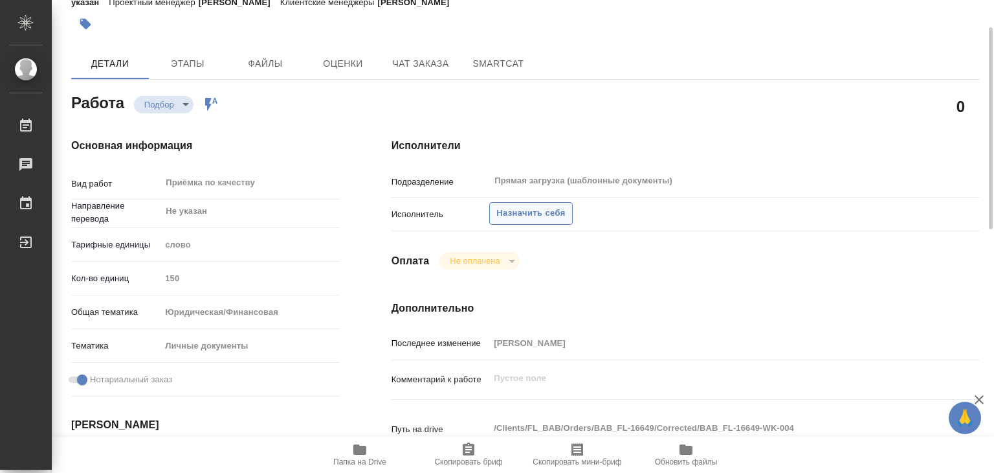
click at [523, 221] on button "Назначить себя" at bounding box center [530, 213] width 83 height 23
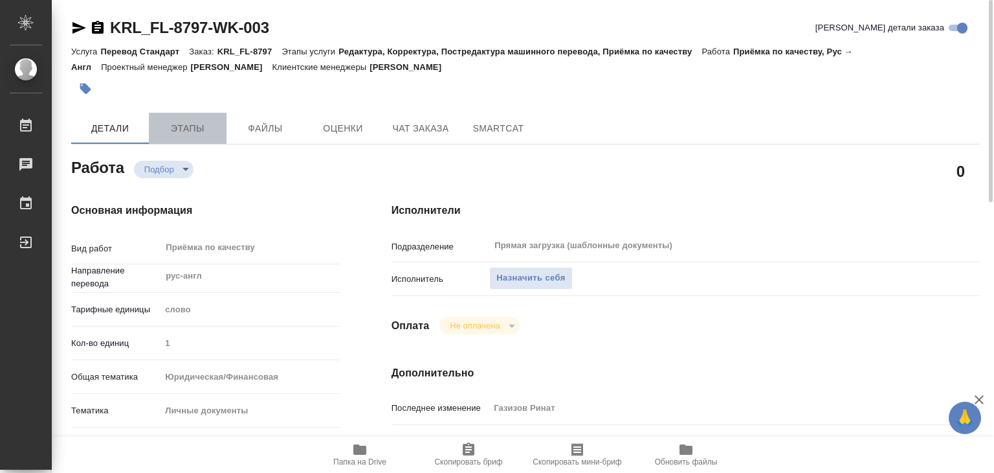
click at [191, 129] on span "Этапы" at bounding box center [188, 128] width 62 height 16
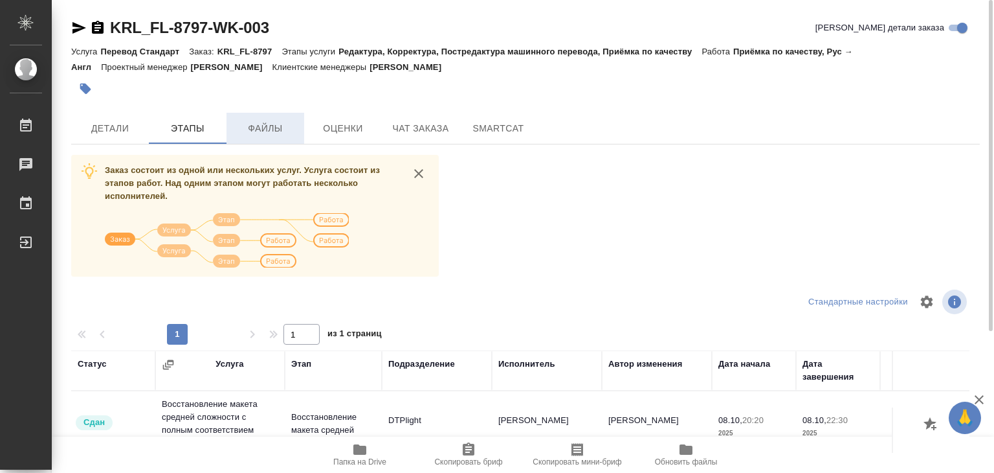
click at [272, 135] on span "Файлы" at bounding box center [265, 128] width 62 height 16
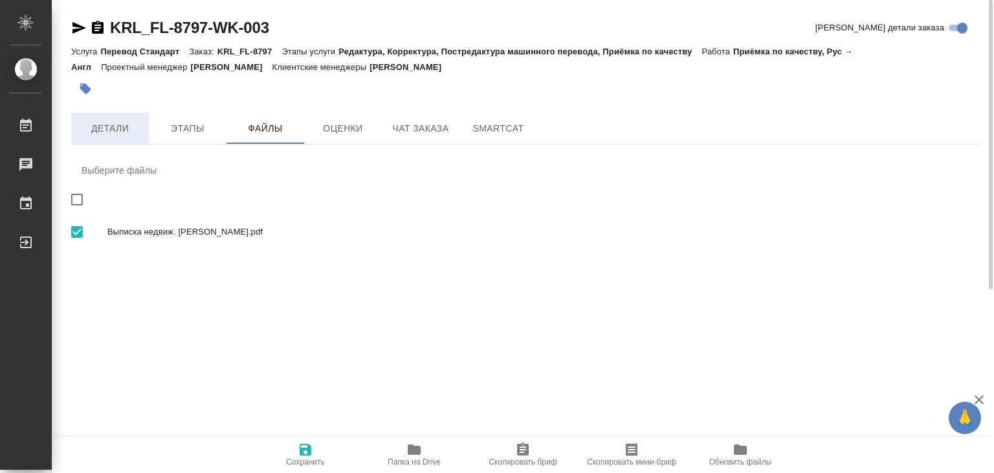
click at [111, 128] on span "Детали" at bounding box center [110, 128] width 62 height 16
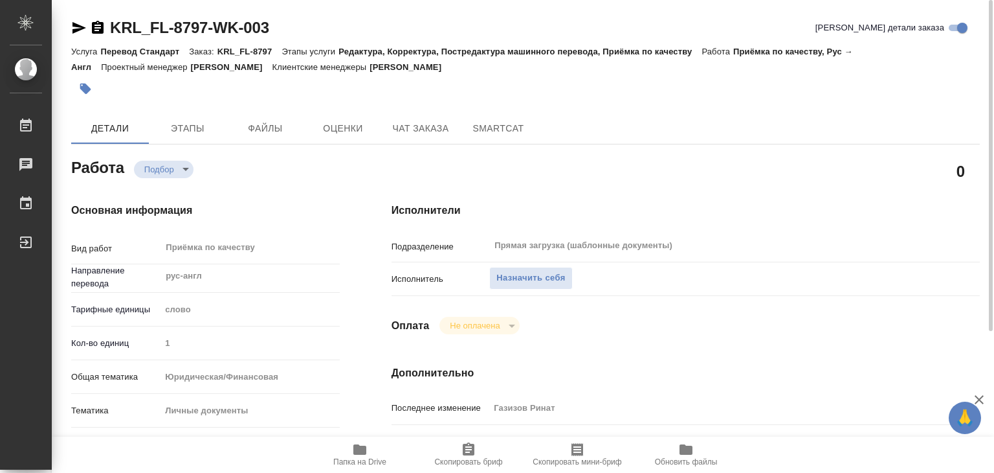
type textarea "x"
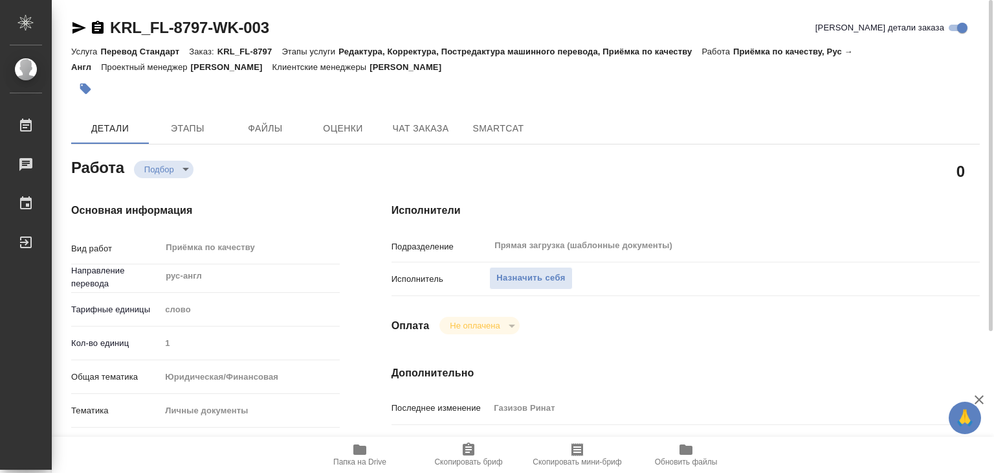
type textarea "x"
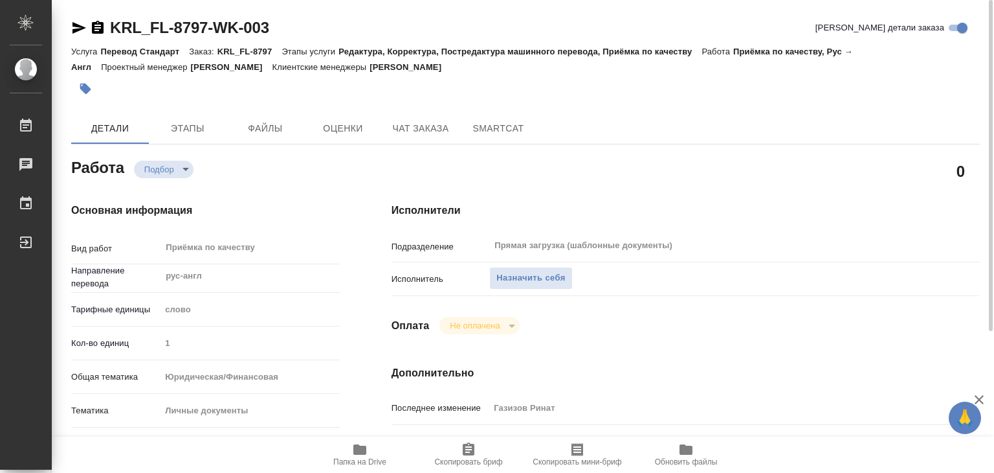
type textarea "x"
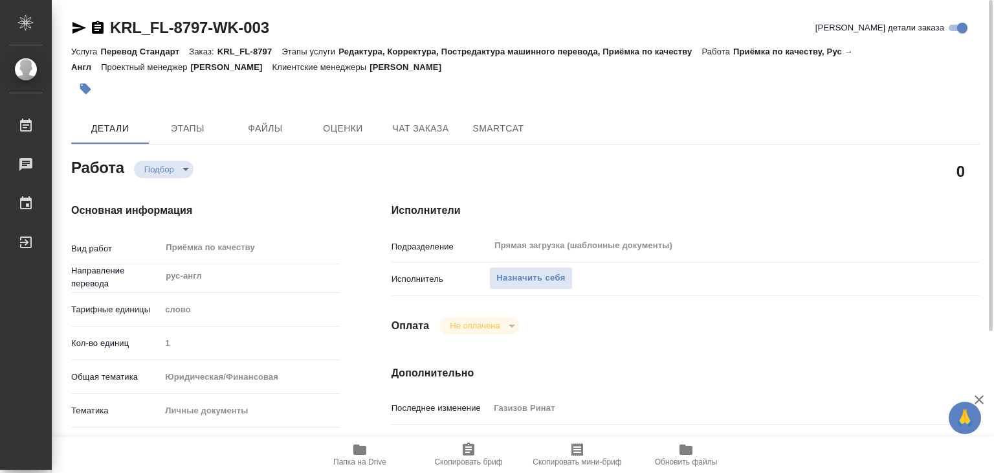
type textarea "x"
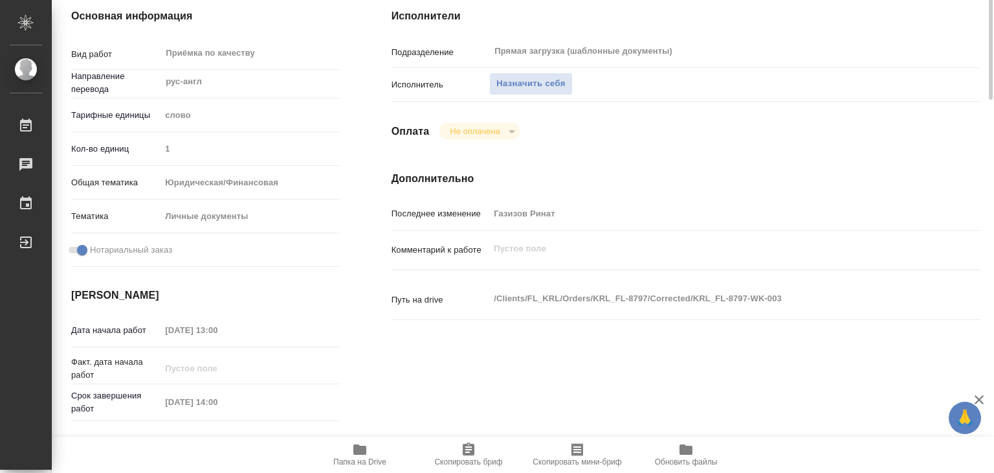
scroll to position [259, 0]
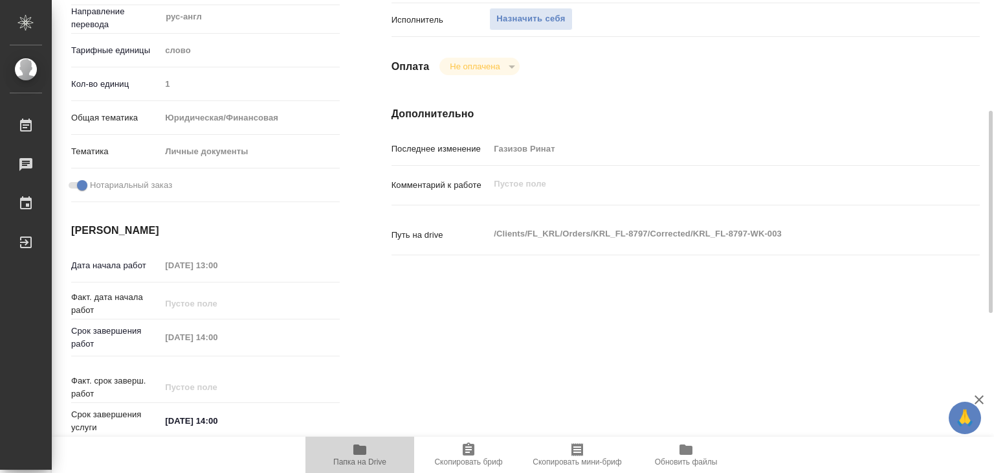
click at [348, 456] on span "Папка на Drive" at bounding box center [359, 453] width 93 height 25
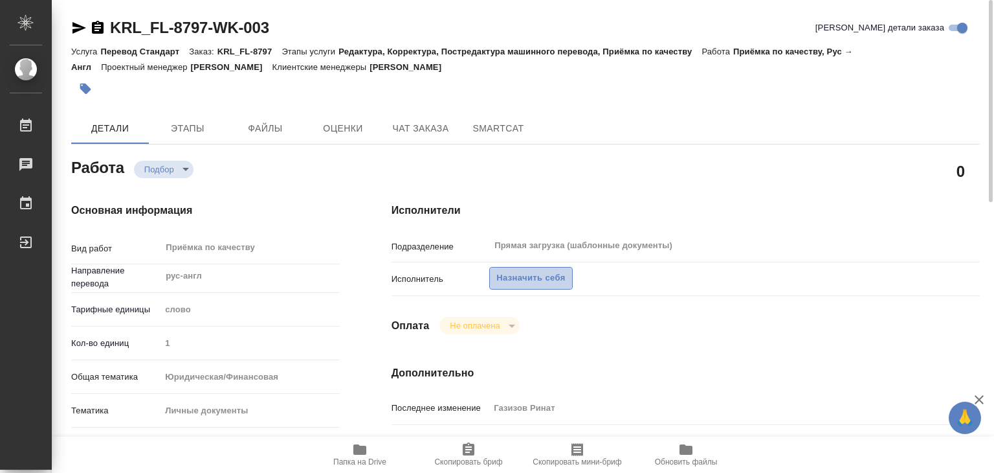
click at [541, 278] on span "Назначить себя" at bounding box center [530, 278] width 69 height 15
type textarea "x"
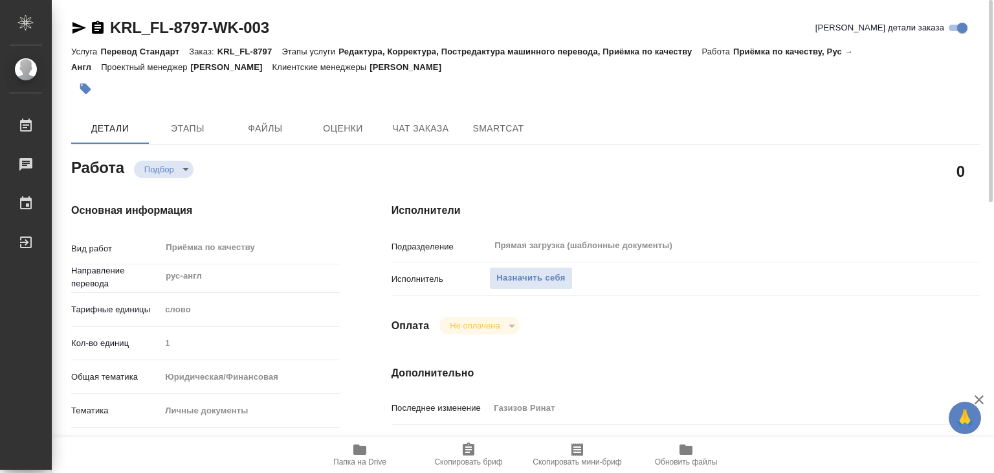
type textarea "x"
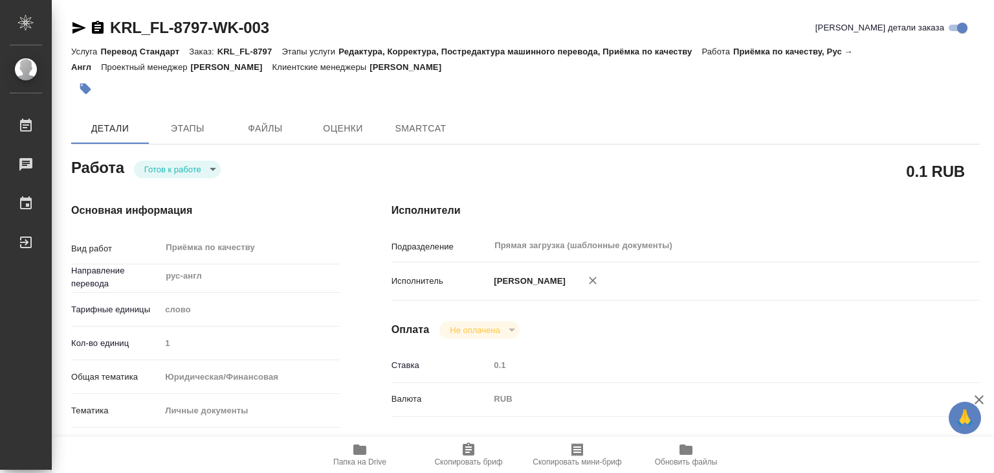
type textarea "x"
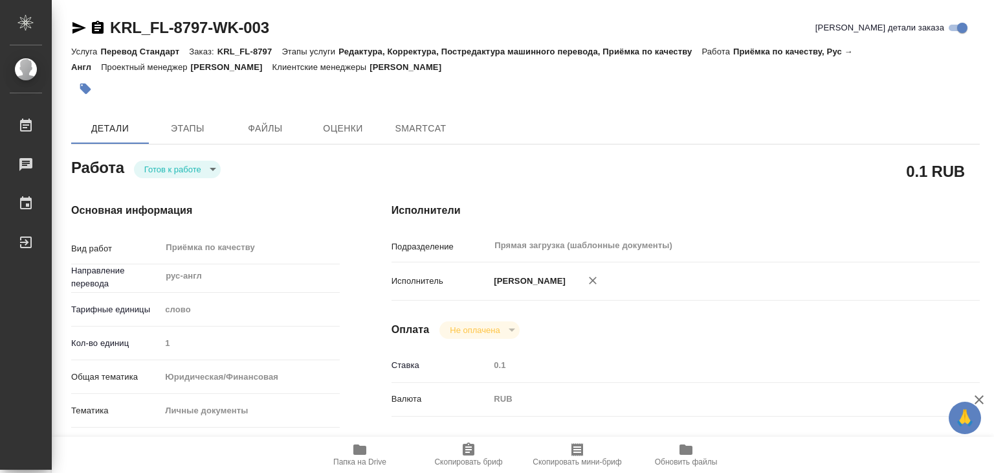
type textarea "x"
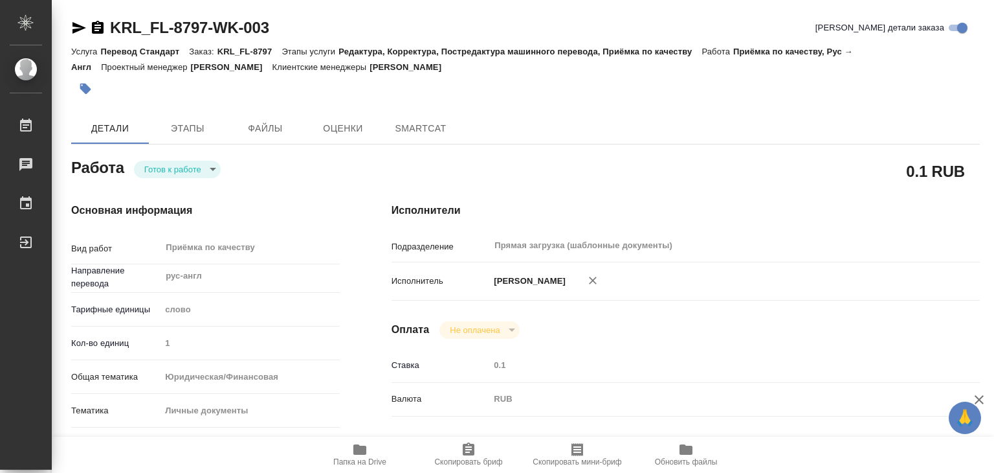
type textarea "x"
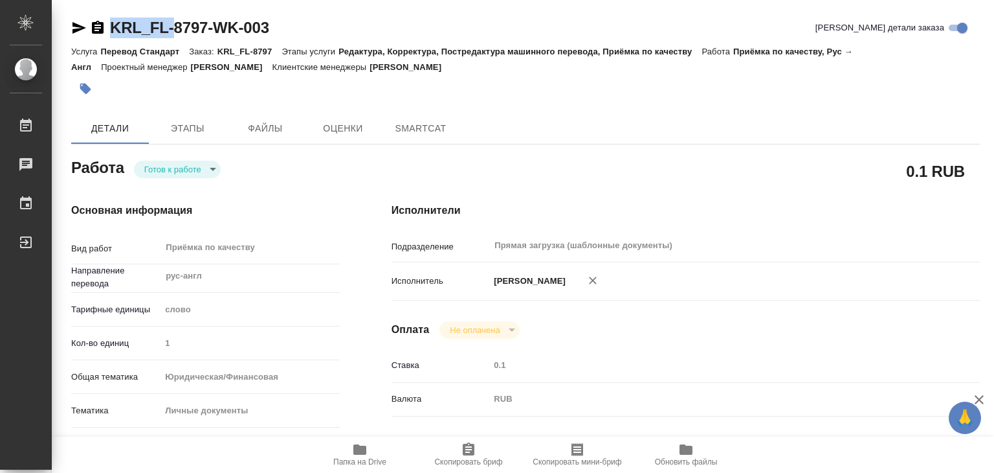
type textarea "x"
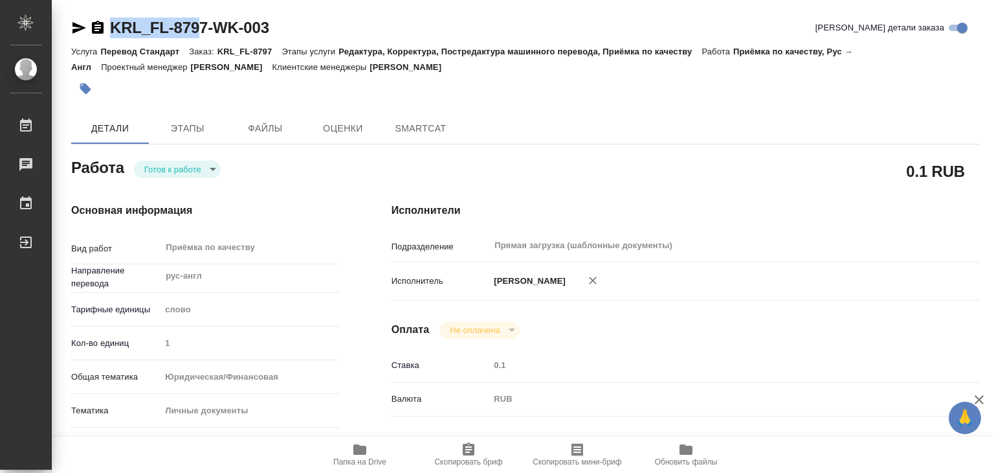
type textarea "x"
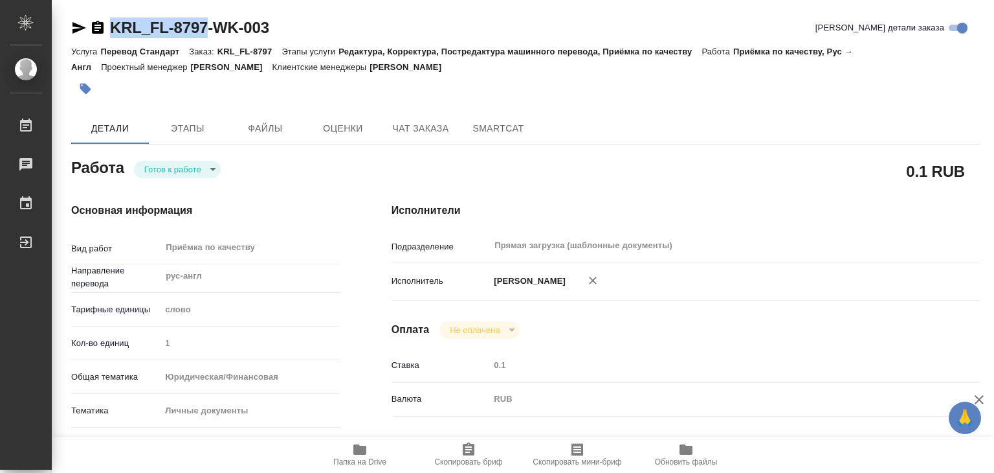
drag, startPoint x: 106, startPoint y: 6, endPoint x: 205, endPoint y: 32, distance: 102.4
copy link "KRL_FL-8797"
type textarea "x"
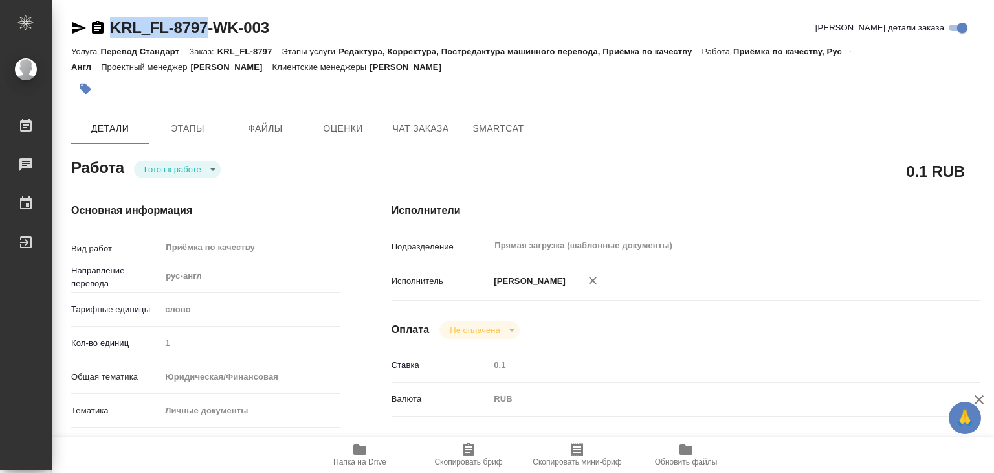
type textarea "x"
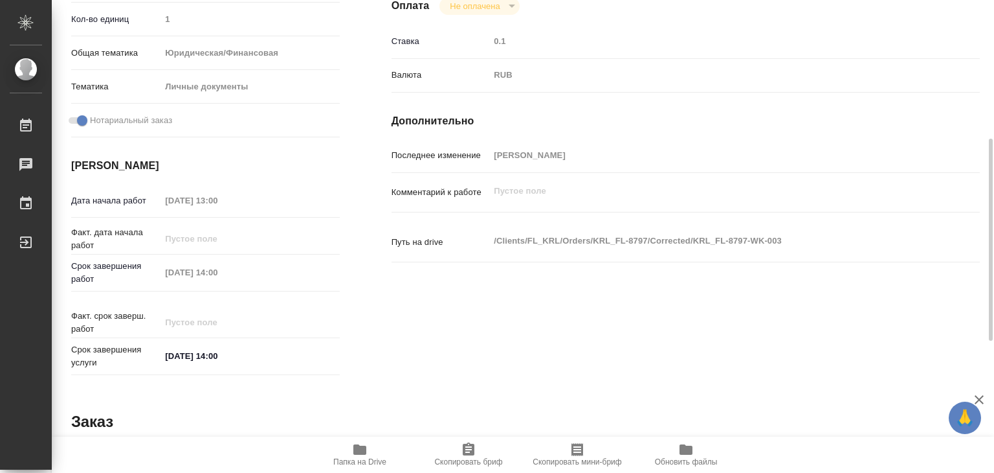
type textarea "x"
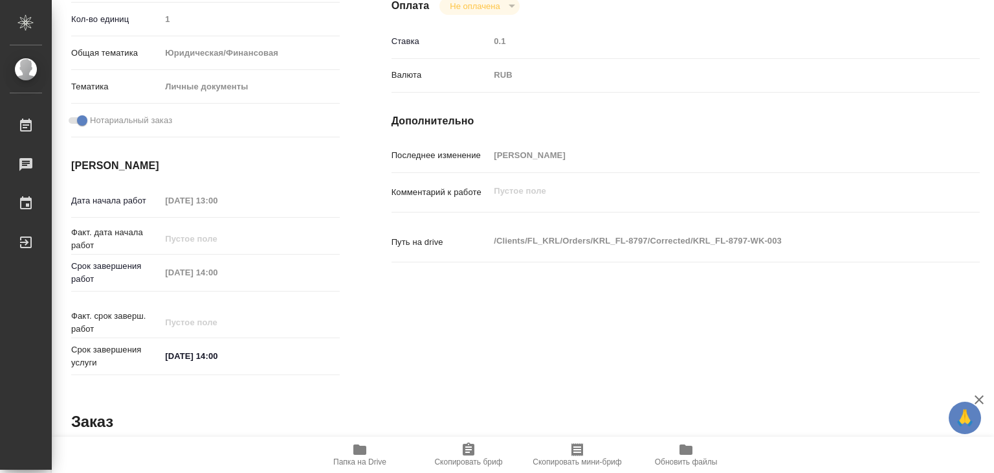
scroll to position [0, 0]
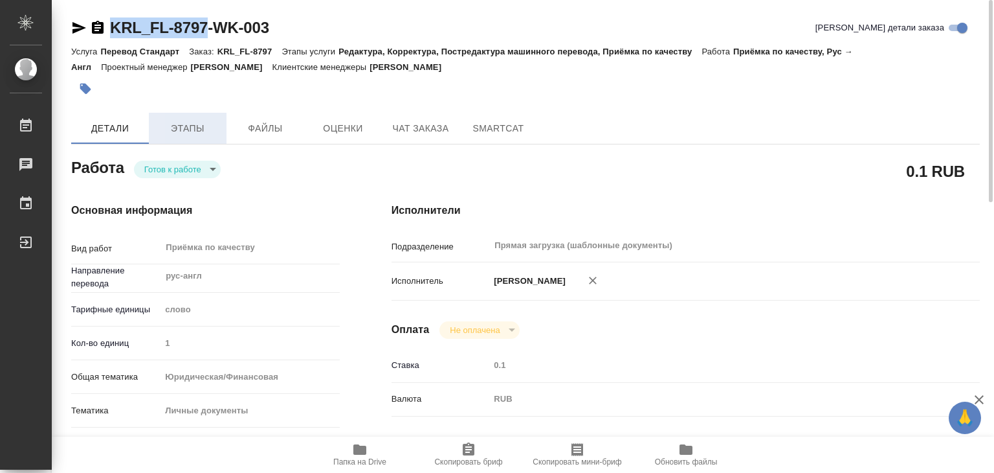
click at [199, 126] on span "Этапы" at bounding box center [188, 128] width 62 height 16
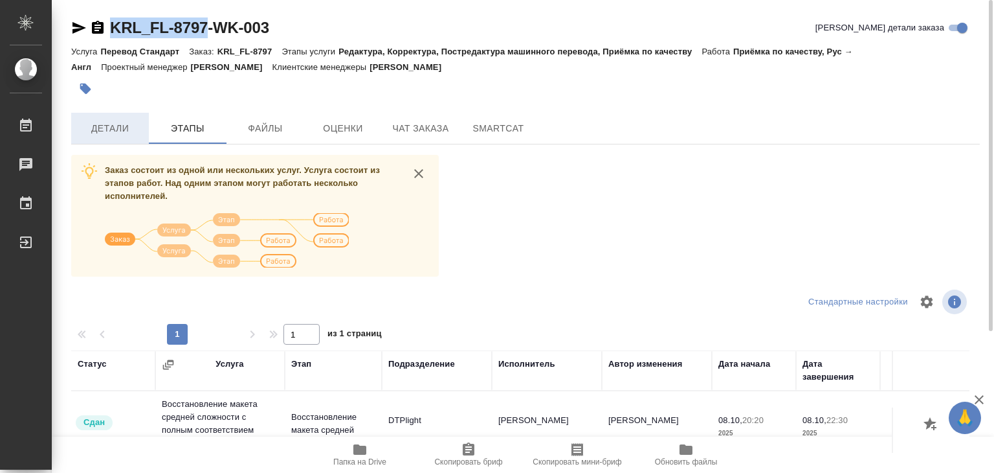
click at [111, 126] on span "Детали" at bounding box center [110, 128] width 62 height 16
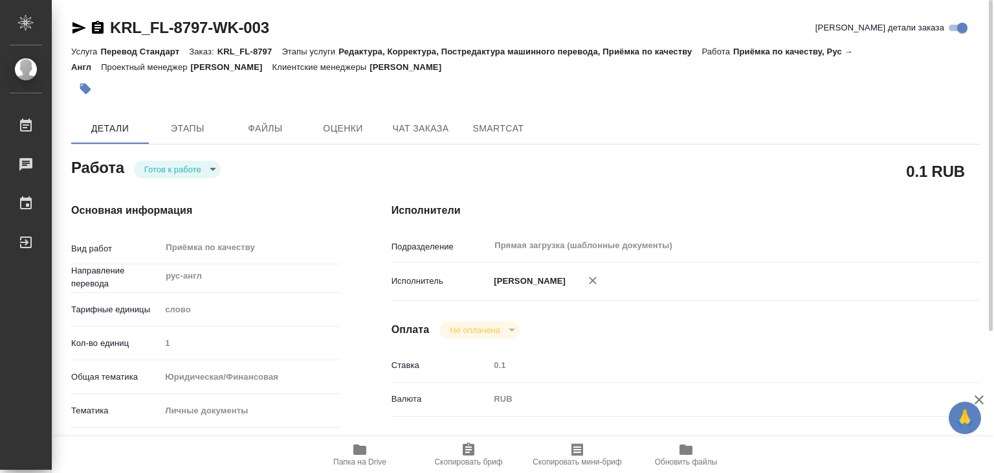
type textarea "x"
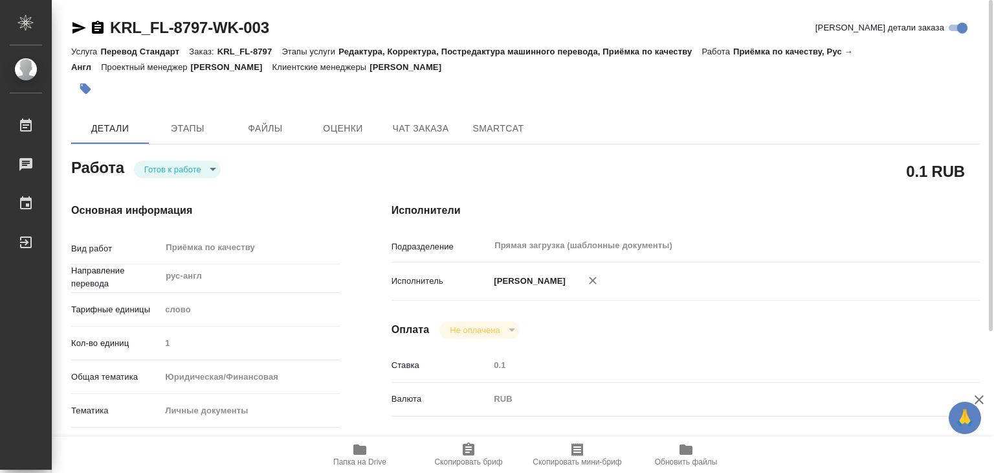
type textarea "x"
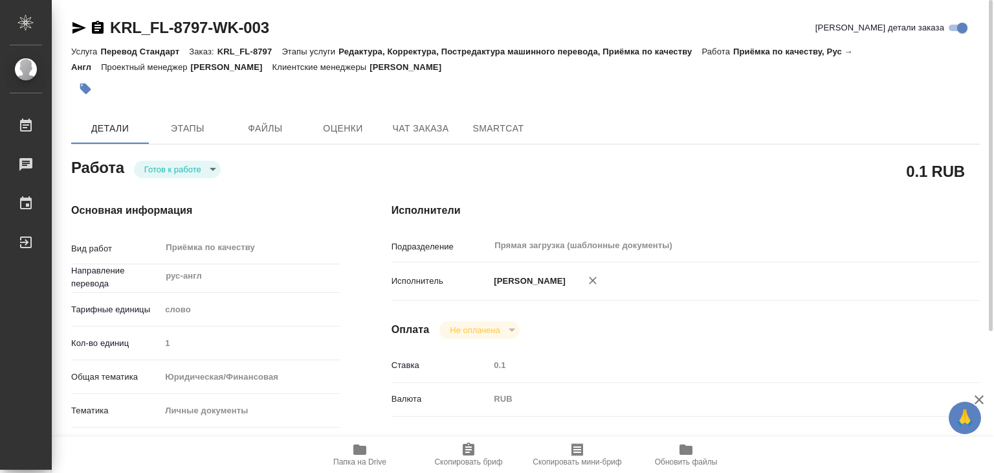
type textarea "x"
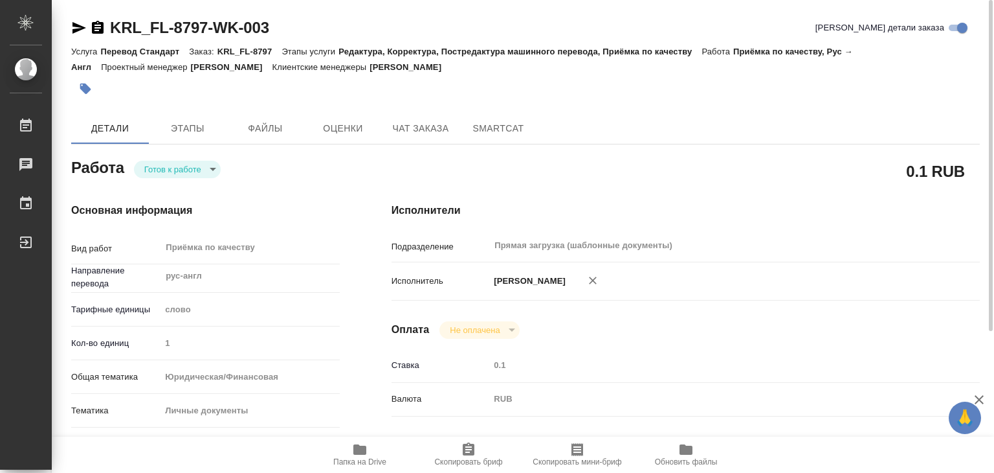
type textarea "x"
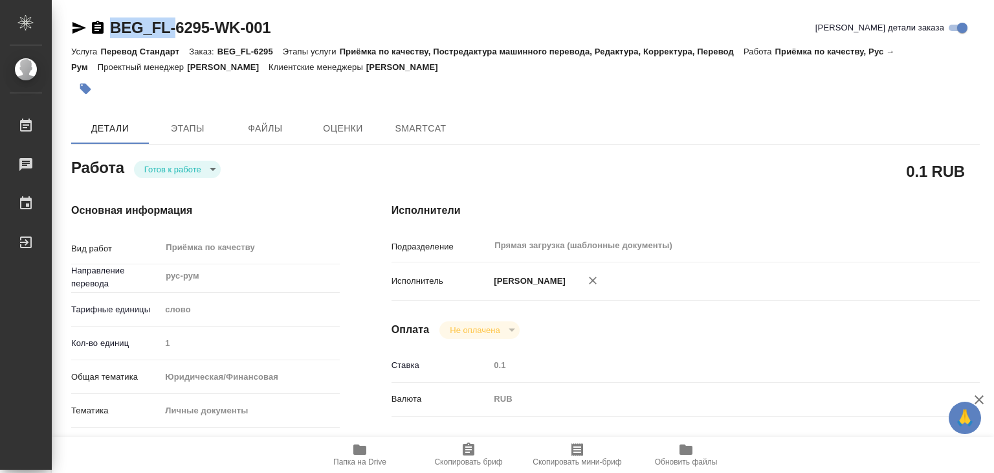
type textarea "x"
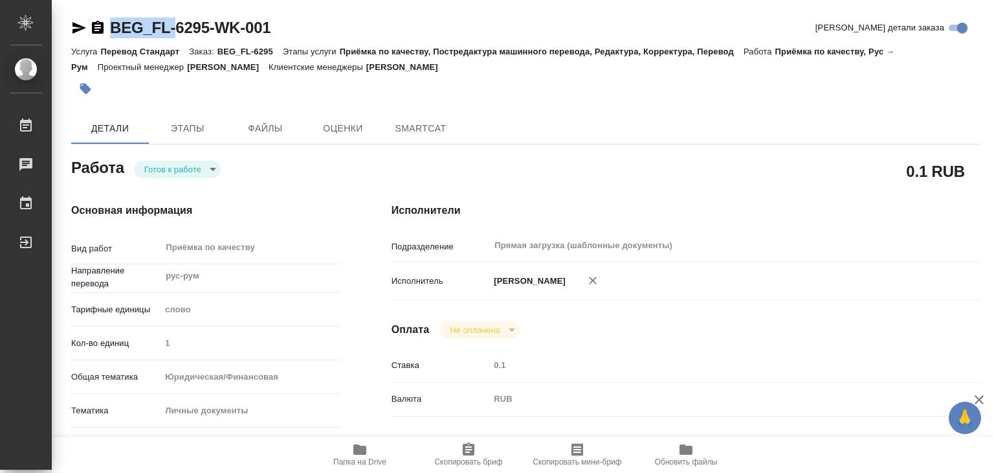
type textarea "x"
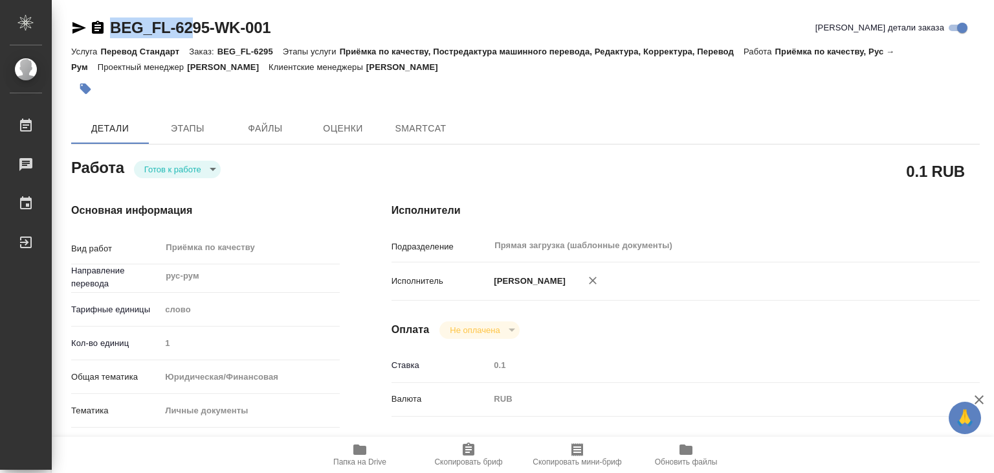
type textarea "x"
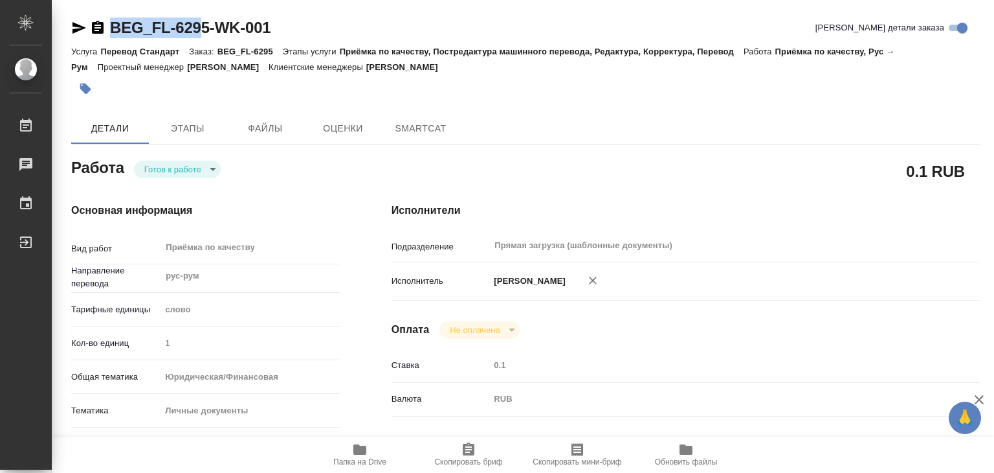
type textarea "x"
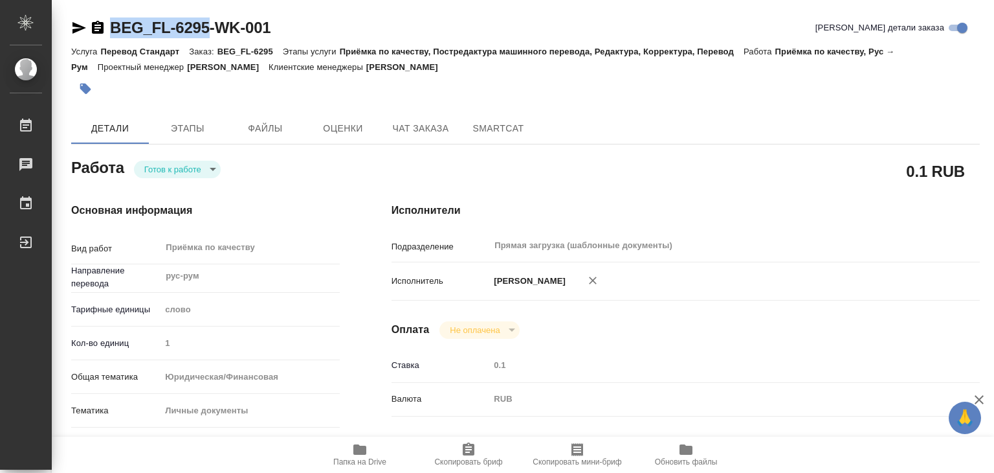
drag, startPoint x: 95, startPoint y: 11, endPoint x: 212, endPoint y: 34, distance: 118.8
copy link "BEG_FL-6295"
type textarea "x"
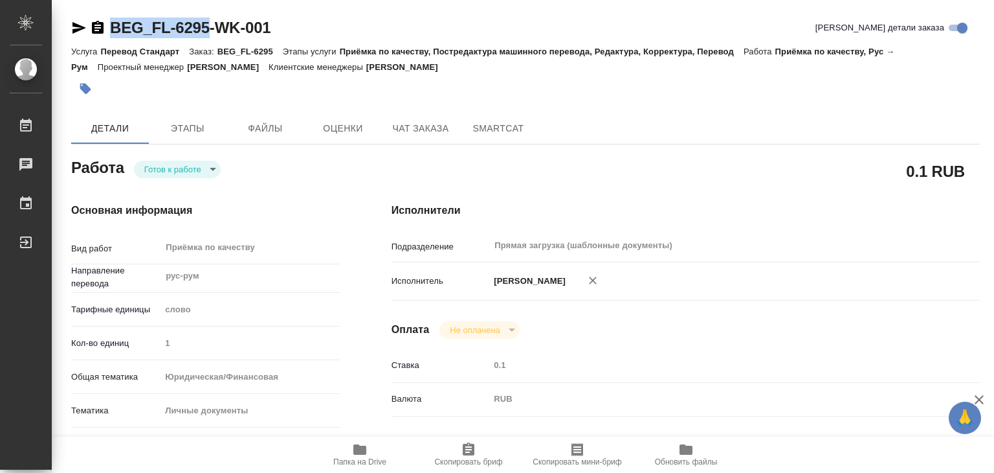
type textarea "x"
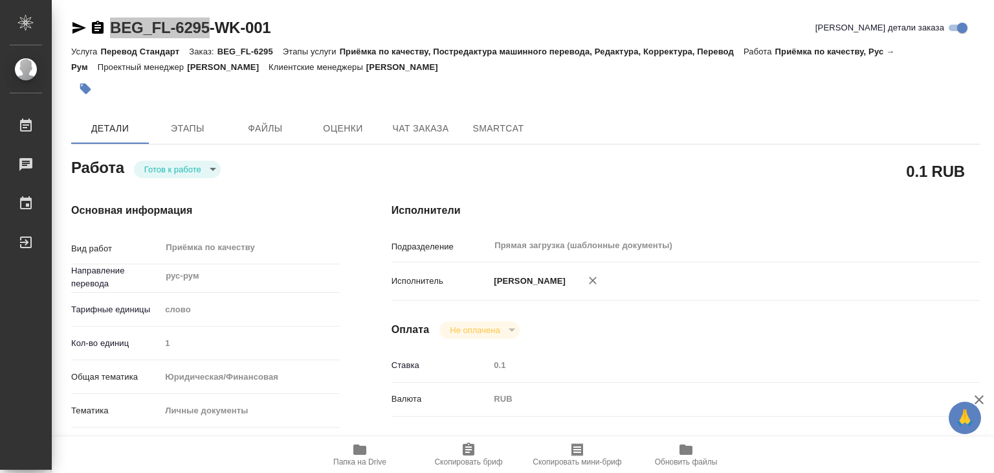
type textarea "x"
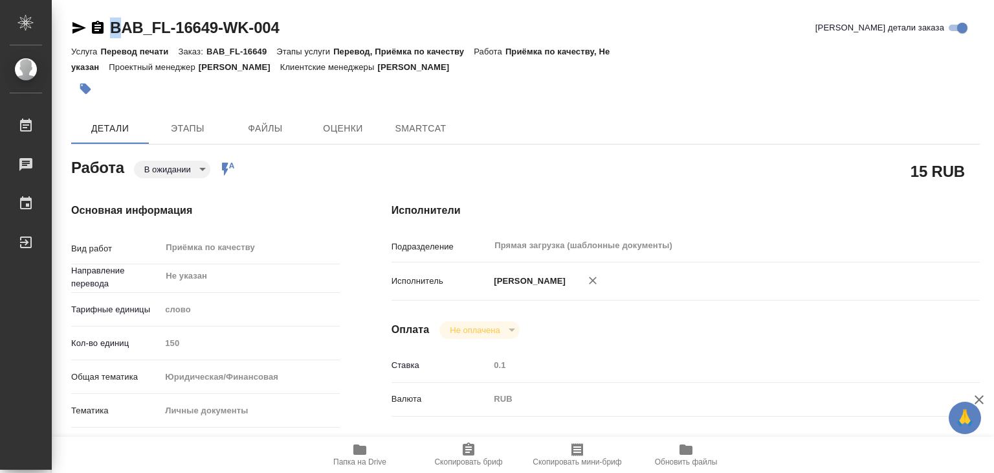
type textarea "x"
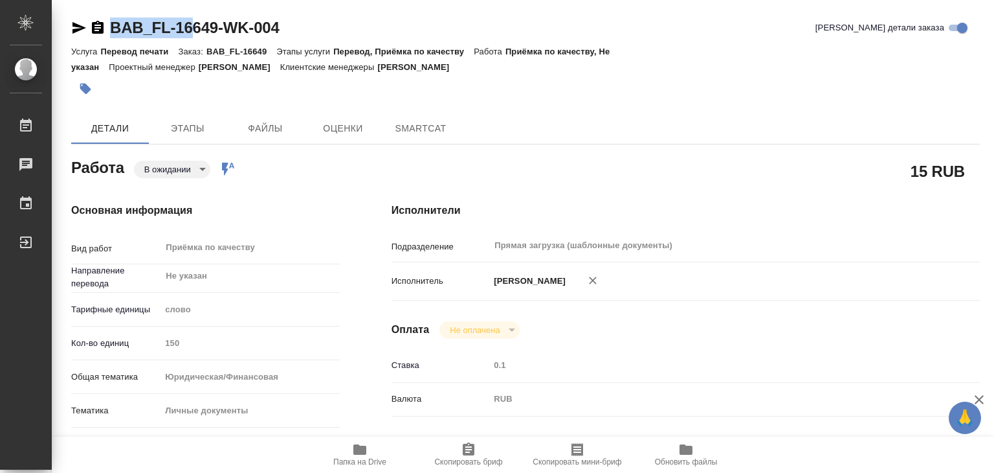
type textarea "x"
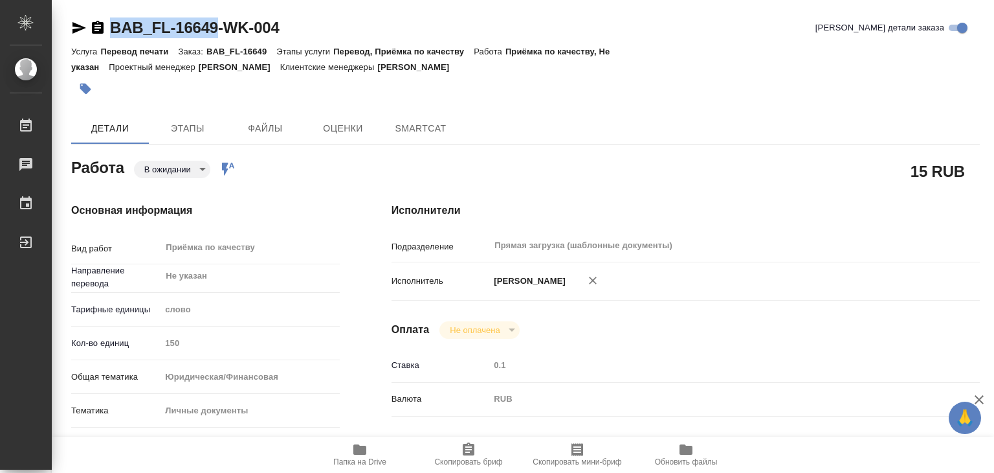
drag, startPoint x: 105, startPoint y: 9, endPoint x: 219, endPoint y: 34, distance: 117.3
type textarea "x"
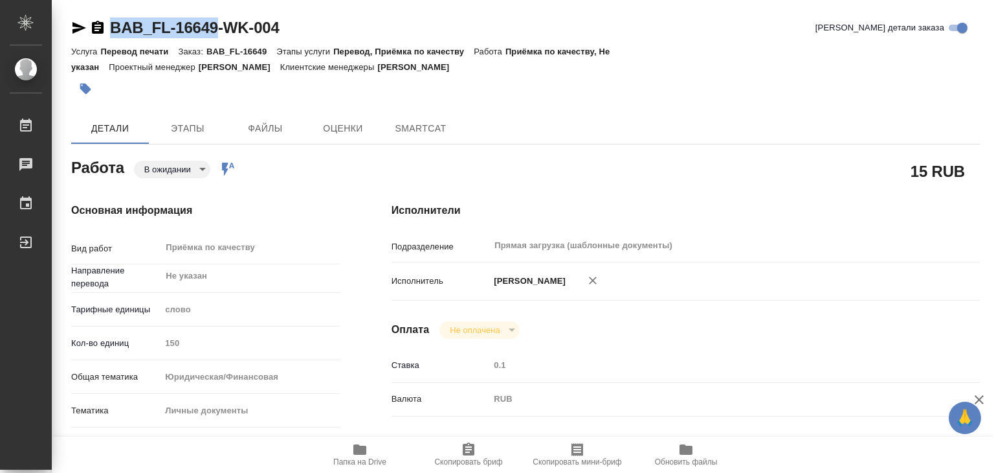
type textarea "x"
copy link "BAB_FL-16649"
type textarea "x"
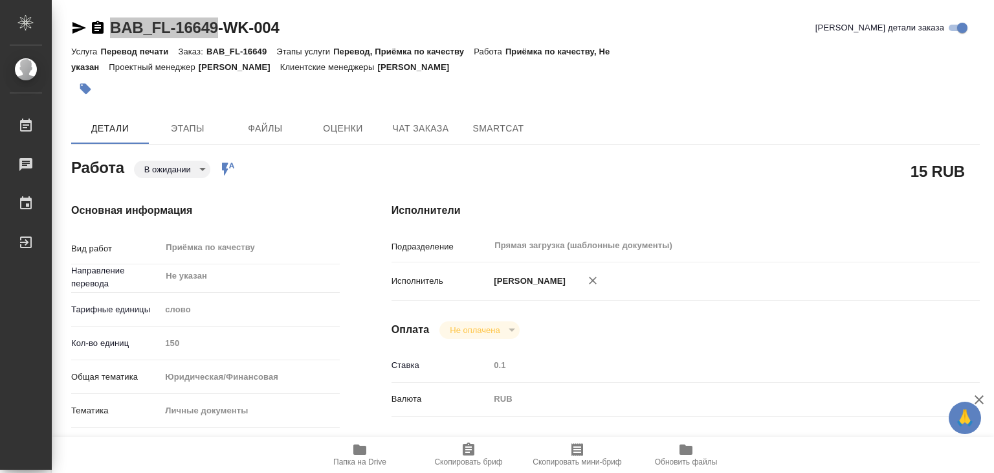
type textarea "x"
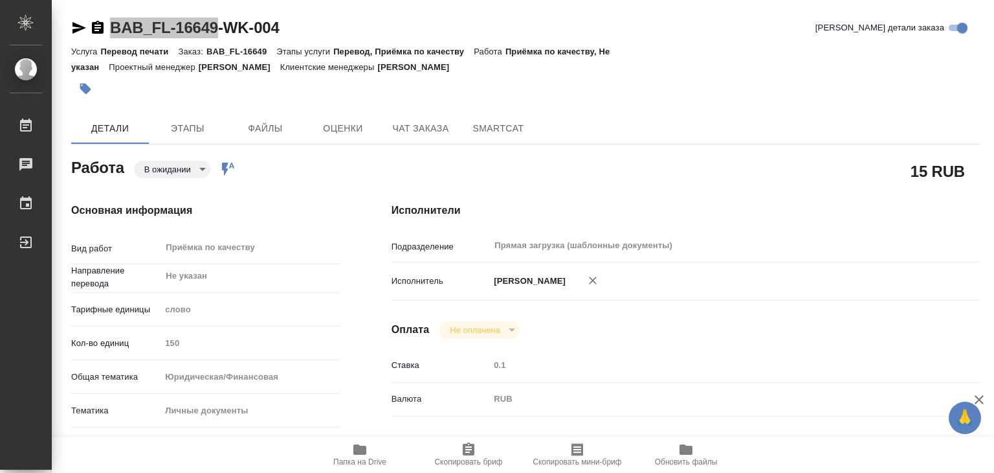
type textarea "x"
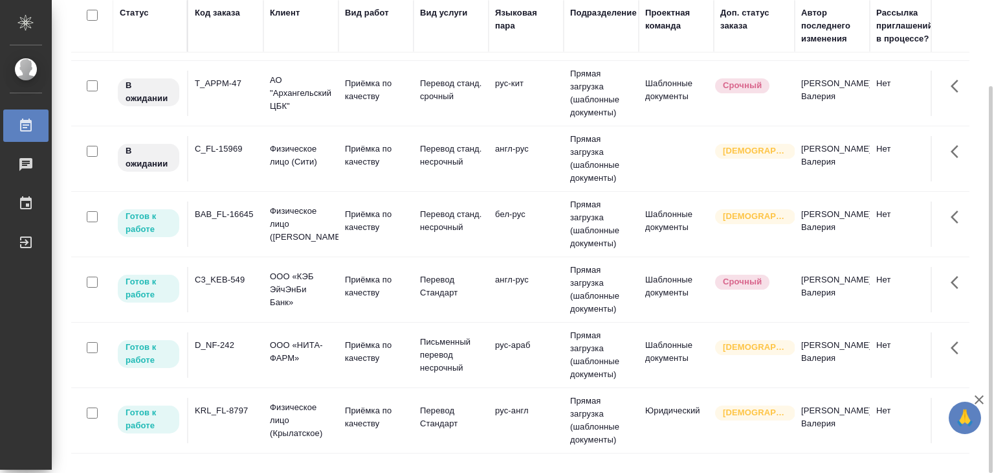
scroll to position [194, 0]
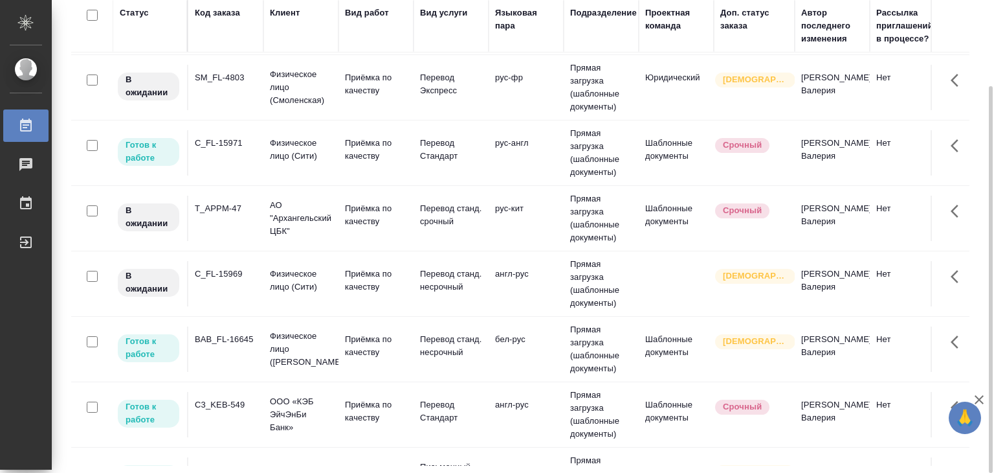
click at [254, 215] on div "T_APPM-47" at bounding box center [226, 208] width 62 height 13
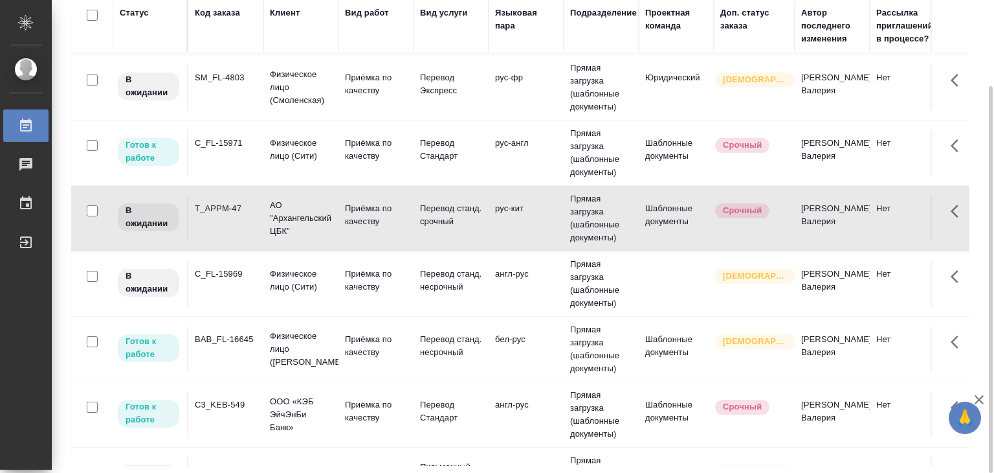
click at [328, 293] on p "Физическое лицо (Сити)" at bounding box center [301, 280] width 62 height 26
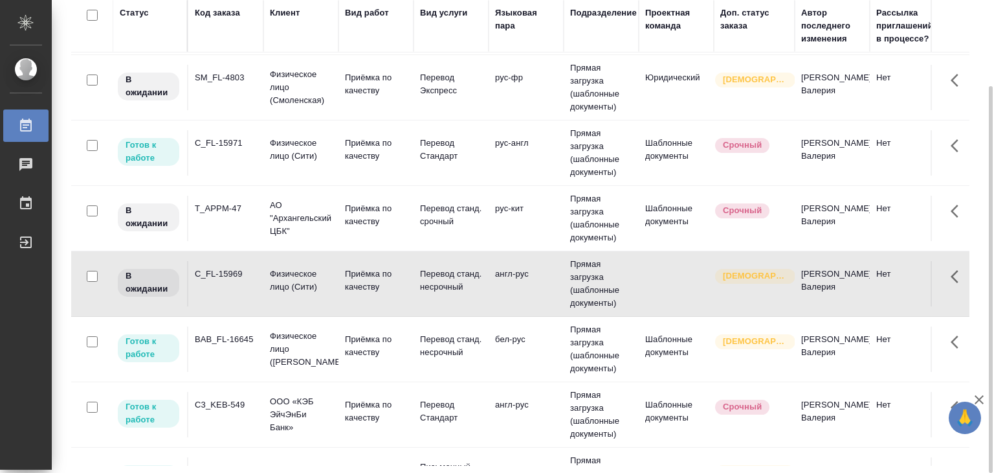
scroll to position [992, 0]
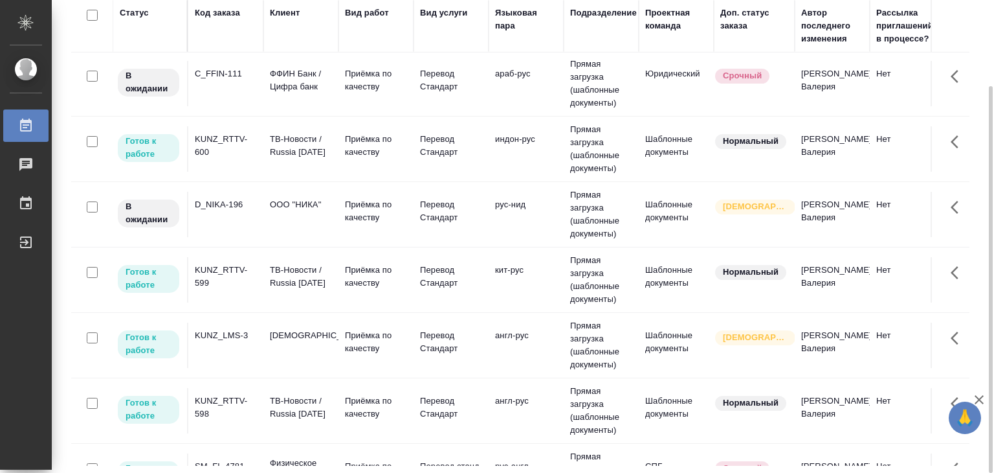
click at [348, 224] on p "Приёмка по качеству" at bounding box center [376, 211] width 62 height 26
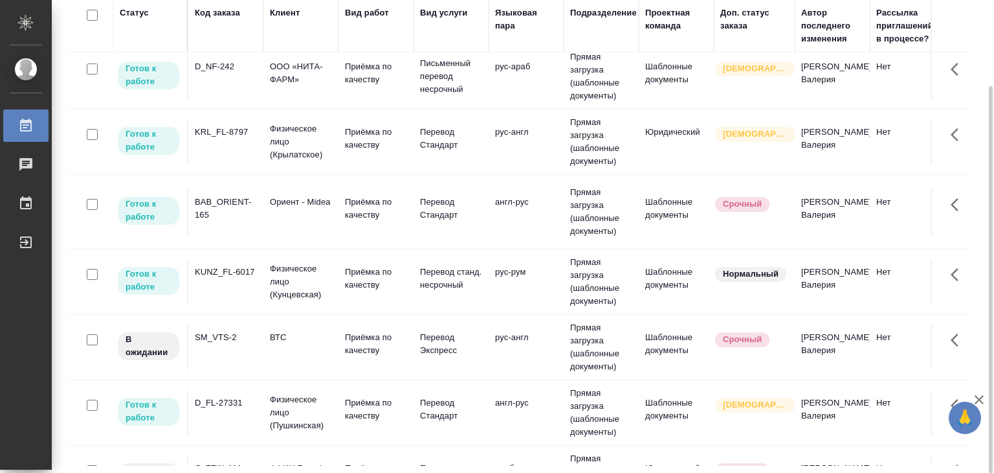
scroll to position [603, 0]
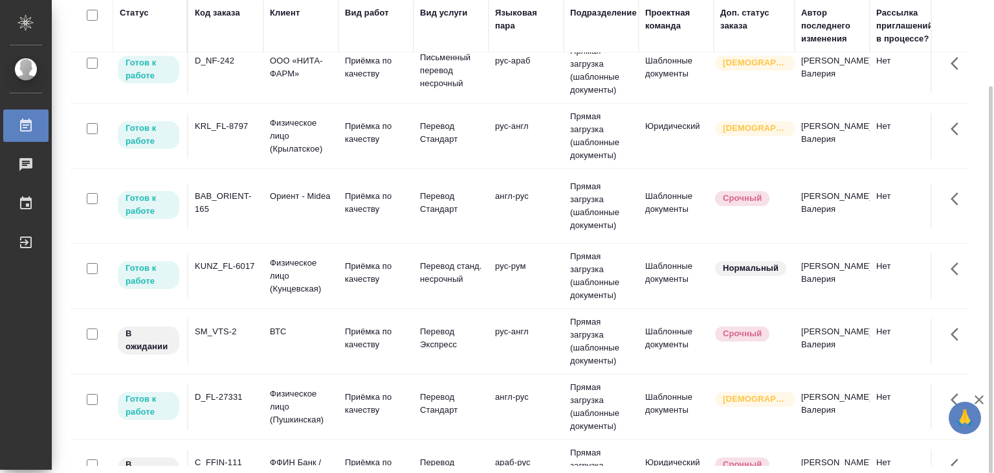
click at [256, 428] on td "D_FL-27331" at bounding box center [225, 406] width 75 height 45
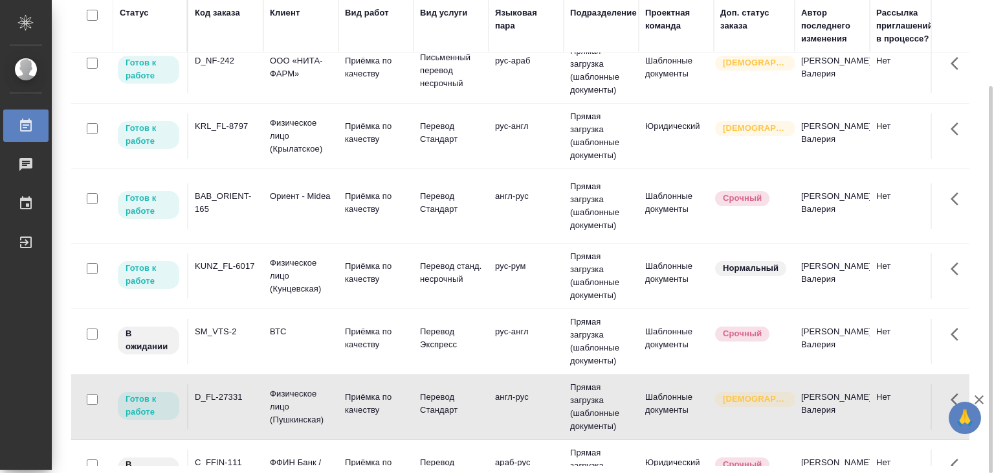
scroll to position [1252, 0]
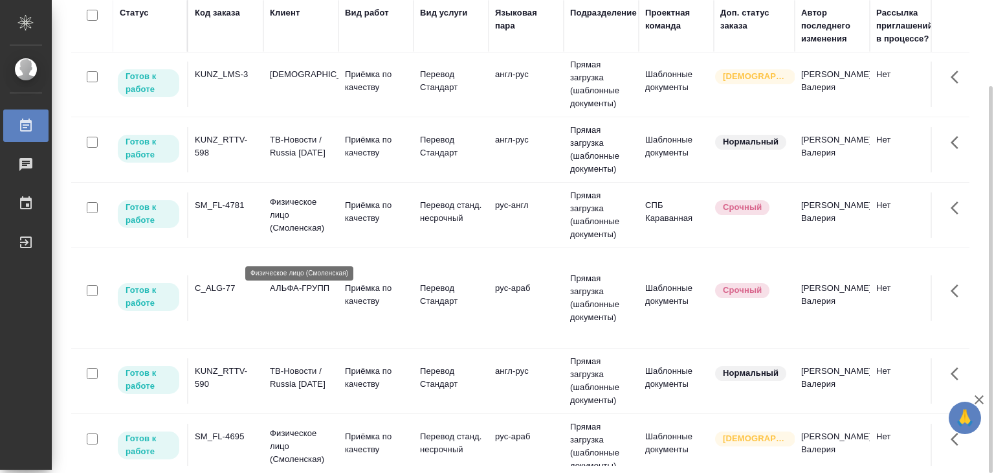
click at [306, 234] on p "Физическое лицо (Смоленская)" at bounding box center [301, 214] width 62 height 39
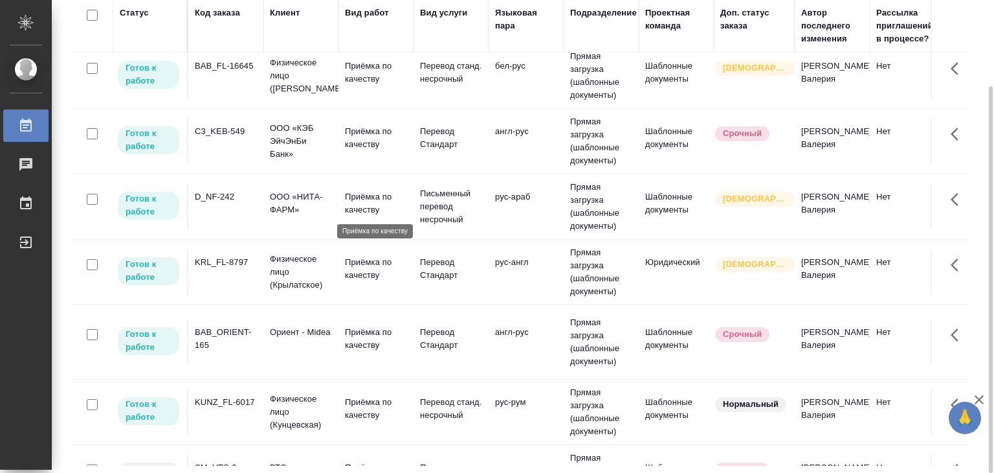
scroll to position [476, 0]
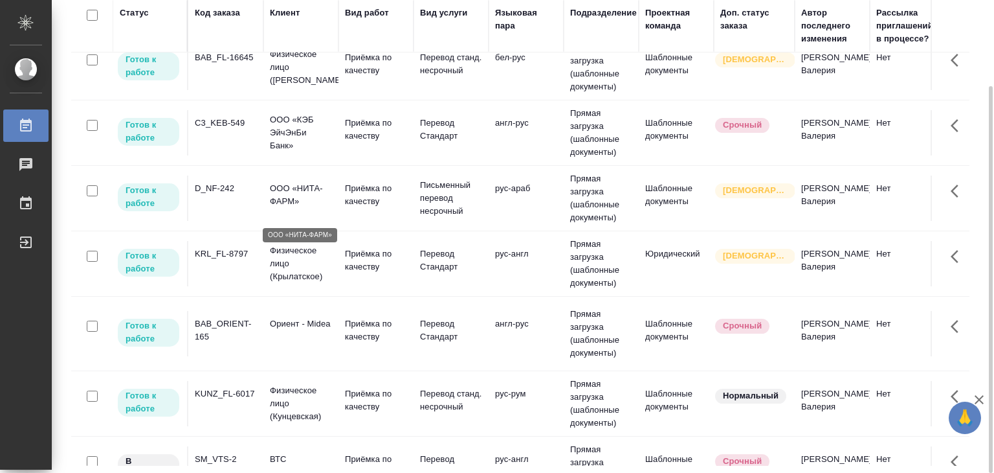
click at [306, 203] on p "ООО «НИТА-ФАРМ»" at bounding box center [301, 195] width 62 height 26
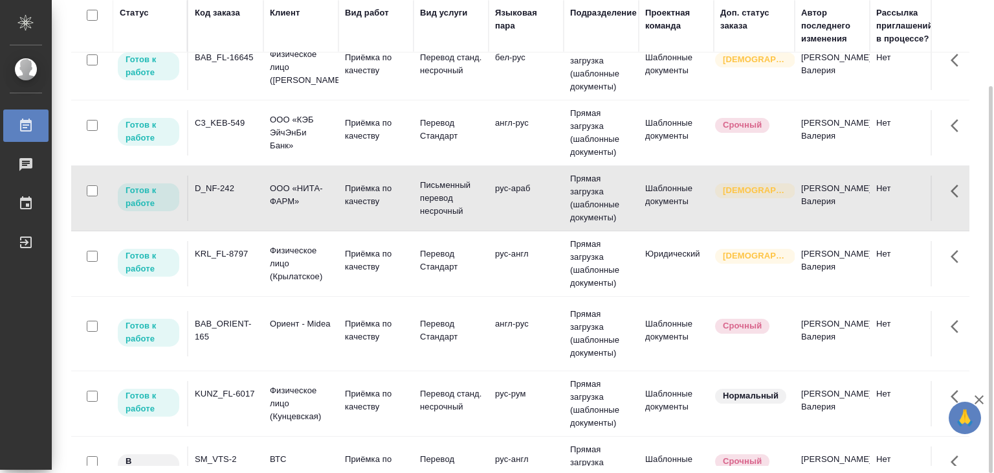
scroll to position [0, 0]
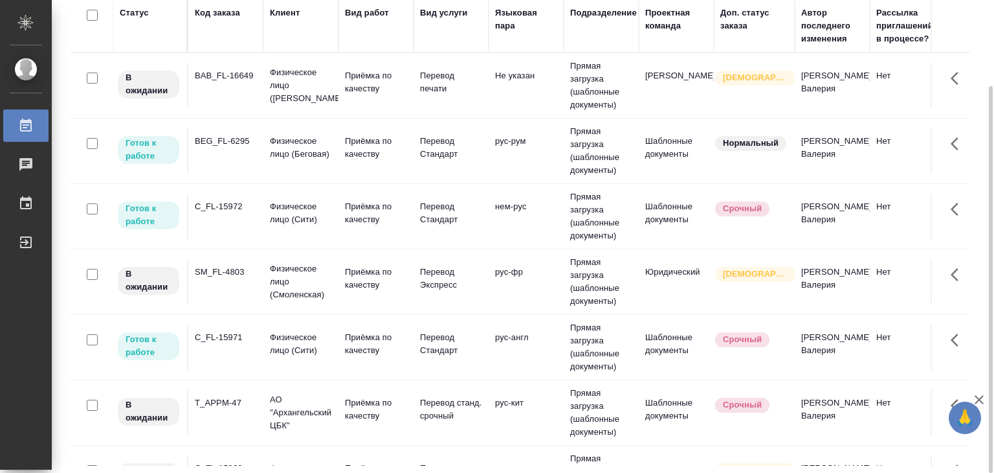
click at [256, 103] on td "BAB_FL-16649" at bounding box center [225, 85] width 75 height 45
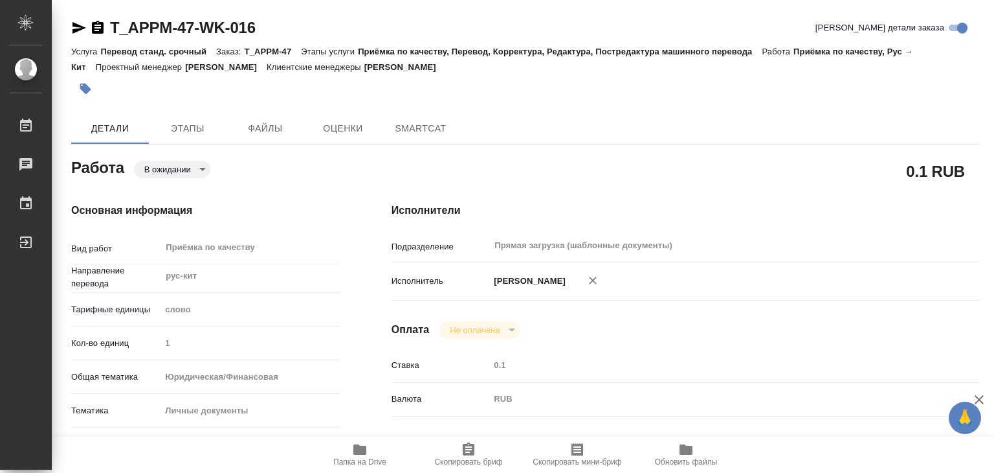
type textarea "x"
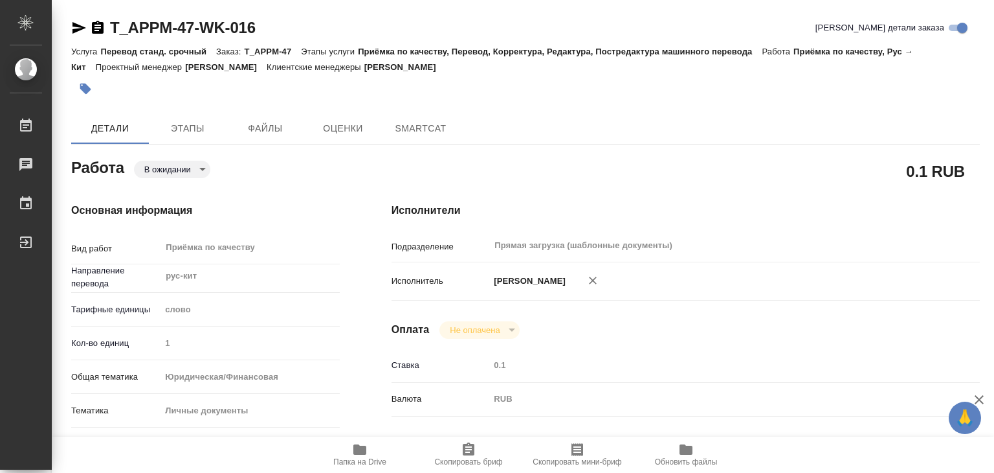
type textarea "x"
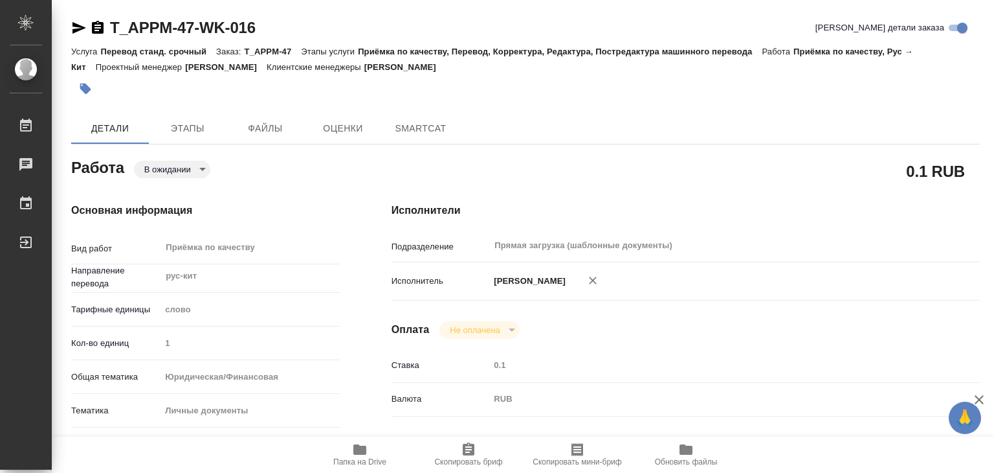
type textarea "x"
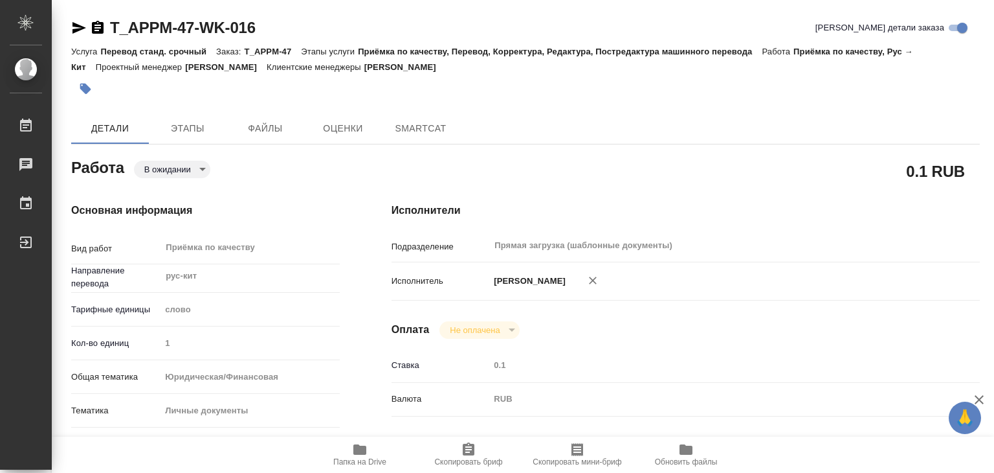
type textarea "x"
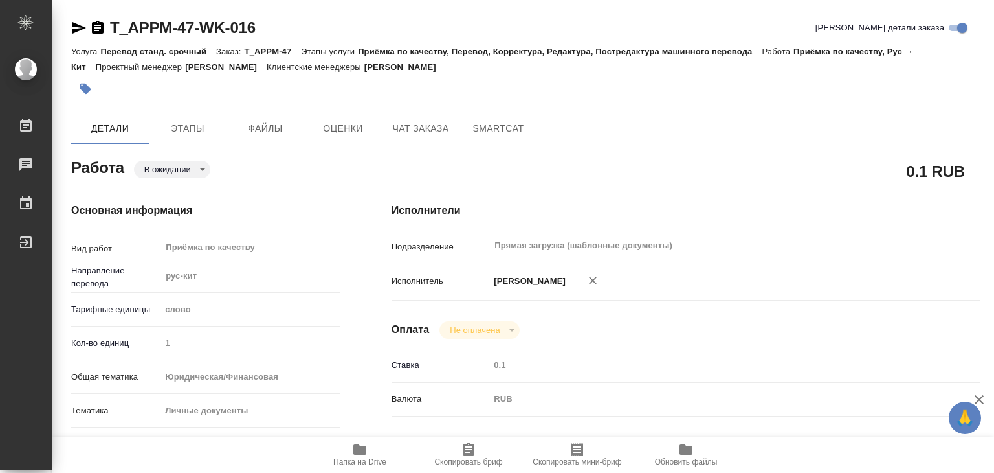
type textarea "x"
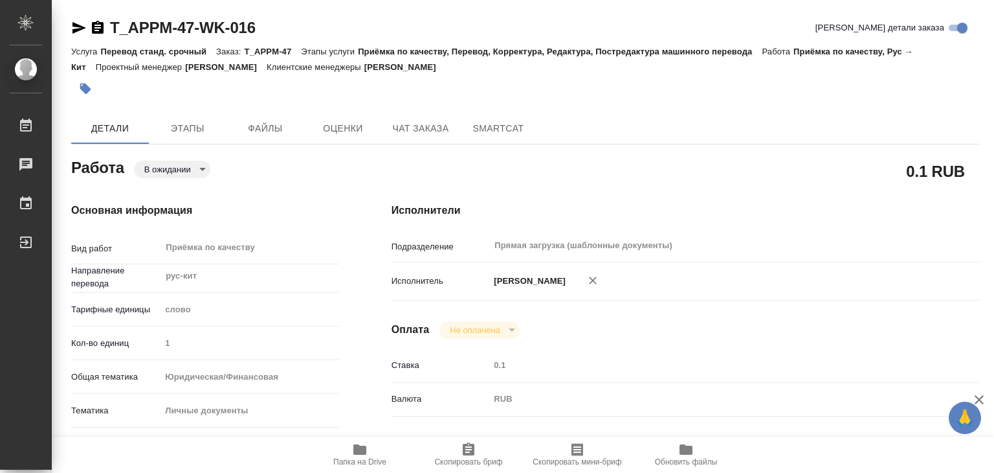
type textarea "x"
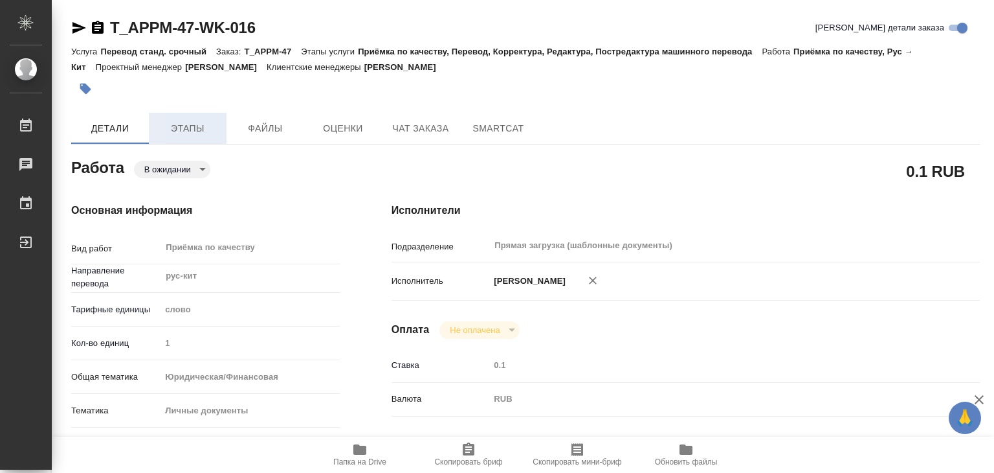
click at [192, 117] on button "Этапы" at bounding box center [188, 128] width 78 height 31
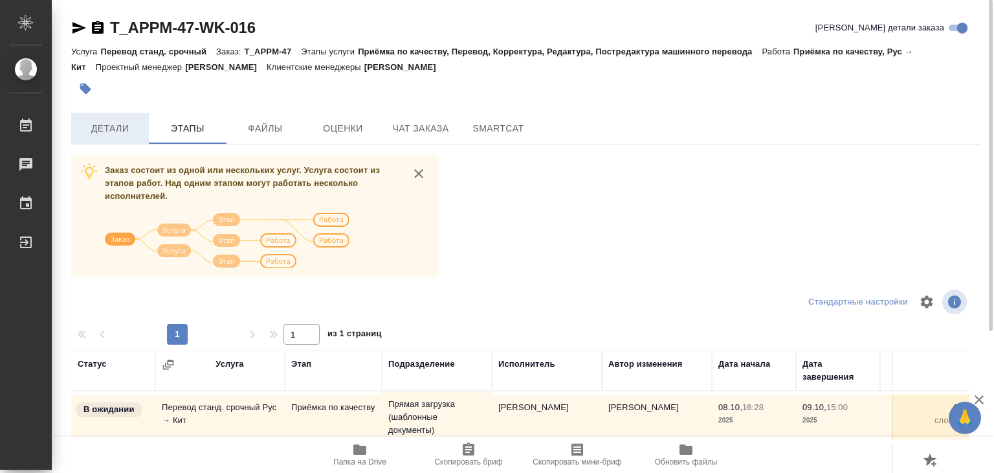
click at [91, 118] on button "Детали" at bounding box center [110, 128] width 78 height 31
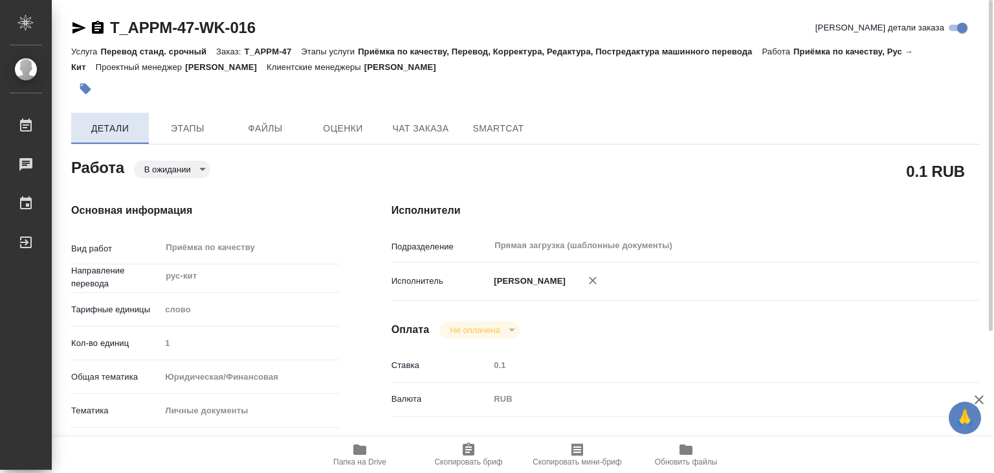
type textarea "x"
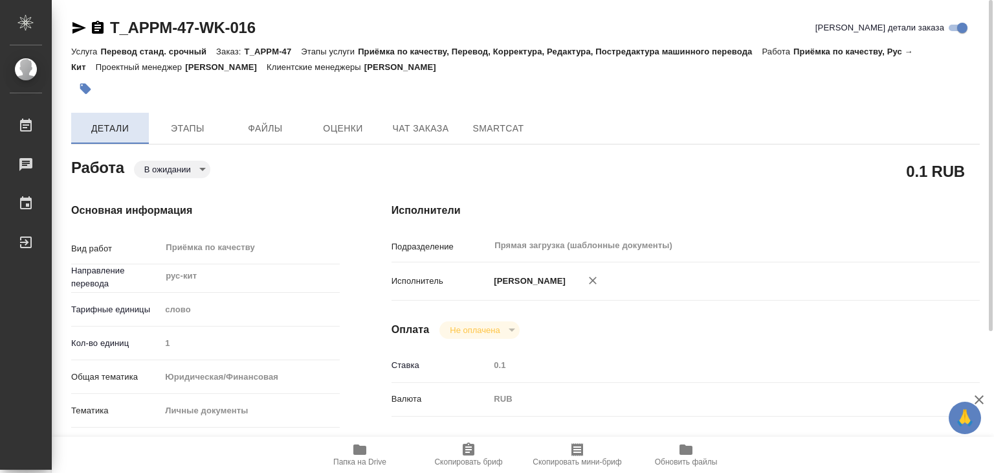
type textarea "x"
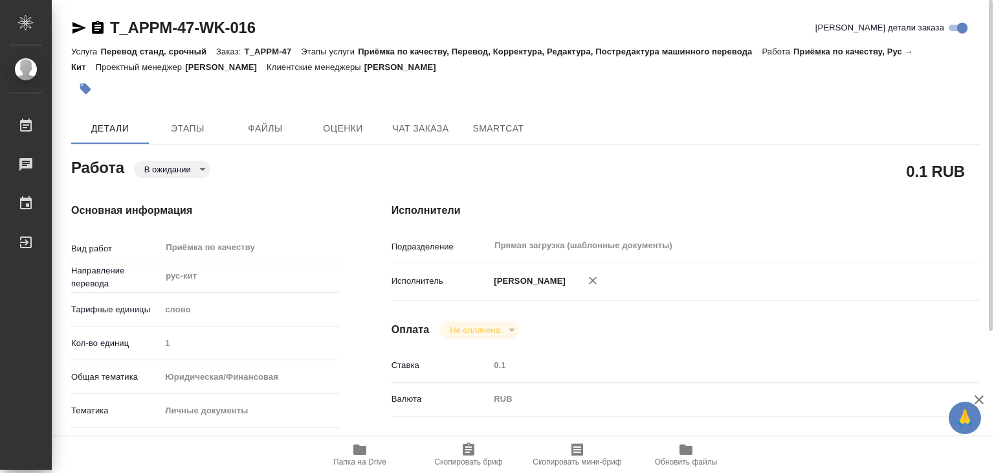
type textarea "x"
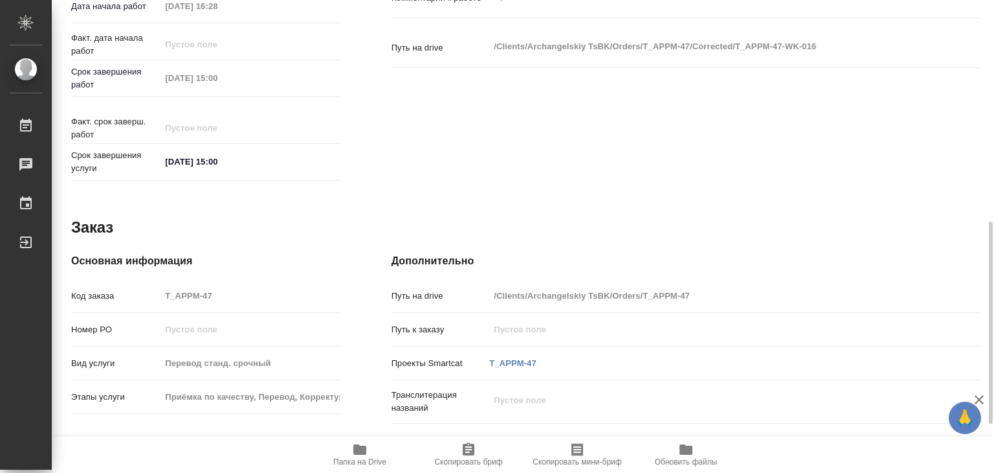
scroll to position [632, 0]
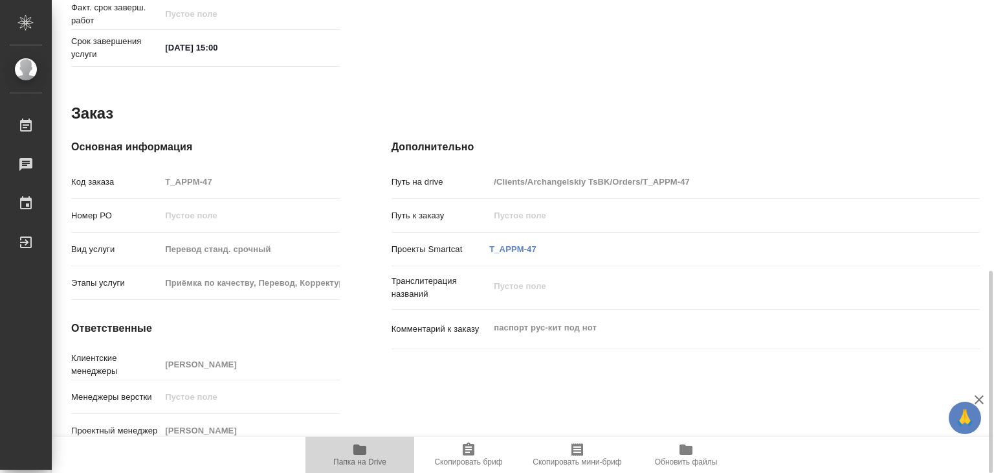
click at [370, 456] on span "Папка на Drive" at bounding box center [359, 453] width 93 height 25
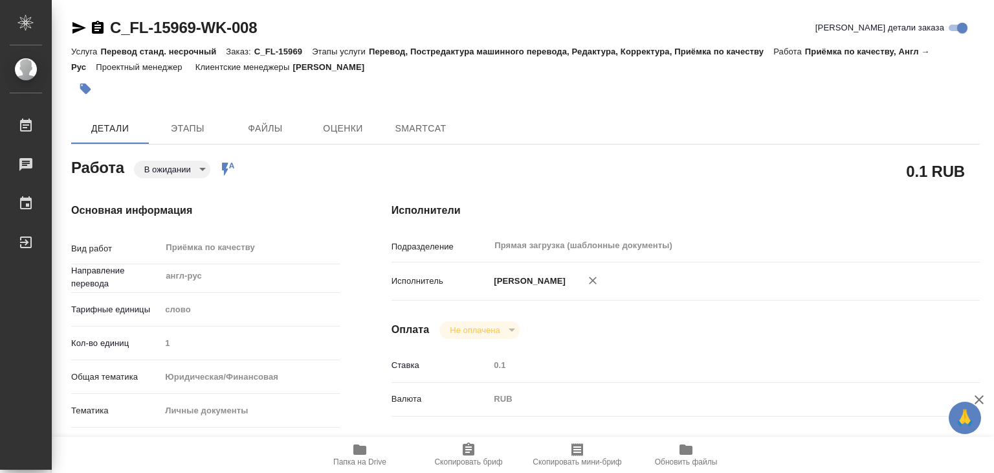
type textarea "x"
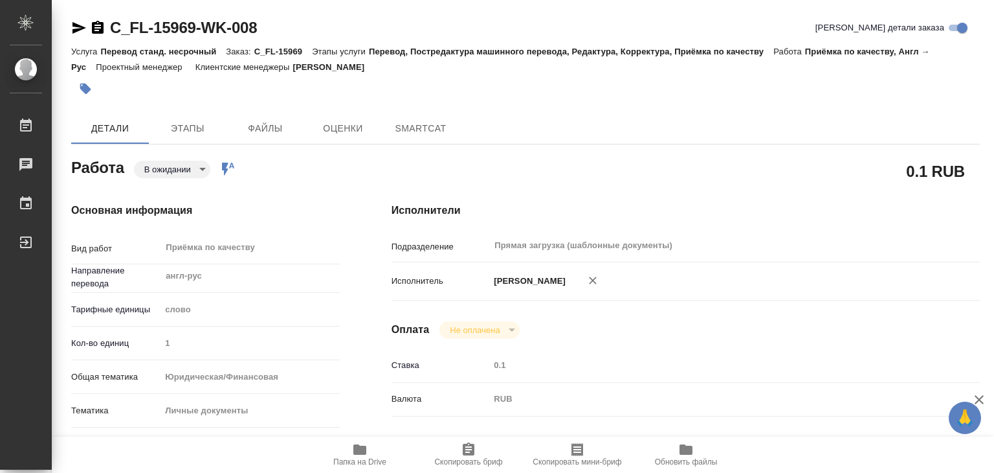
type textarea "x"
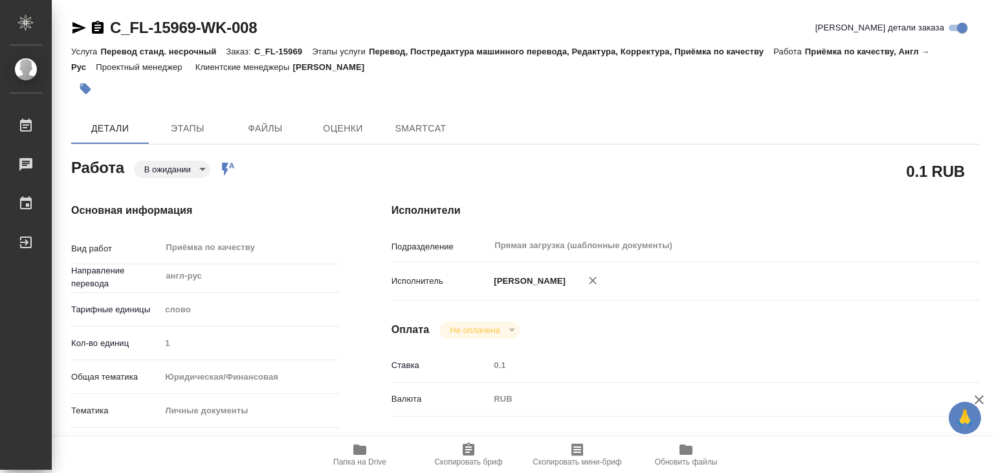
type textarea "x"
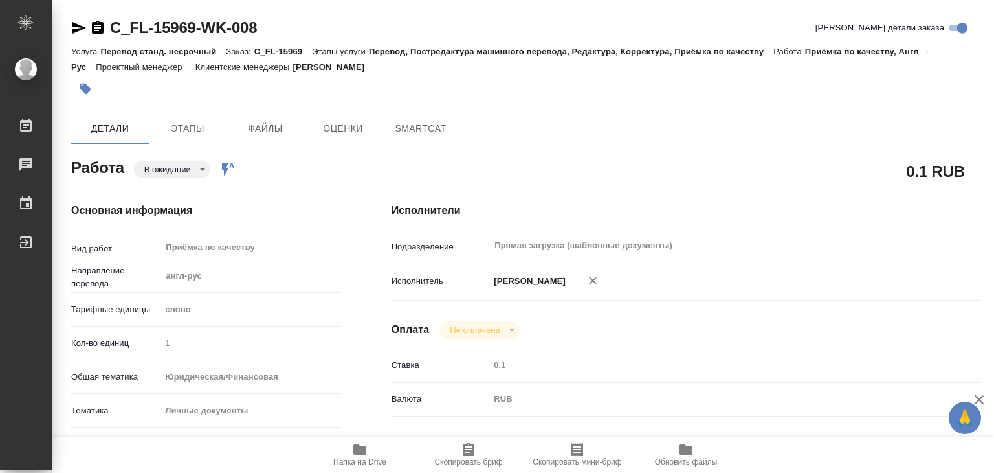
type textarea "x"
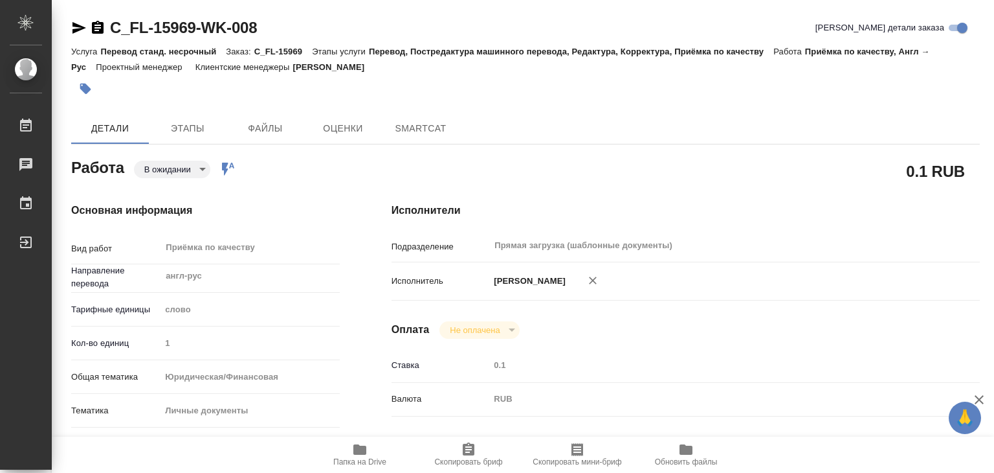
type textarea "x"
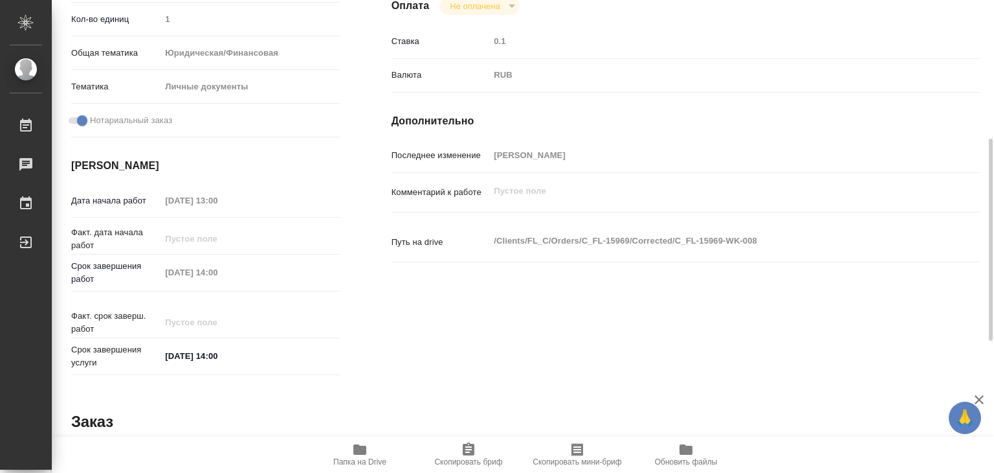
type textarea "x"
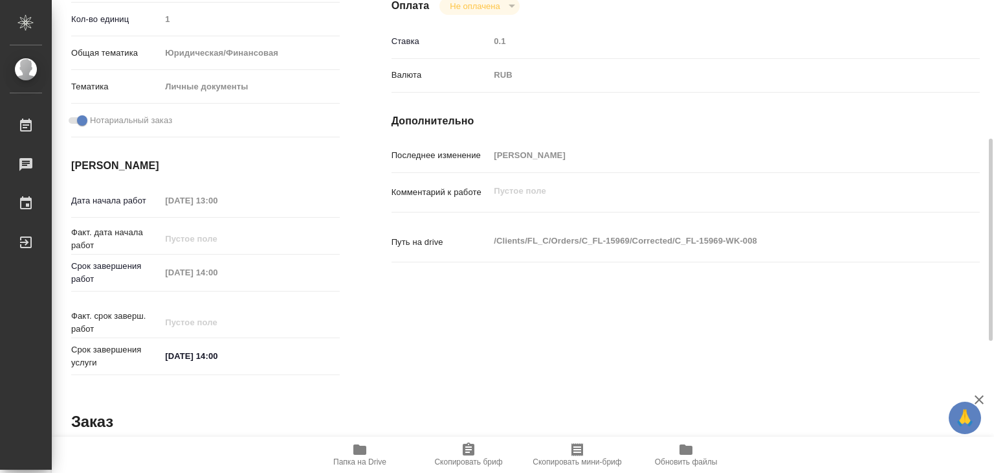
scroll to position [65, 0]
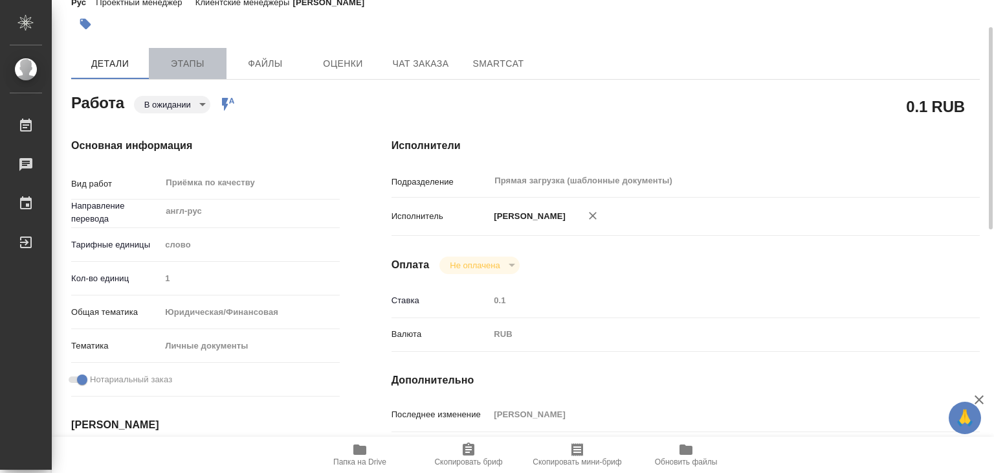
click at [186, 73] on button "Этапы" at bounding box center [188, 63] width 78 height 31
type textarea "x"
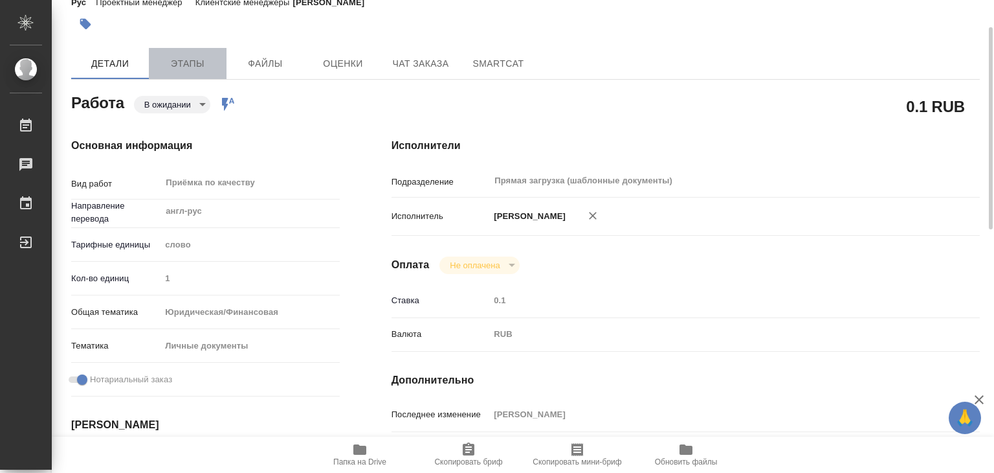
type textarea "x"
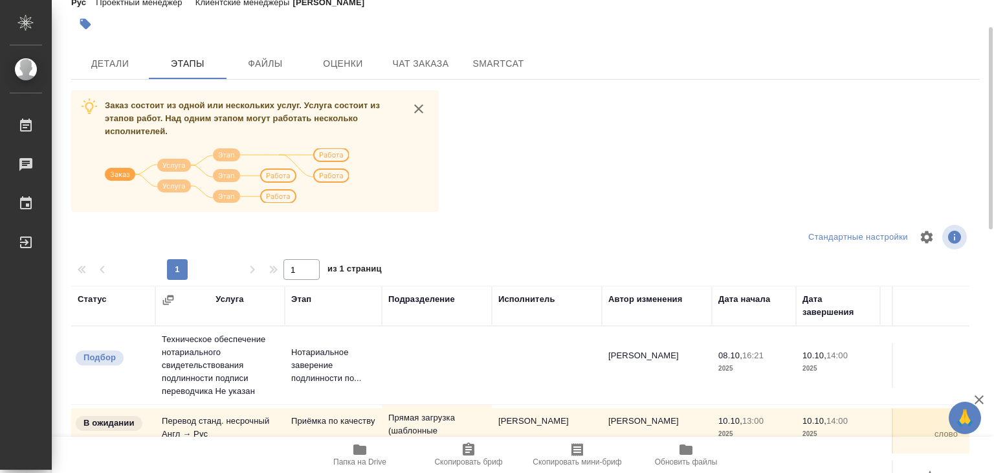
scroll to position [202, 0]
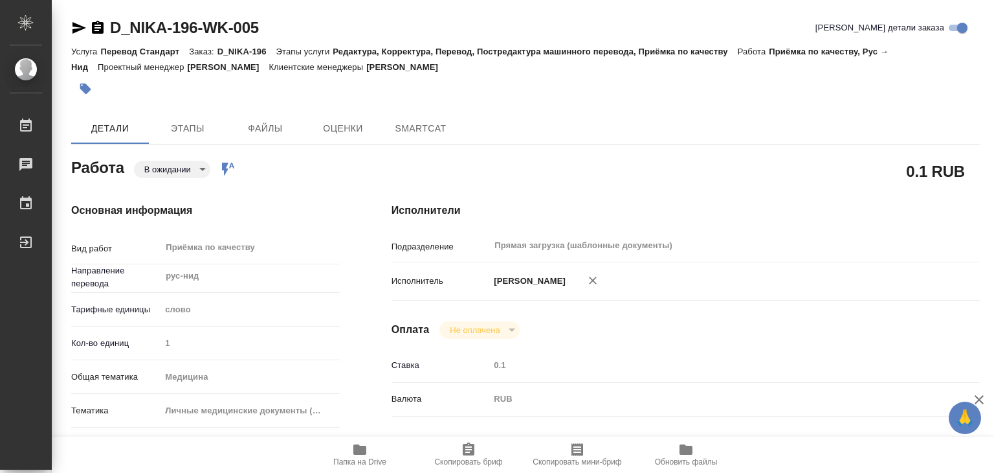
type textarea "x"
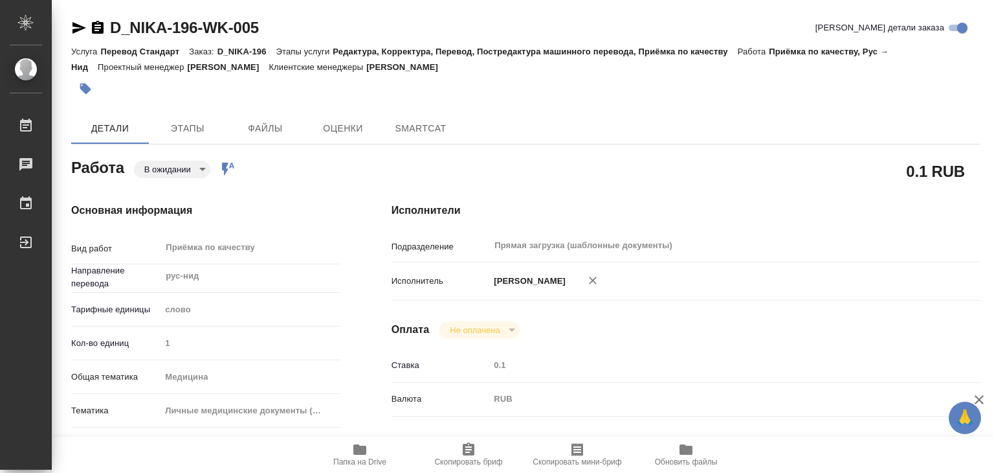
type textarea "x"
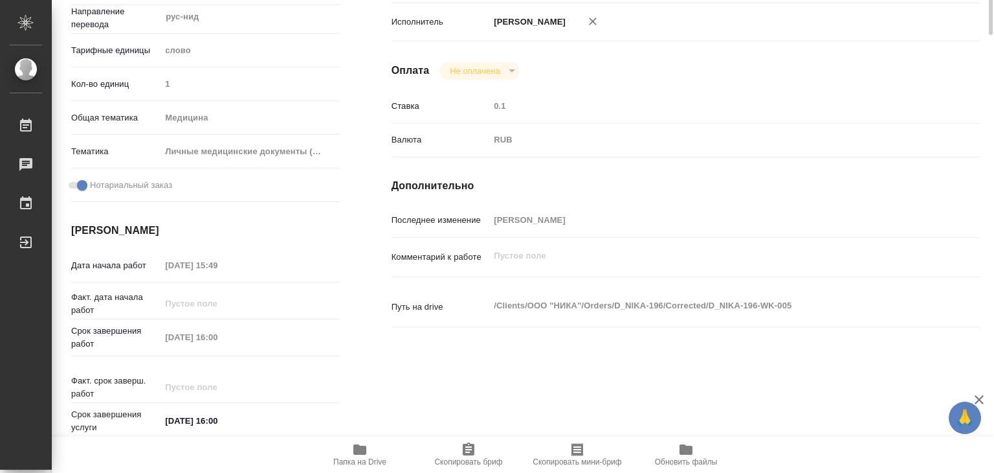
type textarea "x"
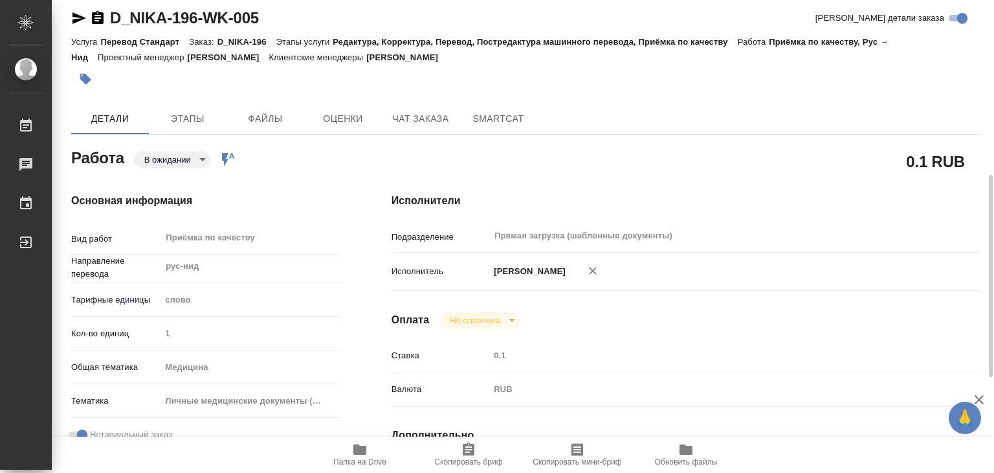
type textarea "x"
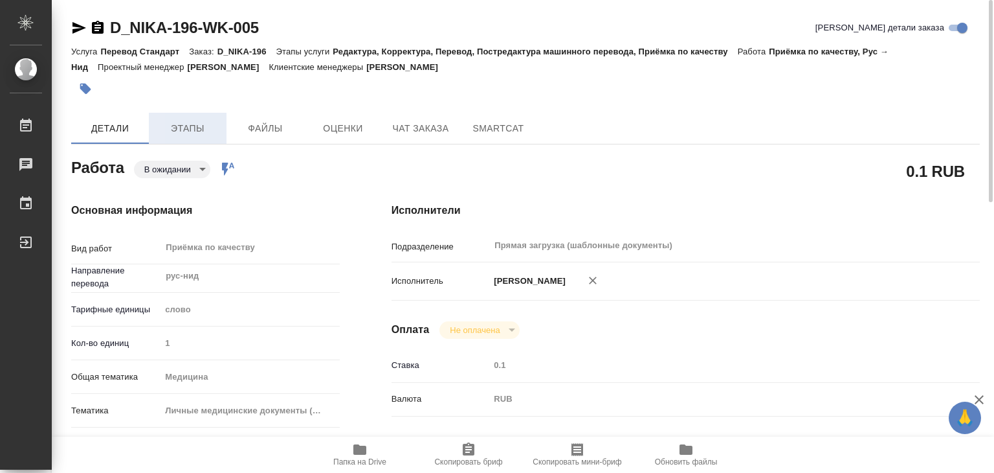
click at [195, 126] on span "Этапы" at bounding box center [188, 128] width 62 height 16
type textarea "x"
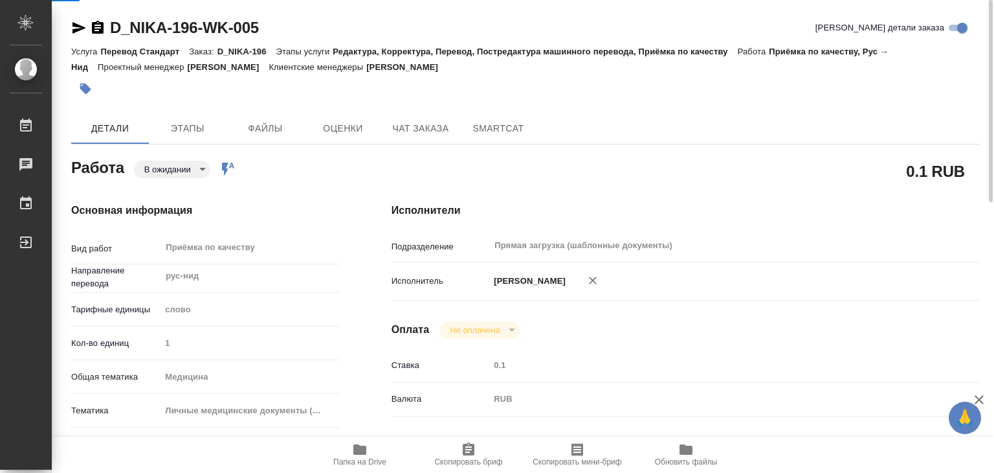
type textarea "x"
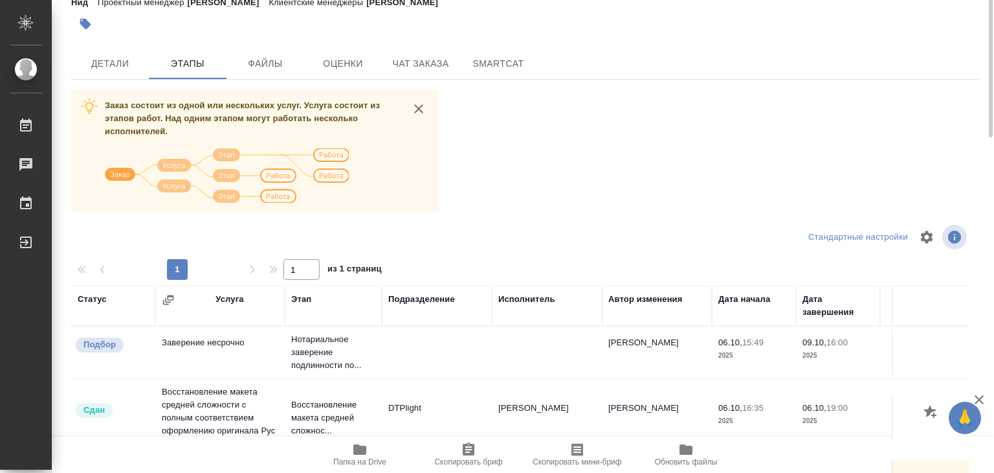
scroll to position [202, 0]
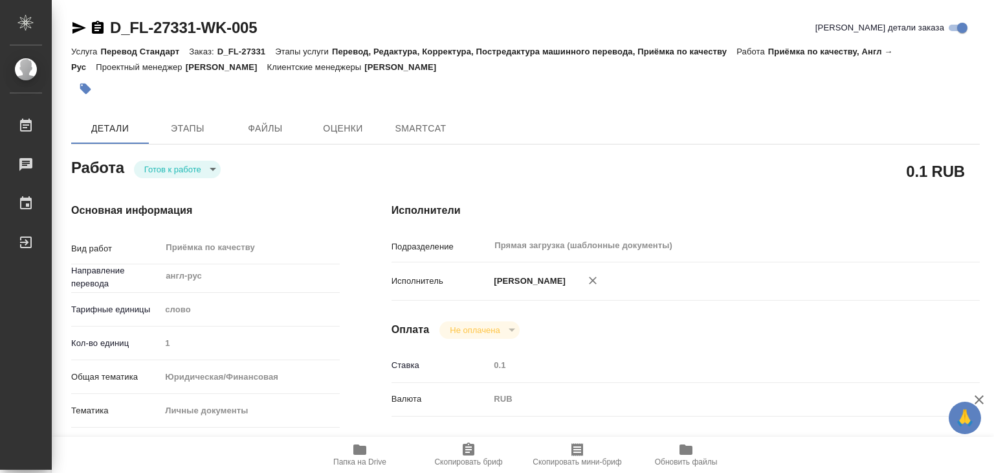
type textarea "x"
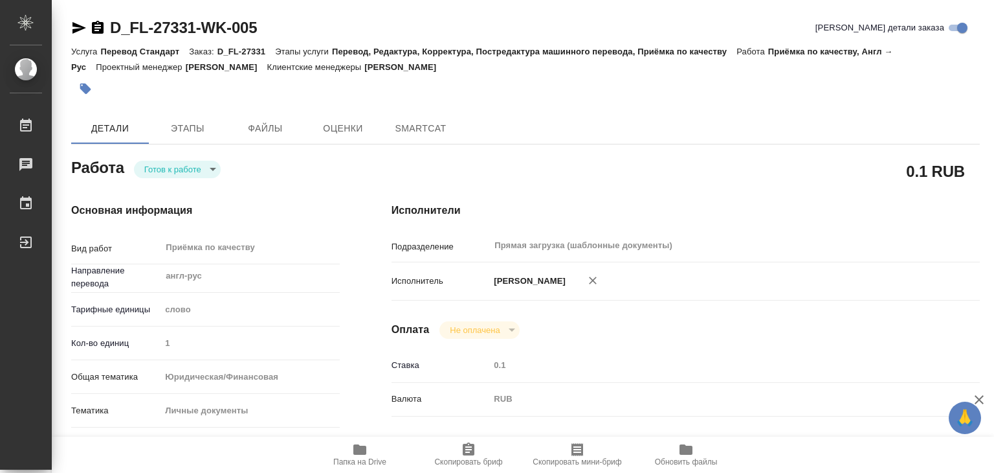
type textarea "x"
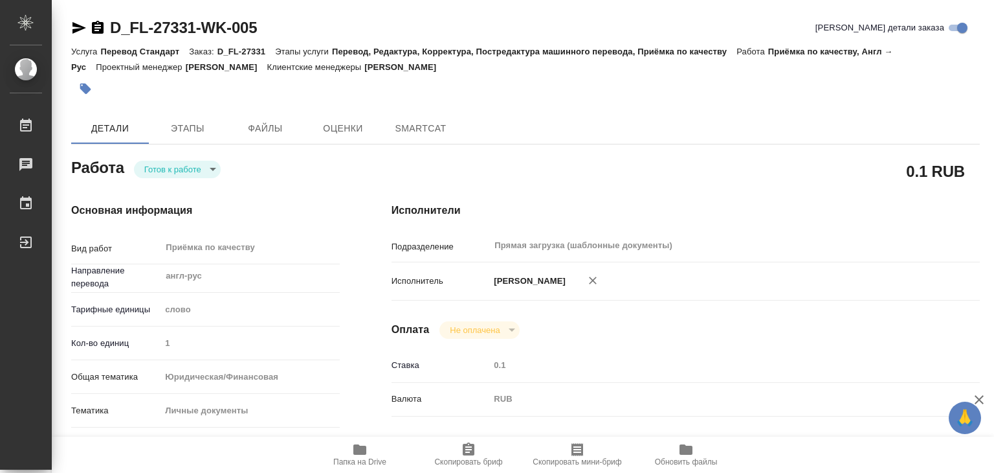
type textarea "x"
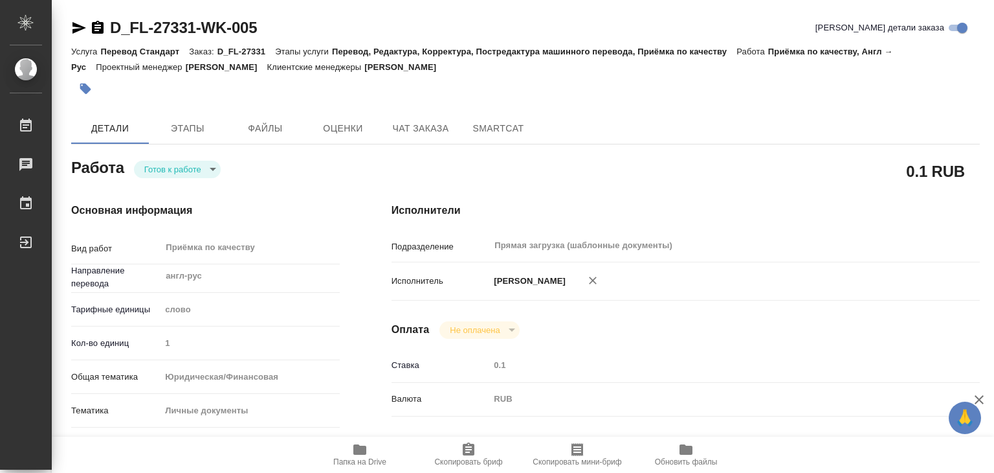
type textarea "x"
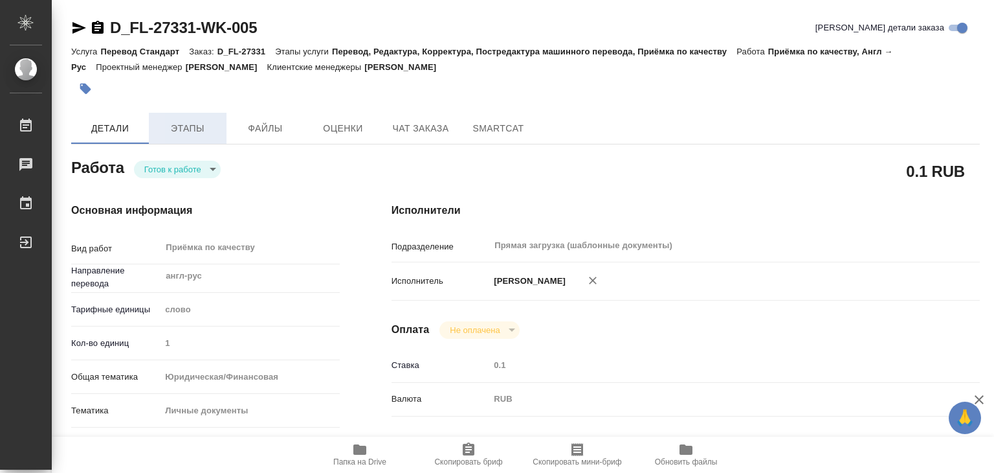
type textarea "x"
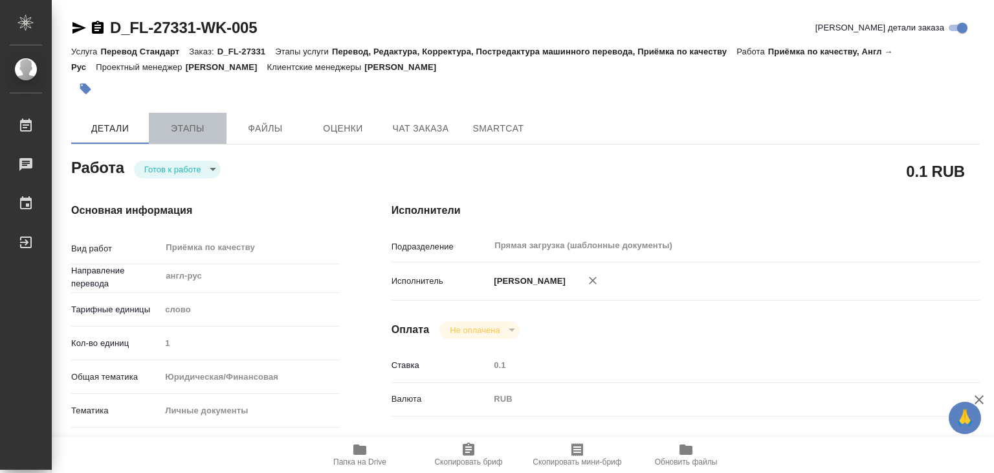
click at [192, 130] on span "Этапы" at bounding box center [188, 128] width 62 height 16
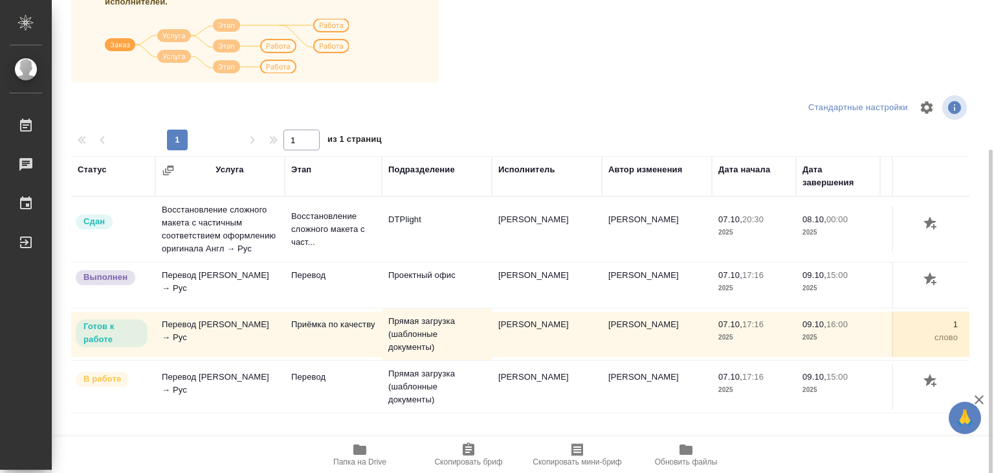
scroll to position [202, 0]
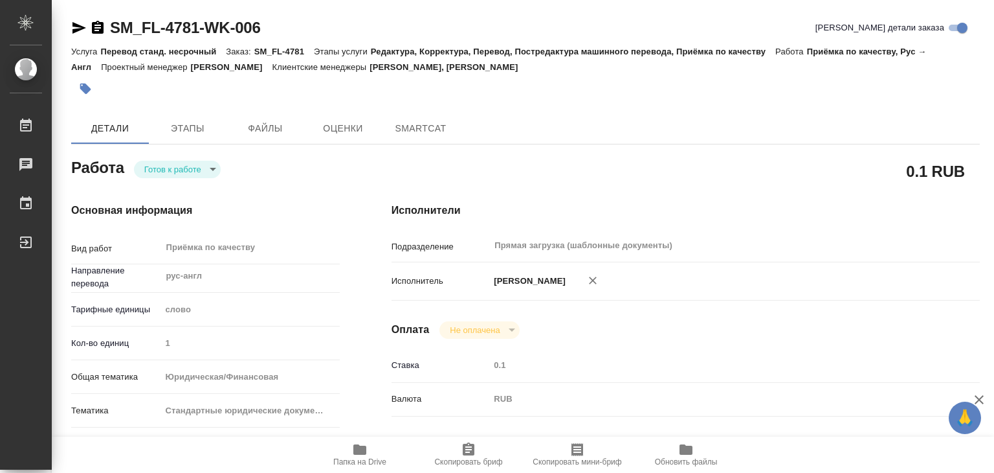
type textarea "x"
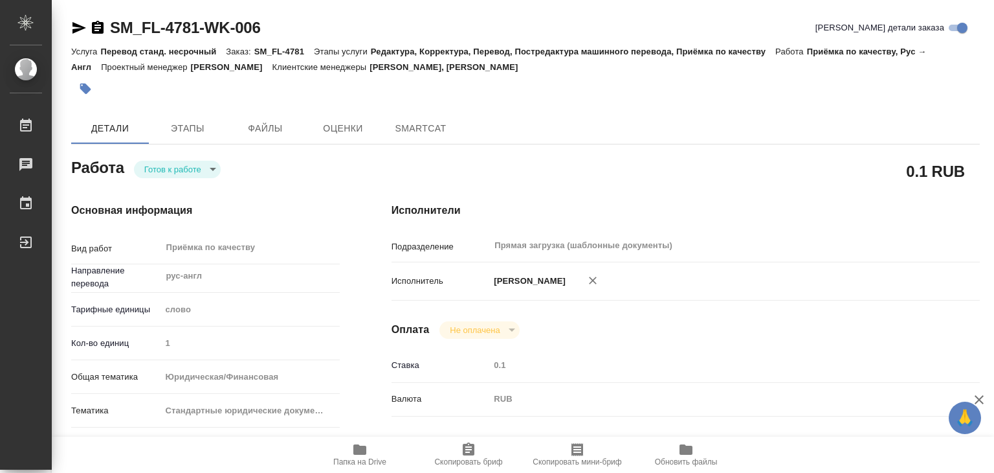
type textarea "x"
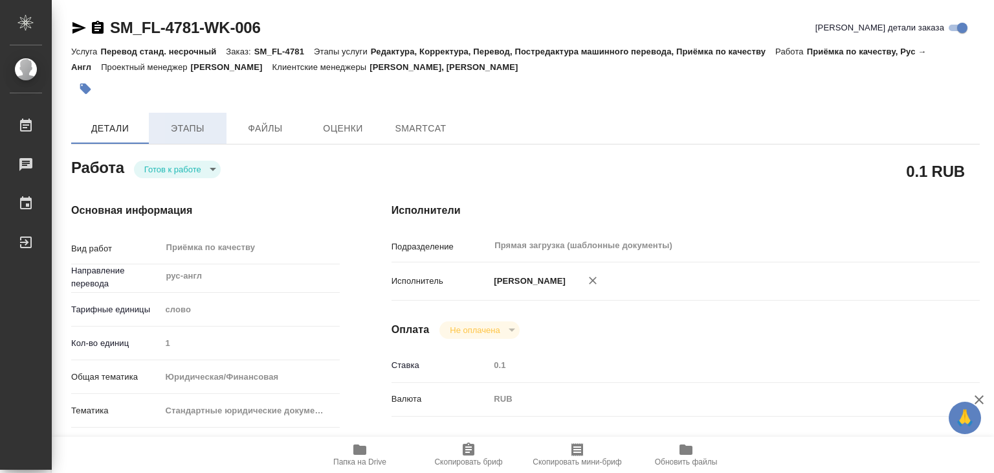
type textarea "x"
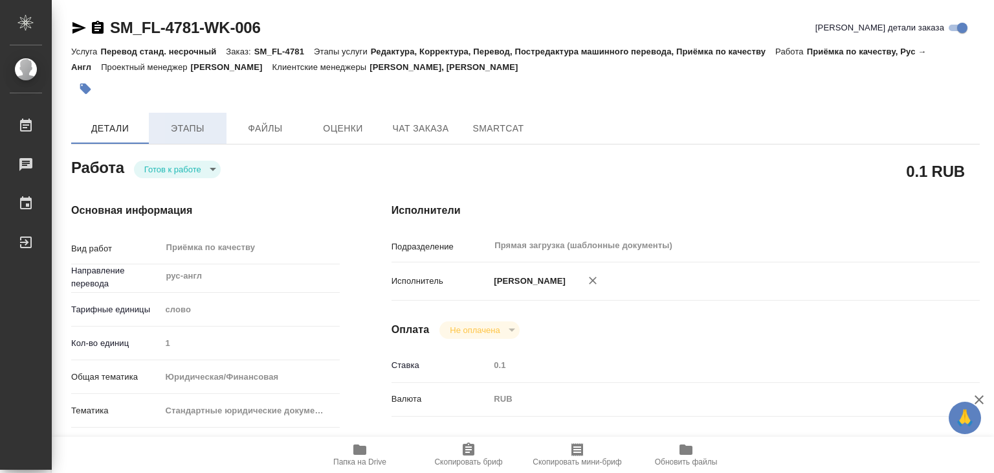
click at [194, 131] on span "Этапы" at bounding box center [188, 128] width 62 height 16
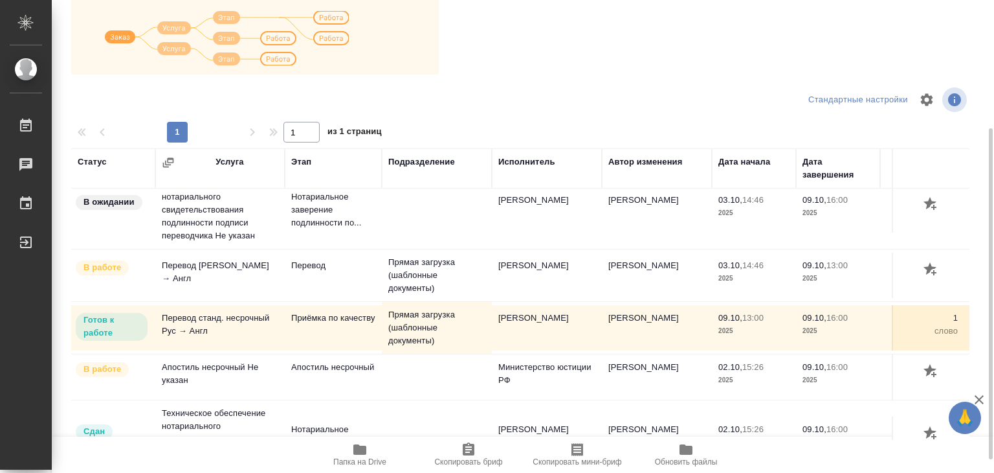
scroll to position [65, 0]
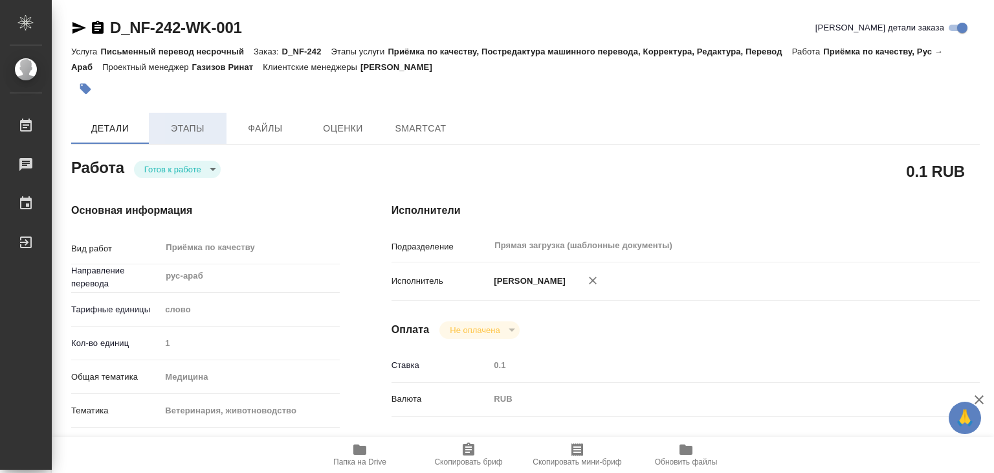
type textarea "x"
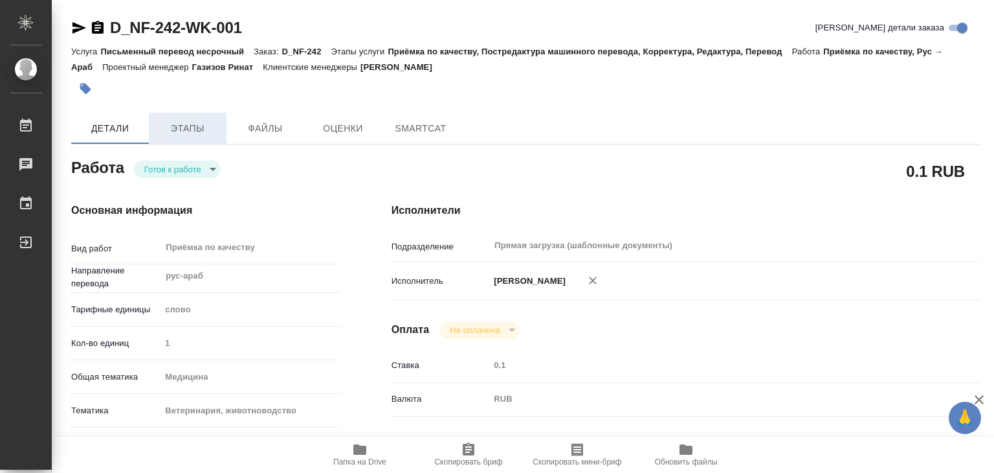
type textarea "x"
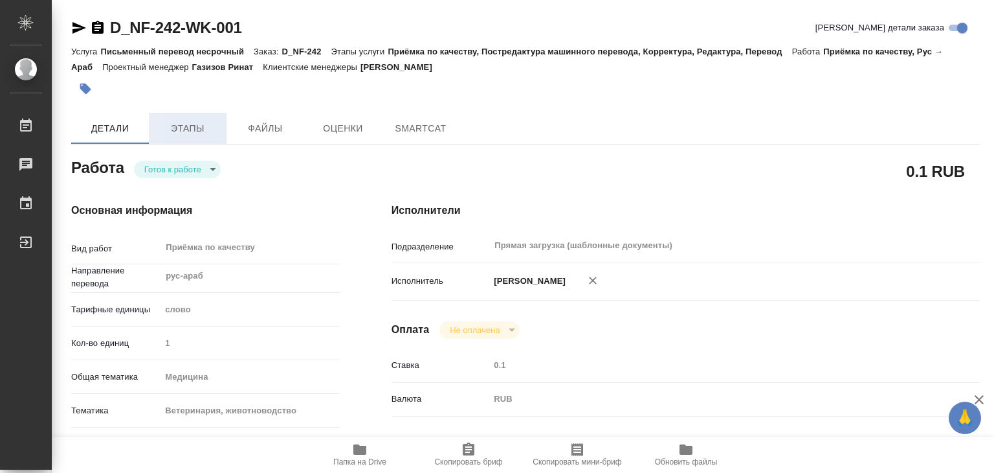
click at [192, 130] on span "Этапы" at bounding box center [188, 128] width 62 height 16
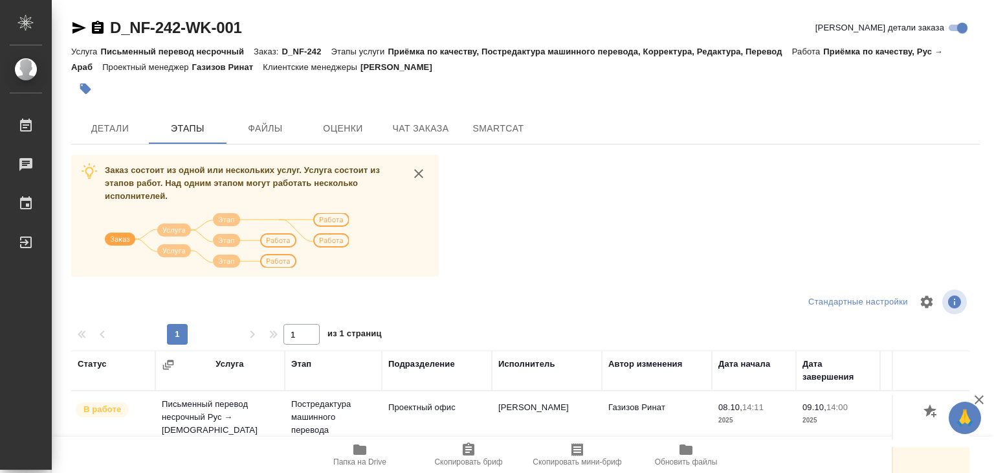
scroll to position [194, 0]
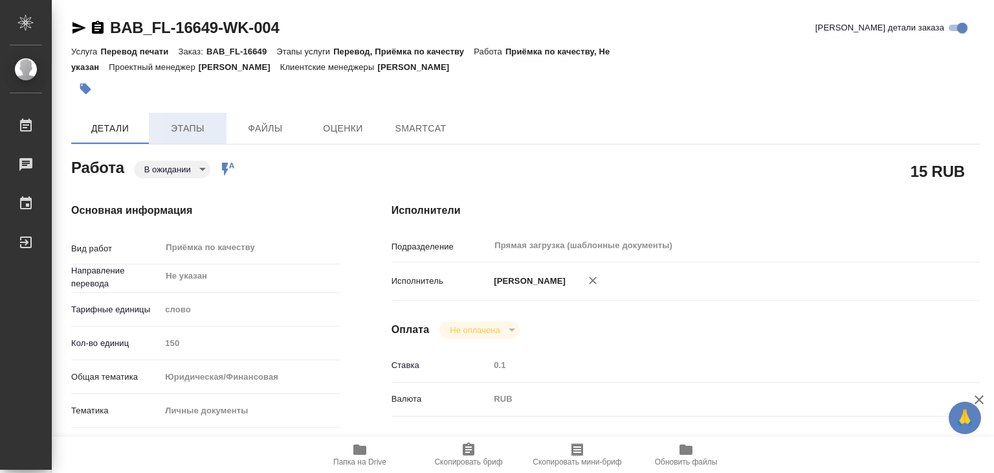
type textarea "x"
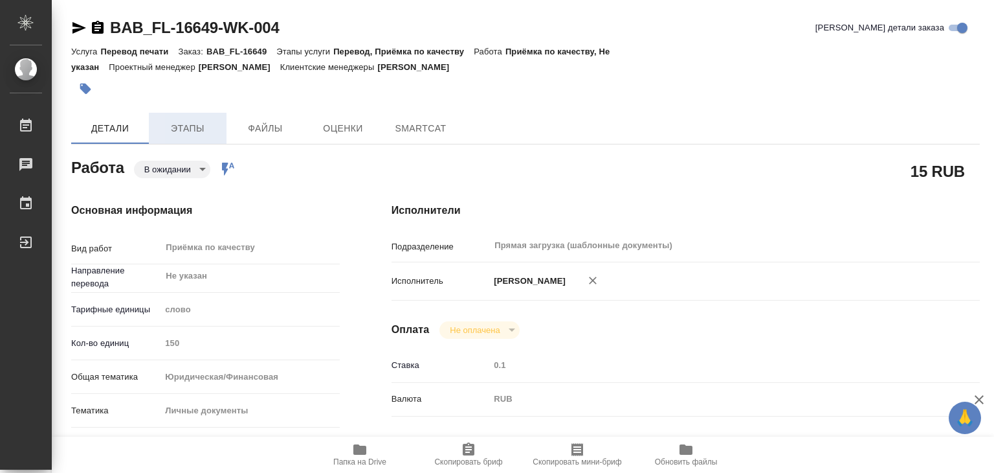
type textarea "x"
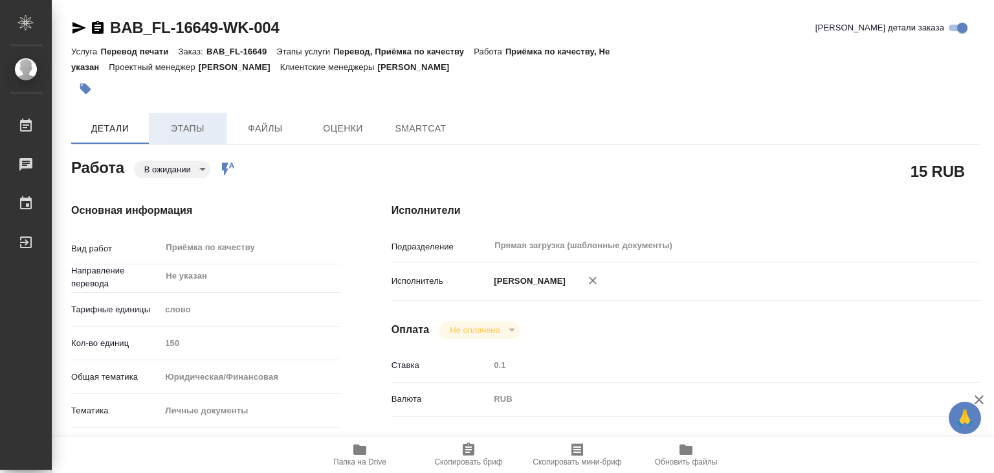
type textarea "x"
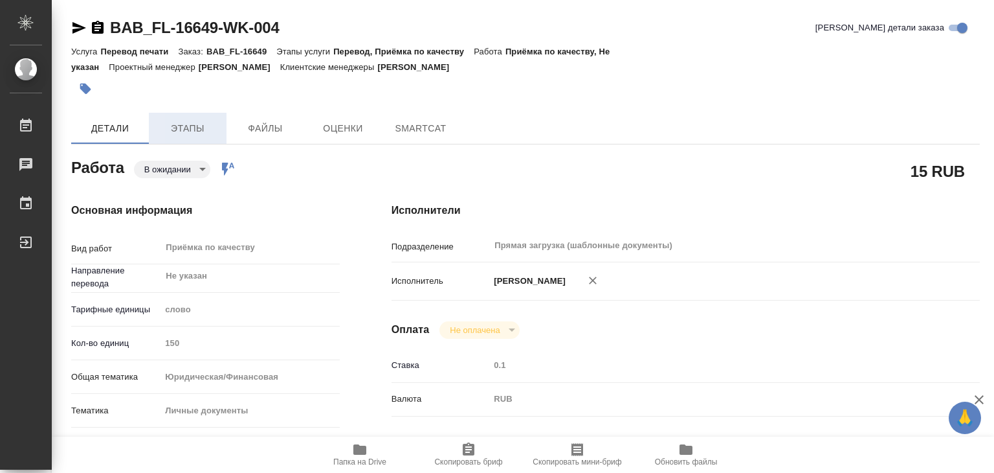
type textarea "x"
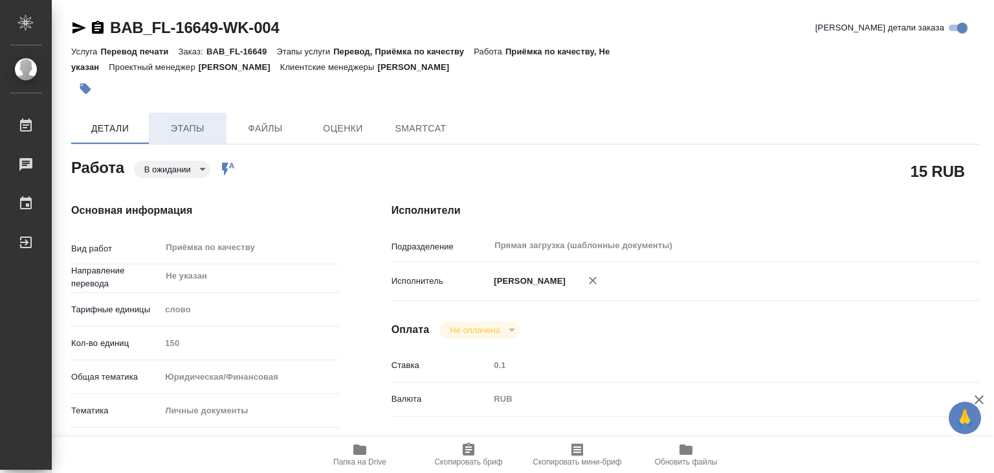
click at [173, 130] on span "Этапы" at bounding box center [188, 128] width 62 height 16
type textarea "x"
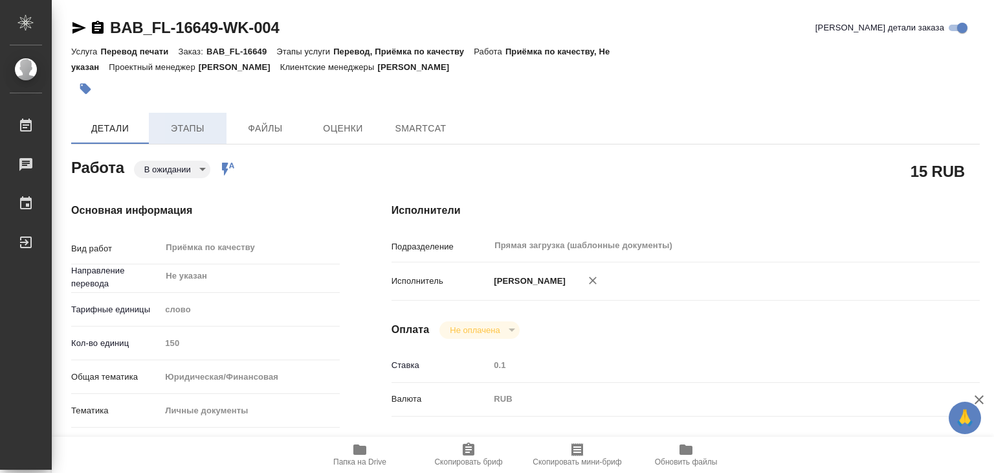
type textarea "x"
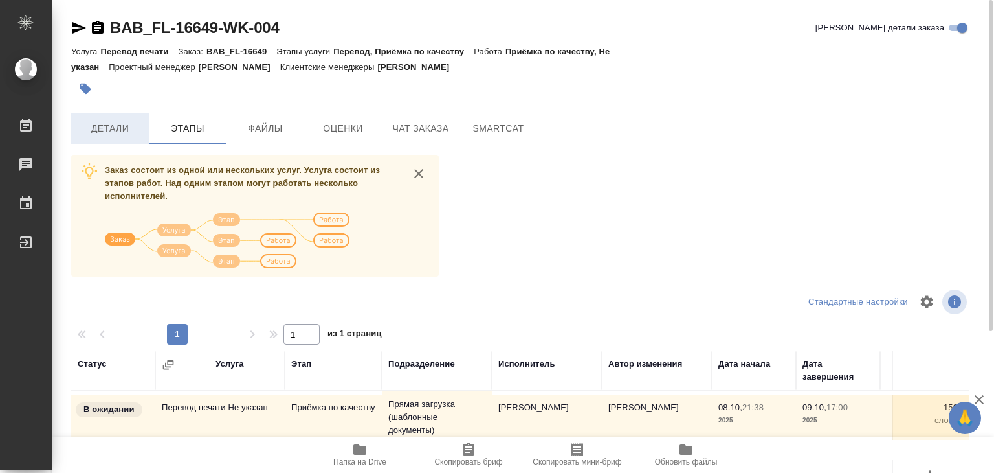
click at [118, 135] on span "Детали" at bounding box center [110, 128] width 62 height 16
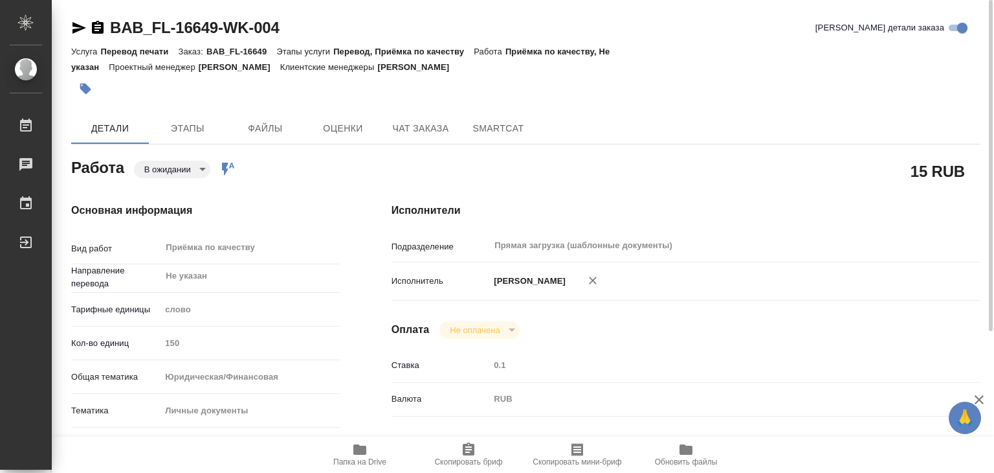
type textarea "x"
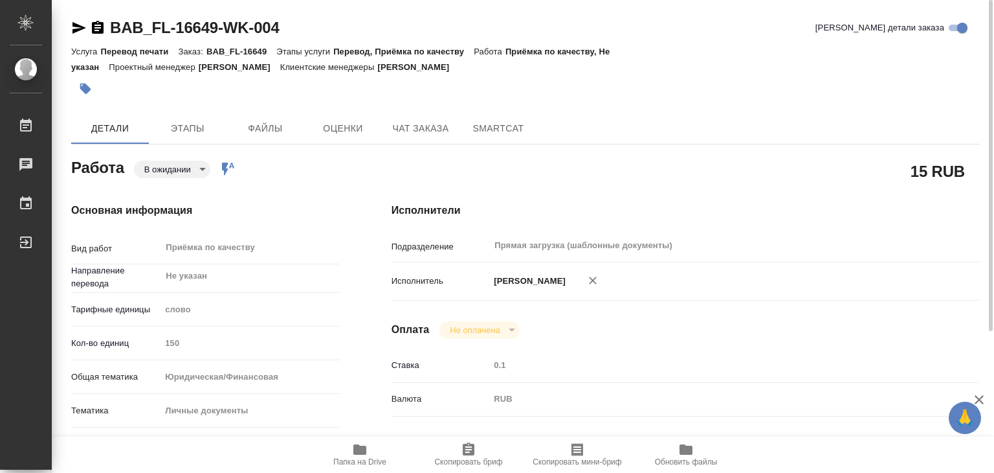
type textarea "x"
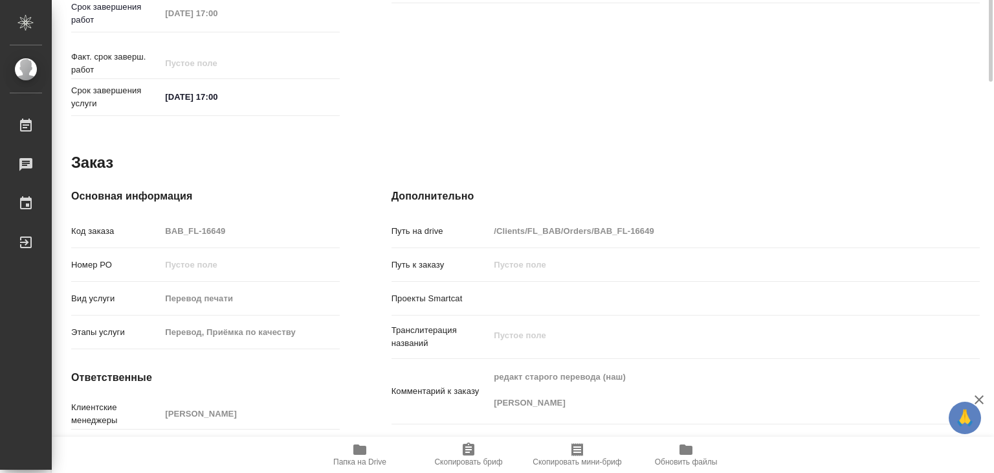
type textarea "x"
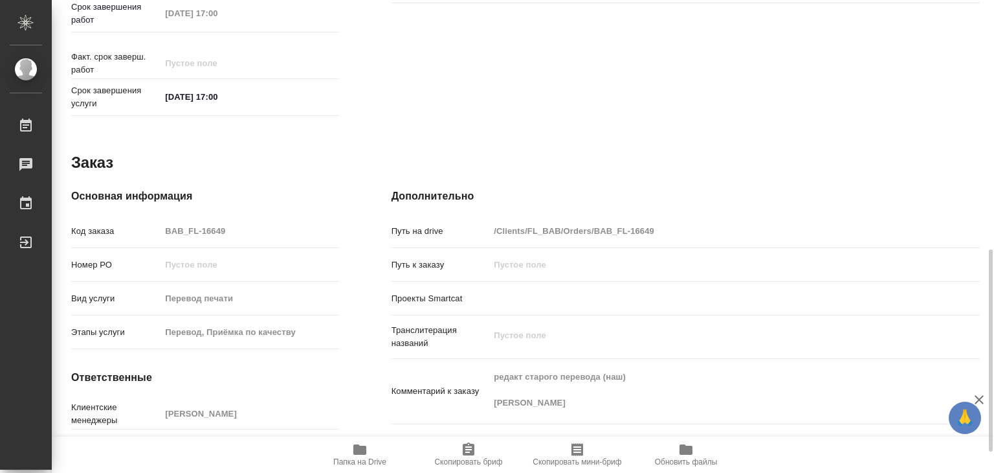
scroll to position [632, 0]
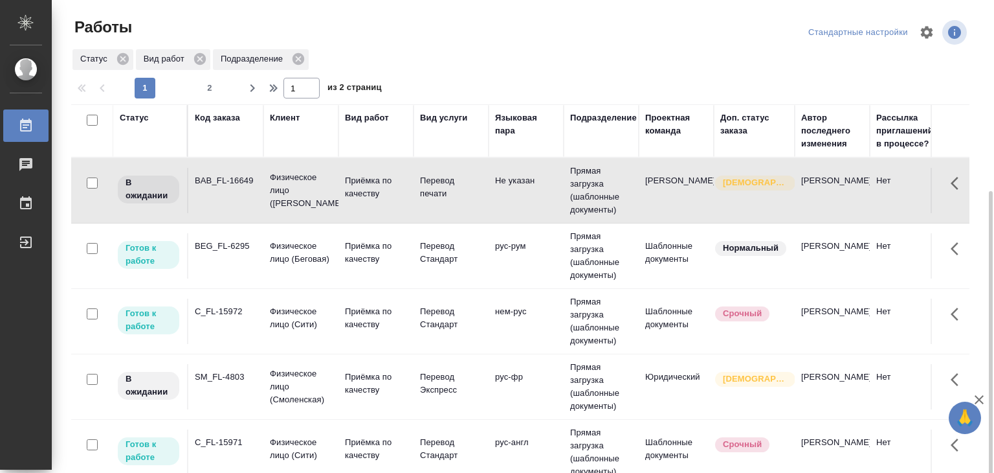
scroll to position [652, 0]
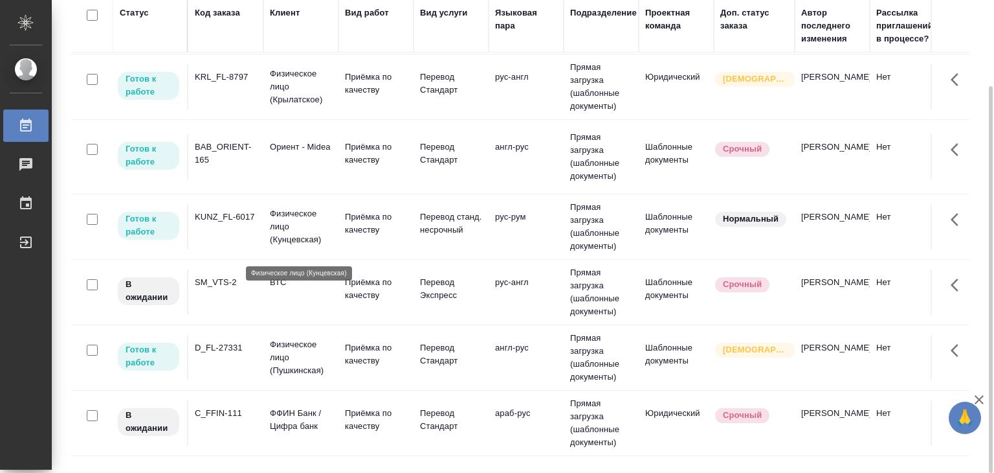
click at [303, 226] on p "Физическое лицо (Кунцевская)" at bounding box center [301, 226] width 62 height 39
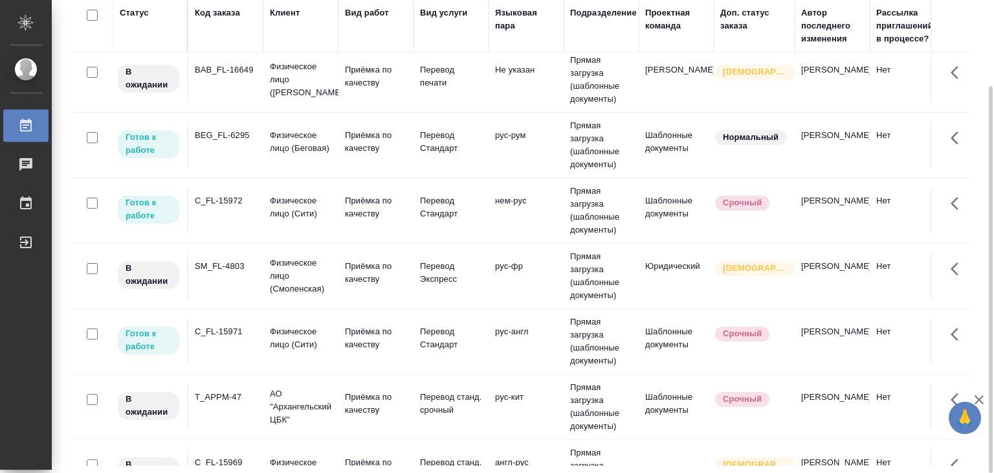
scroll to position [0, 0]
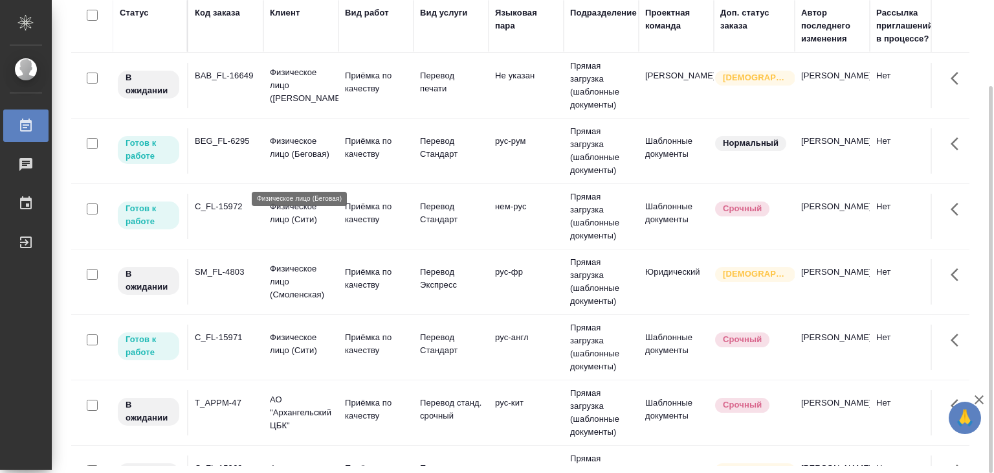
click at [321, 161] on p "Физическое лицо (Беговая)" at bounding box center [301, 148] width 62 height 26
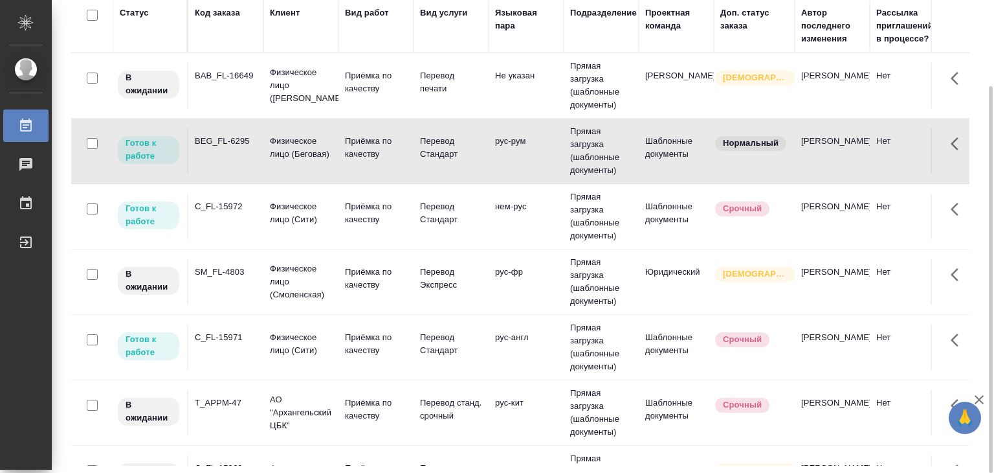
click at [264, 346] on td "Физическое лицо (Сити)" at bounding box center [300, 346] width 75 height 45
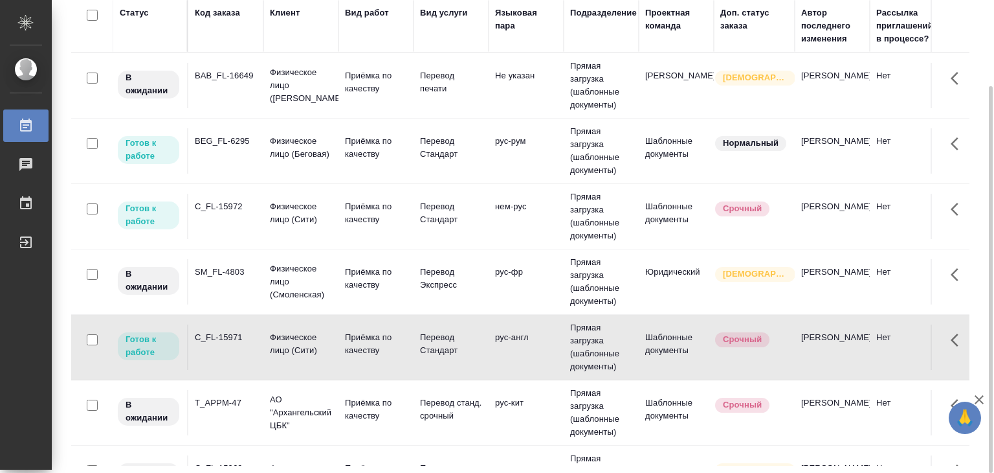
scroll to position [724, 0]
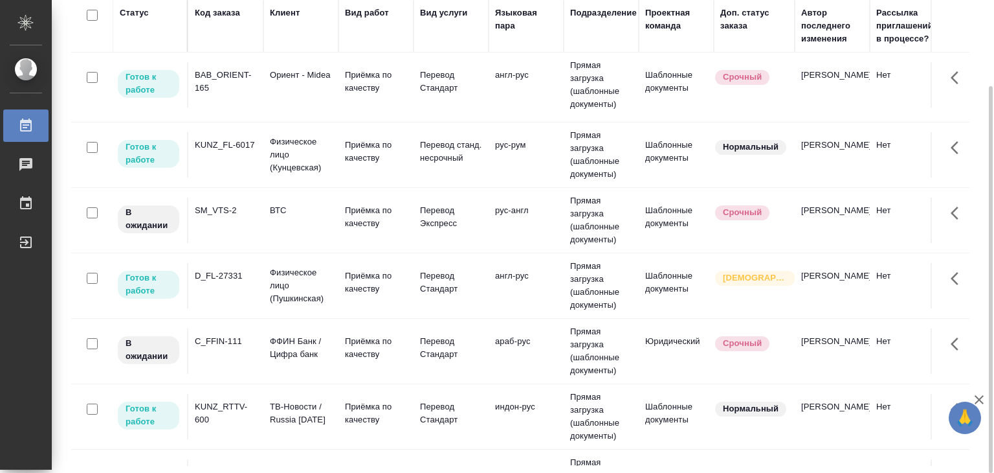
click at [274, 243] on td "ВТС" at bounding box center [300, 219] width 75 height 45
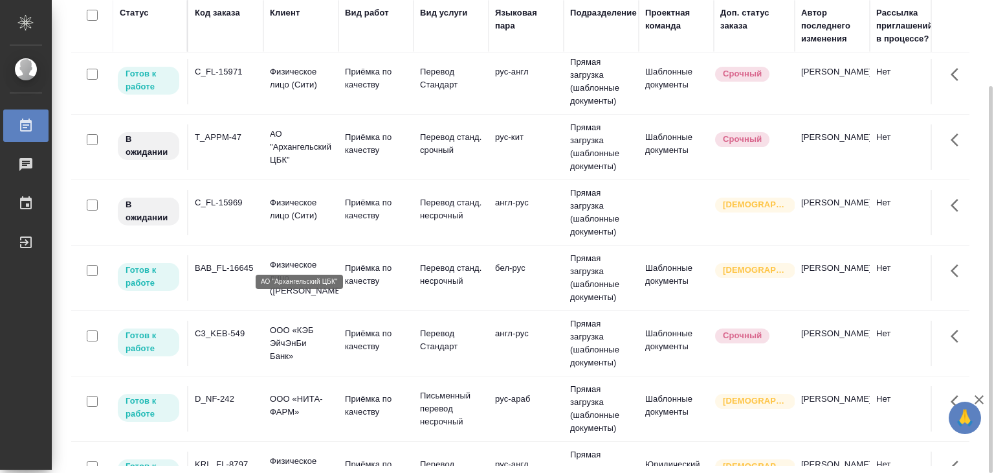
scroll to position [271, 0]
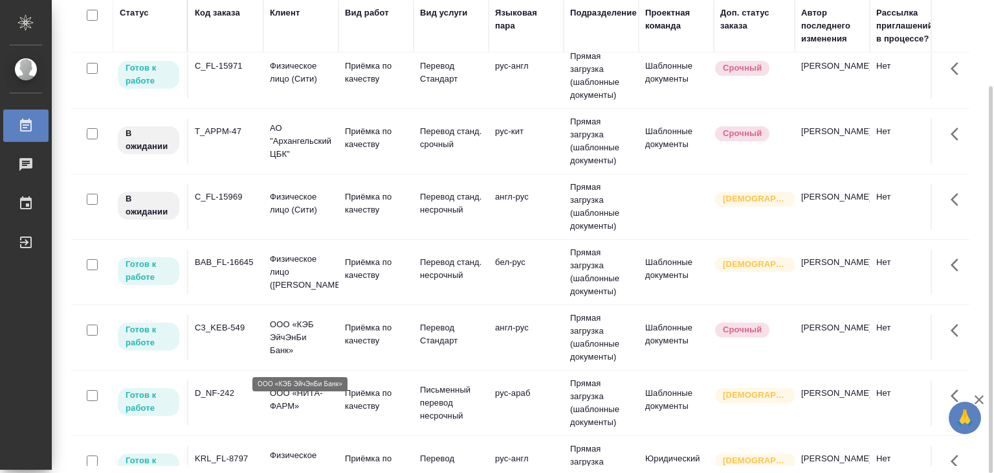
click at [274, 340] on p "ООО «КЭБ ЭйчЭнБи Банк»" at bounding box center [301, 337] width 62 height 39
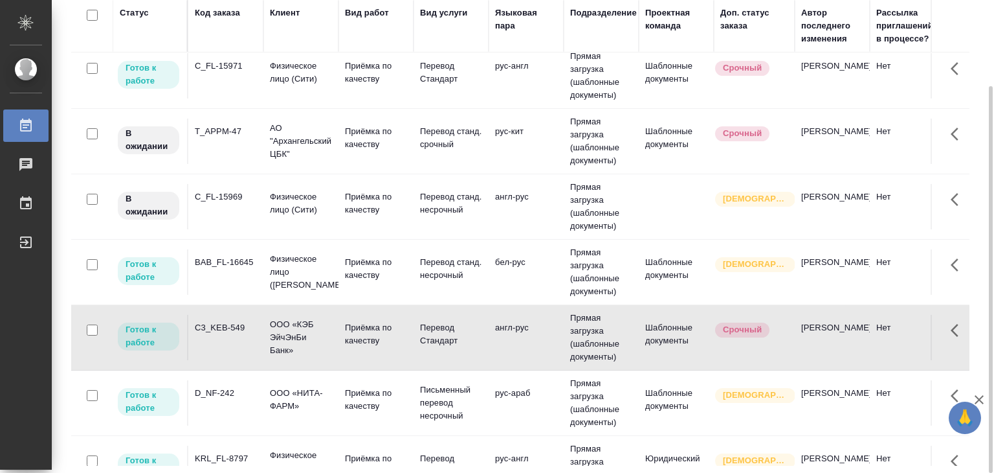
scroll to position [1069, 0]
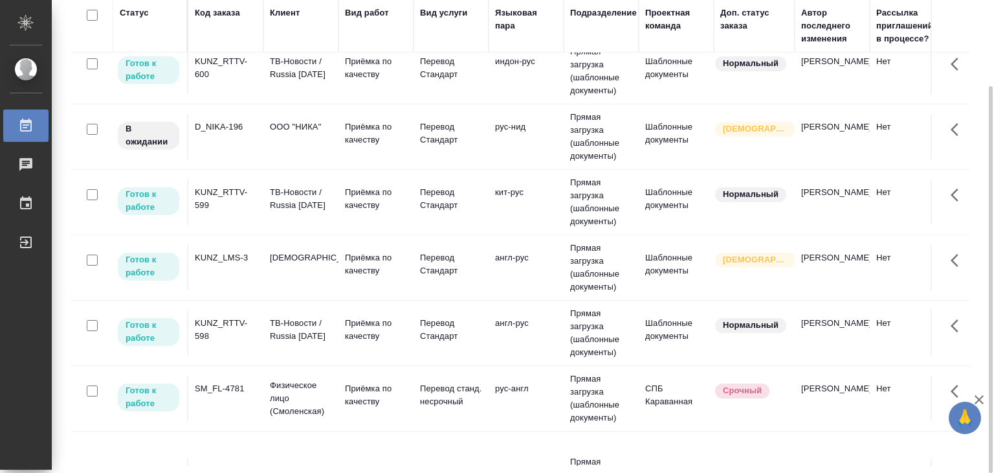
click at [263, 225] on td "ТВ-Новости / Russia Today" at bounding box center [300, 201] width 75 height 45
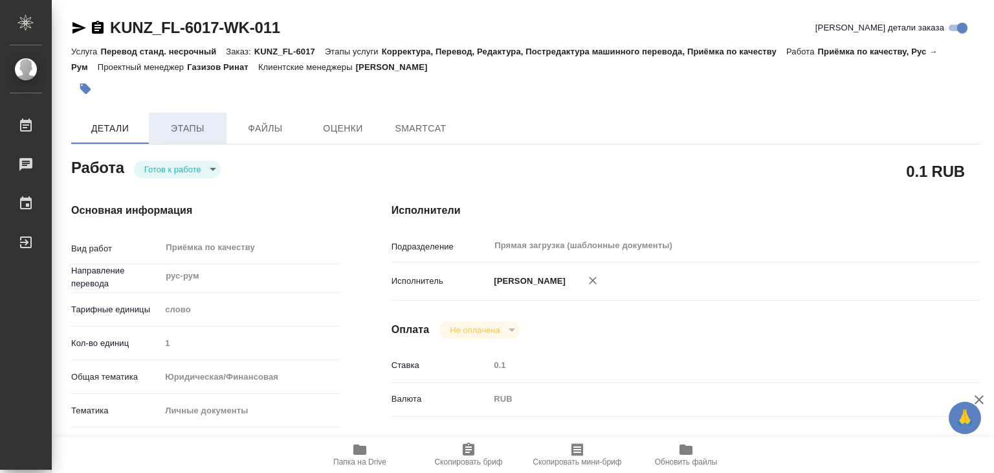
type textarea "x"
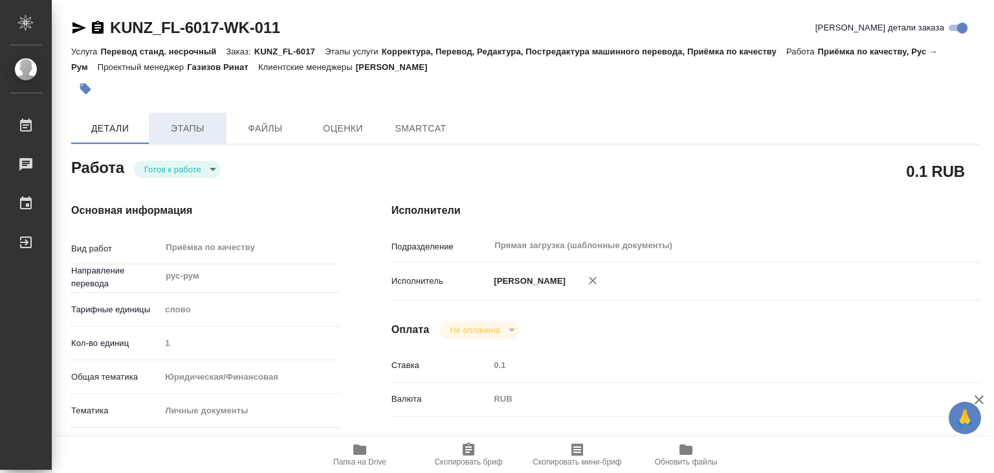
type textarea "x"
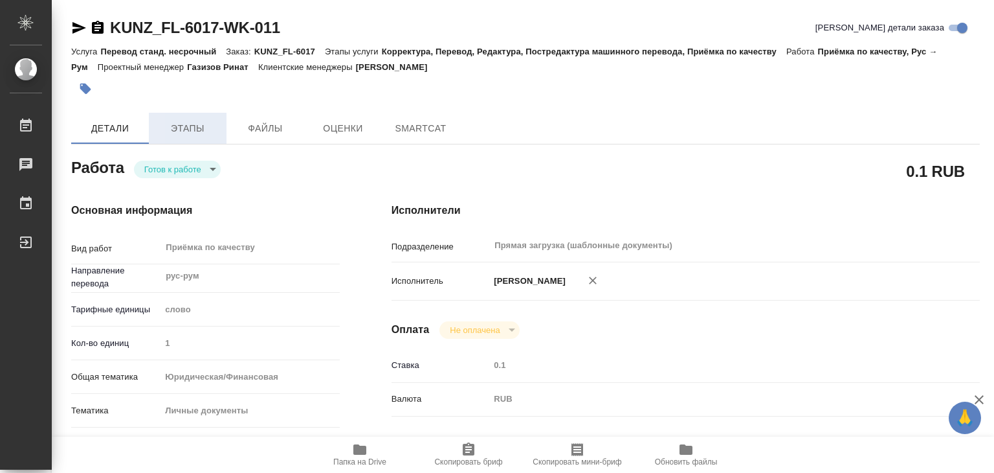
type textarea "x"
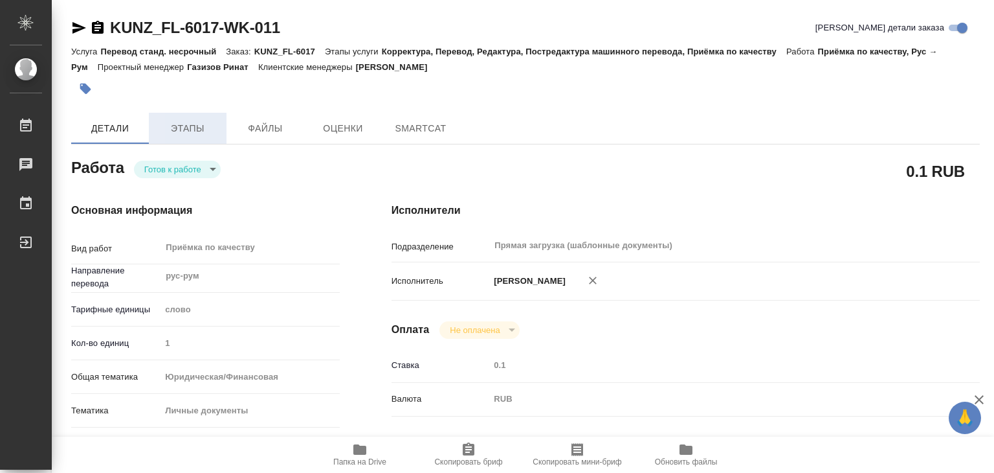
click at [187, 126] on span "Этапы" at bounding box center [188, 128] width 62 height 16
type textarea "x"
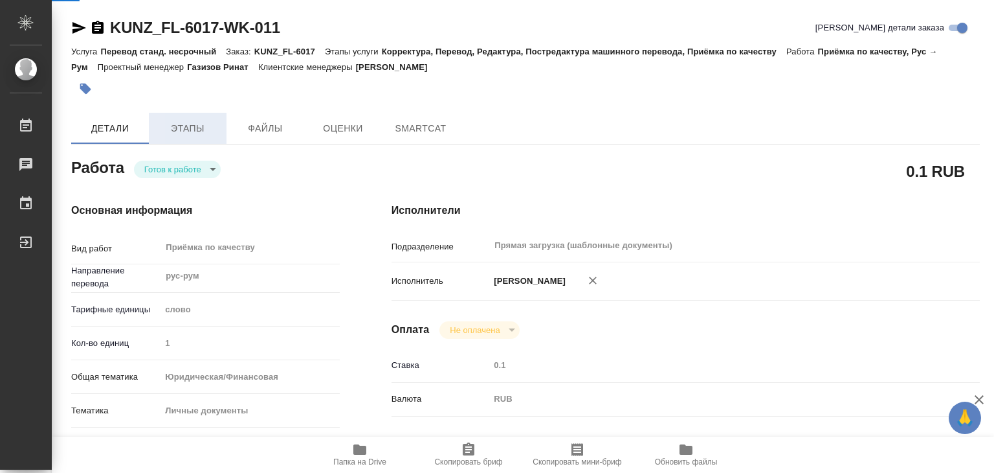
type textarea "x"
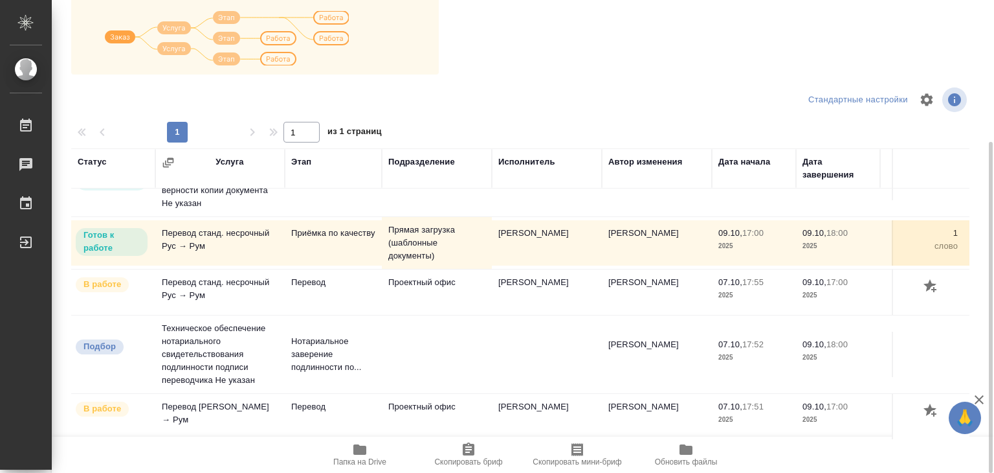
scroll to position [59, 0]
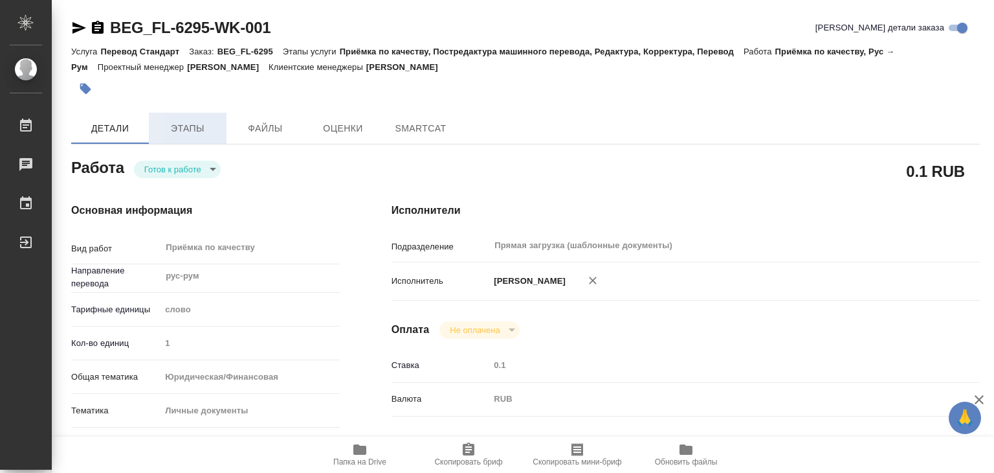
type textarea "x"
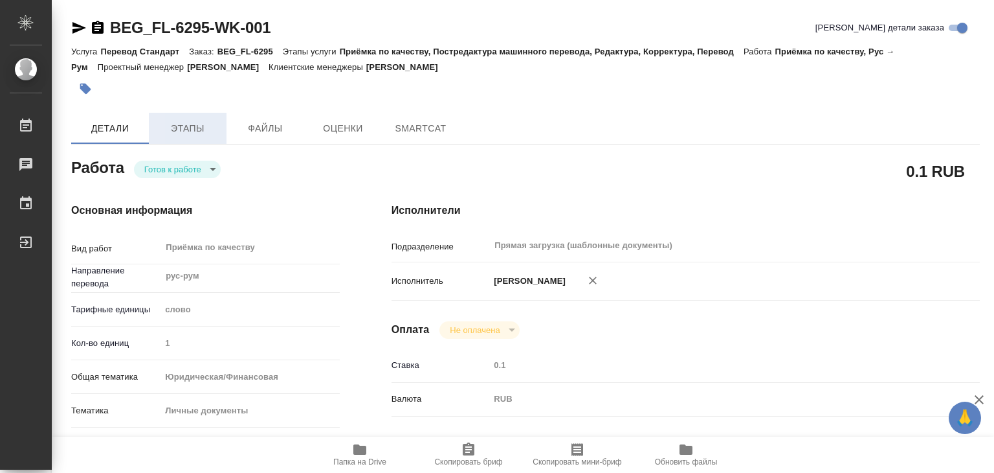
click at [190, 140] on button "Этапы" at bounding box center [188, 128] width 78 height 31
type textarea "x"
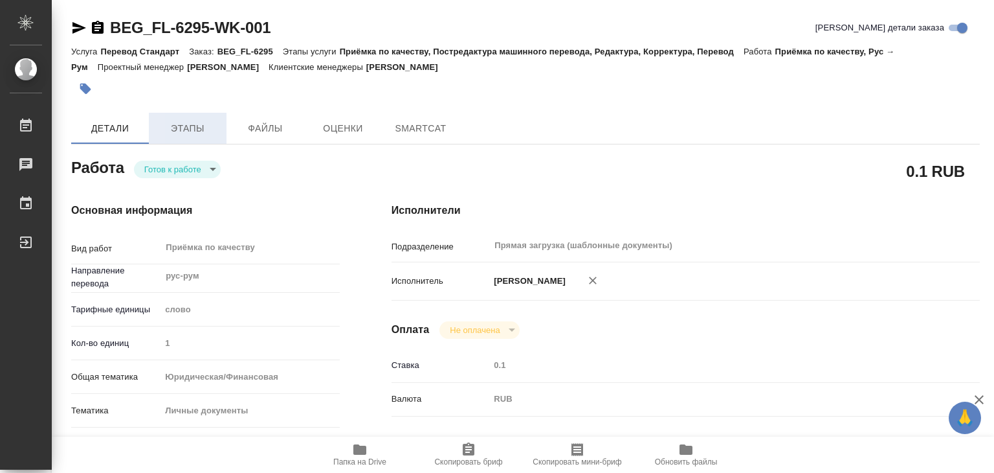
type textarea "x"
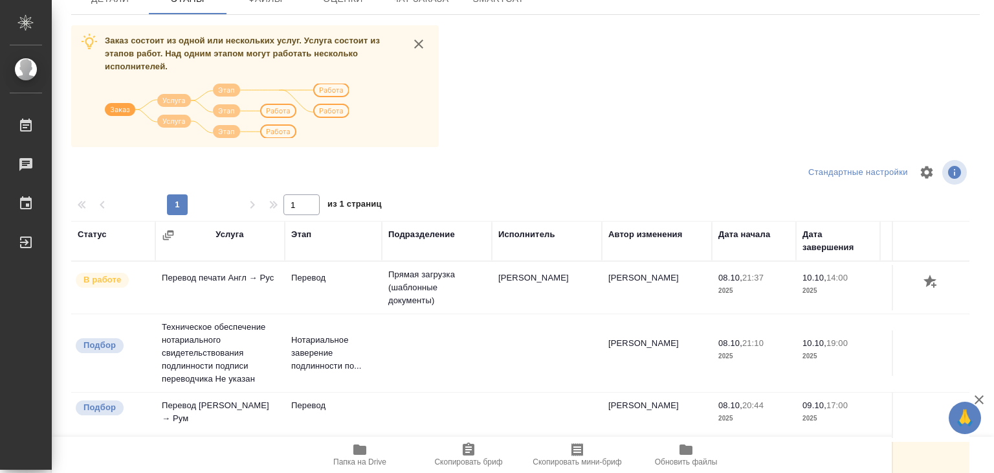
scroll to position [202, 0]
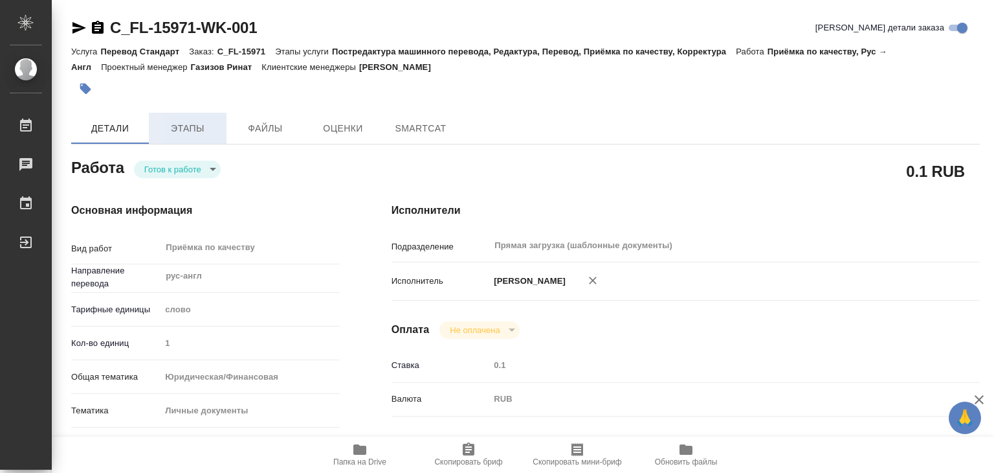
type textarea "x"
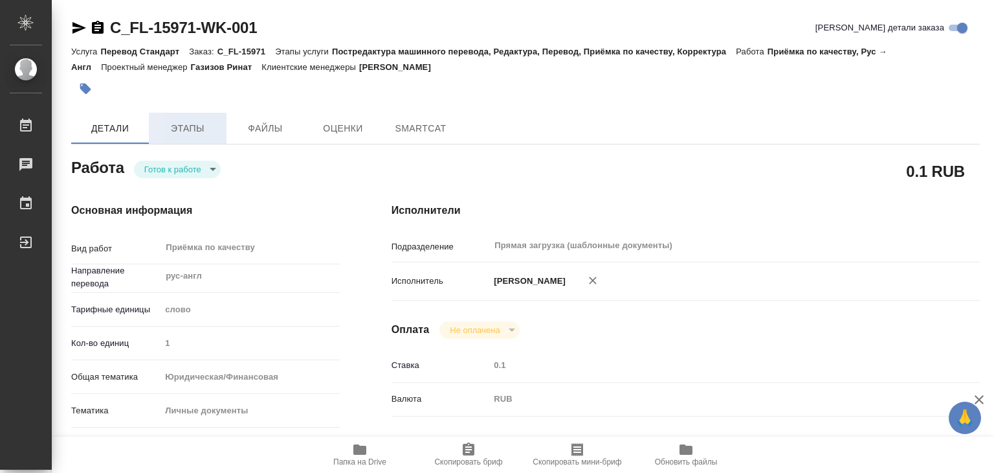
type textarea "x"
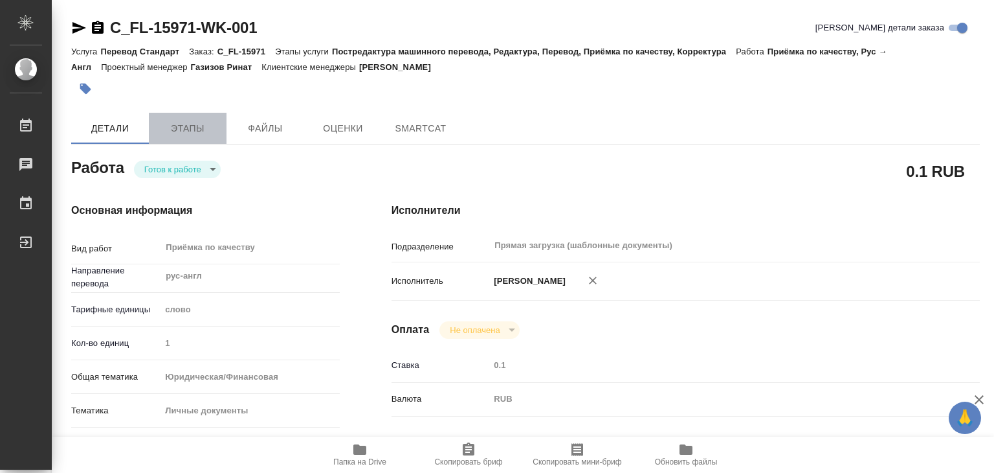
click at [214, 131] on span "Этапы" at bounding box center [188, 128] width 62 height 16
type textarea "x"
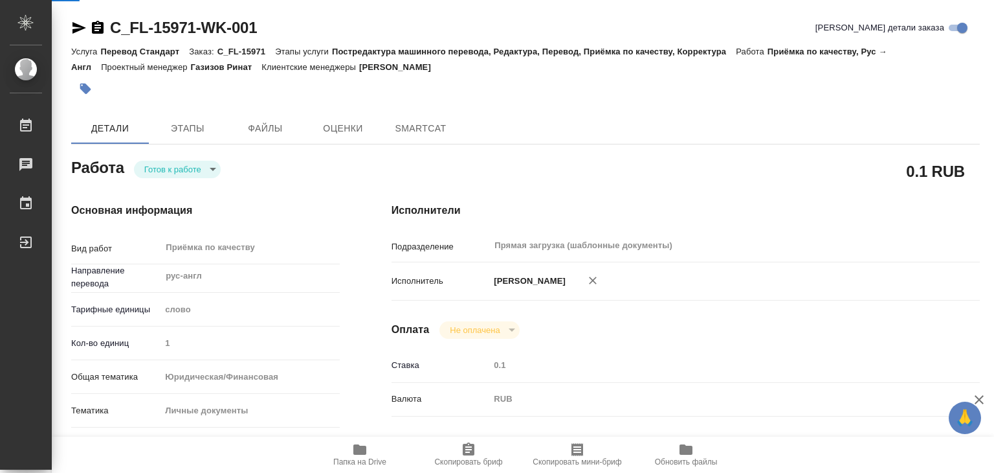
type textarea "x"
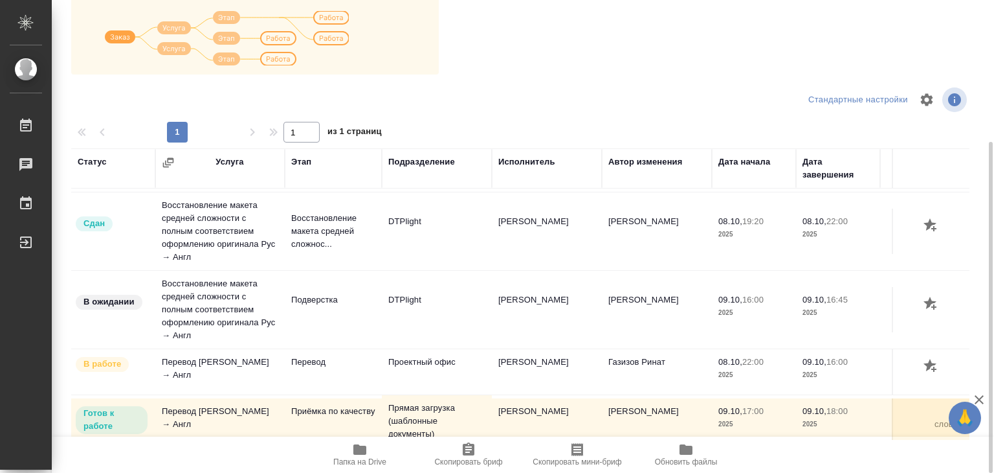
scroll to position [91, 0]
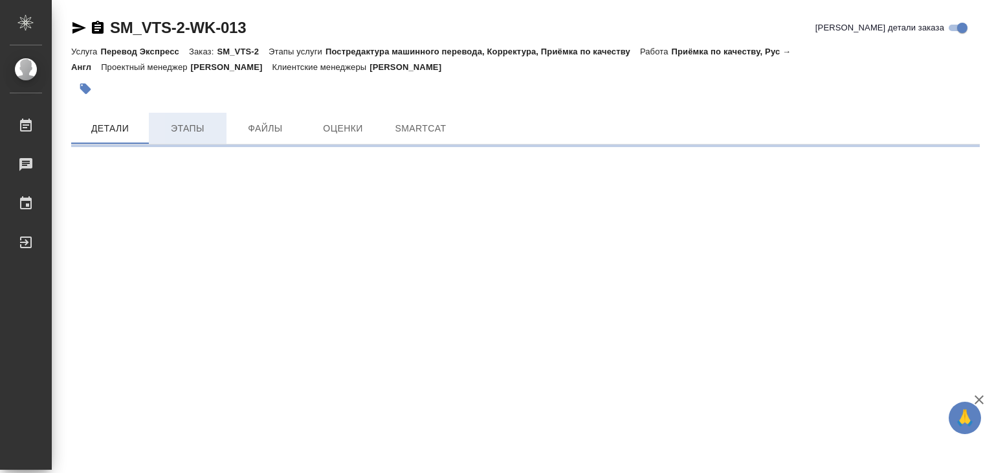
click at [198, 135] on span "Этапы" at bounding box center [188, 128] width 62 height 16
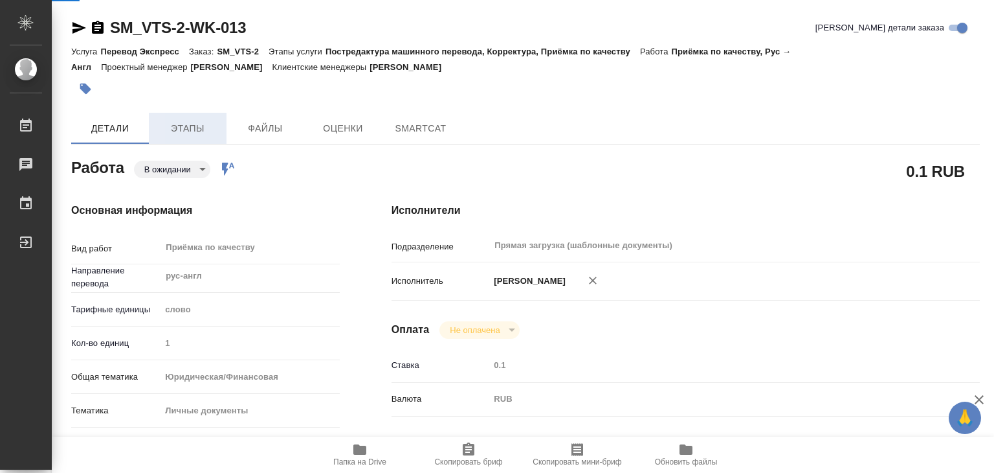
type textarea "x"
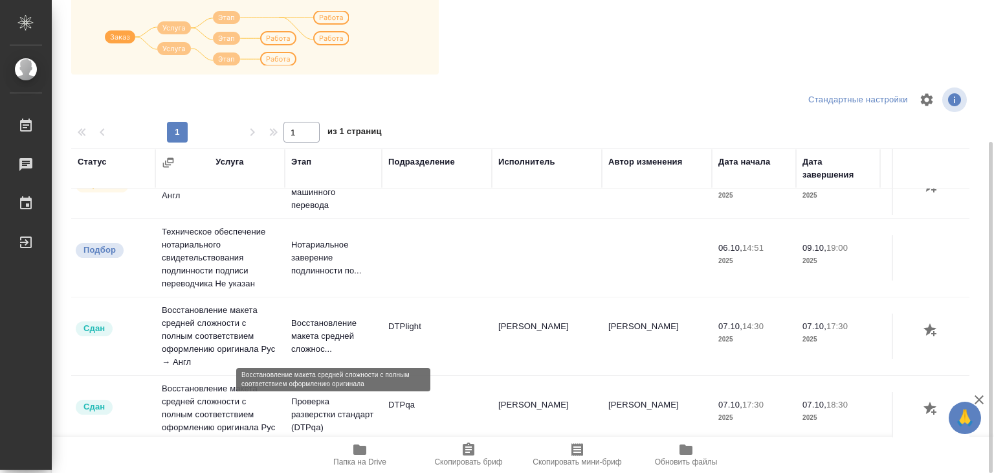
scroll to position [98, 0]
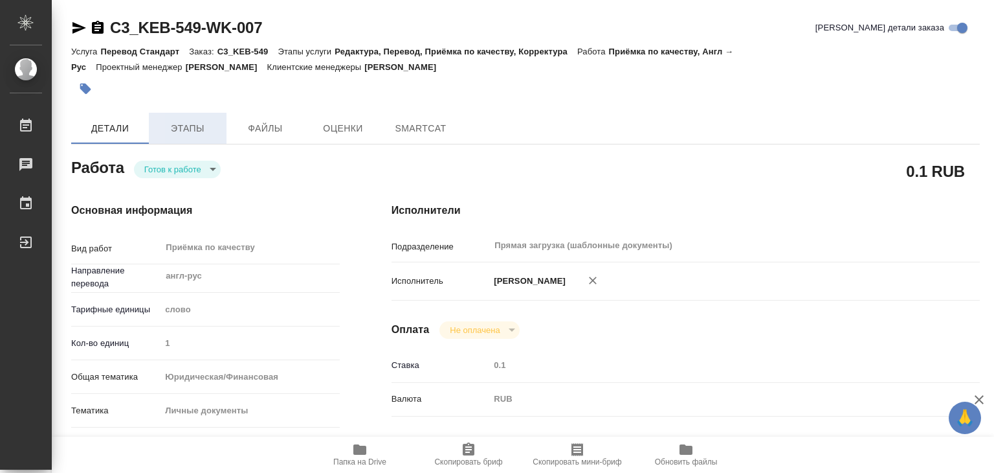
type textarea "x"
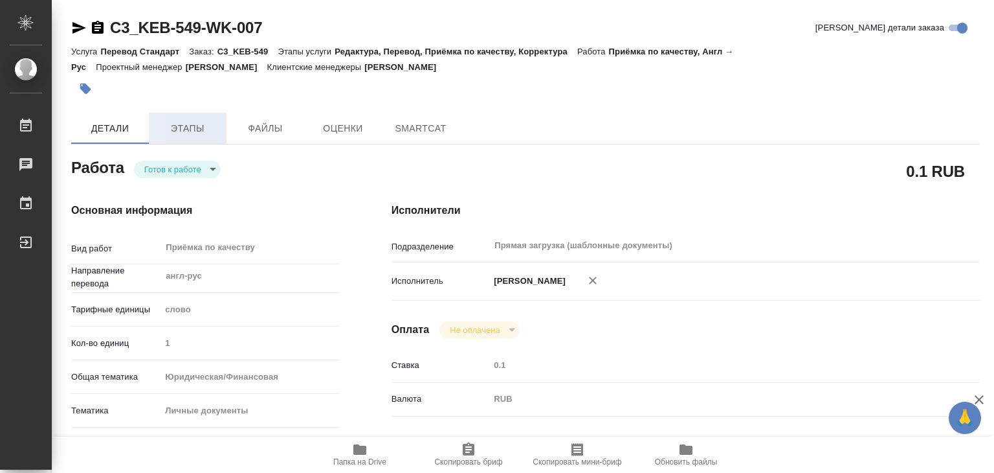
type textarea "x"
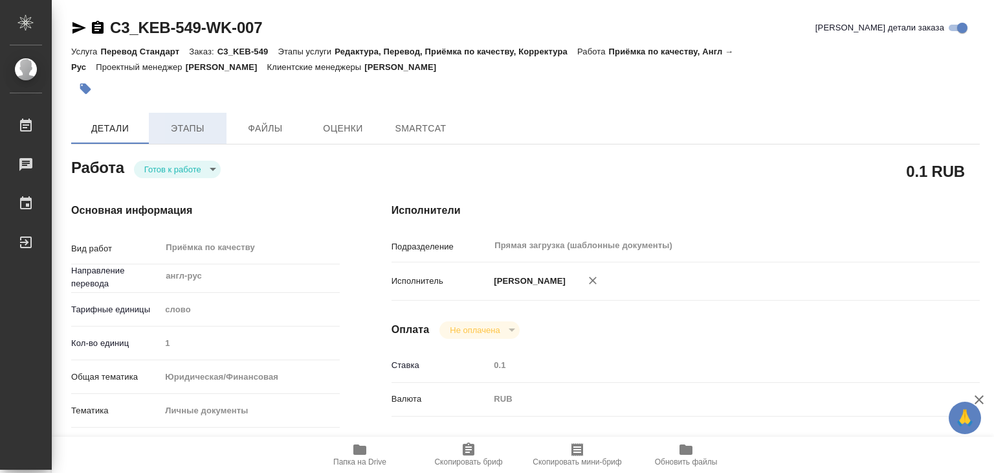
click at [201, 131] on span "Этапы" at bounding box center [188, 128] width 62 height 16
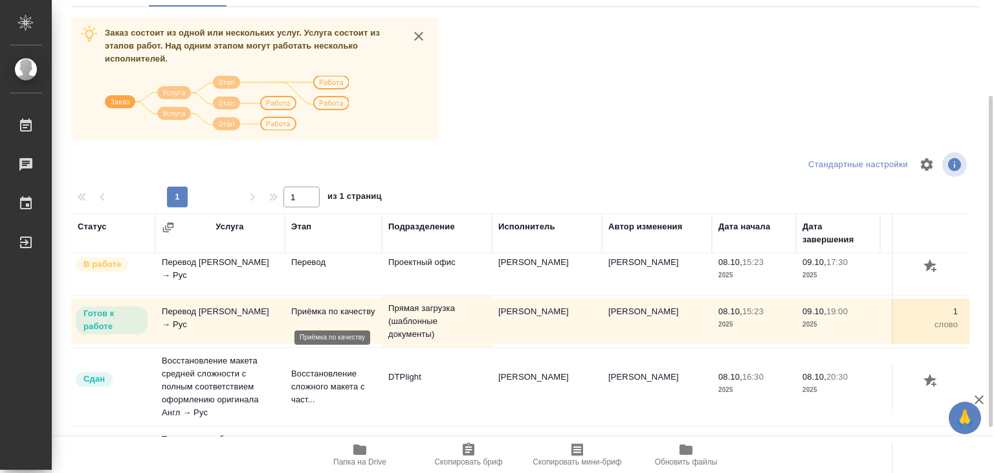
scroll to position [72, 0]
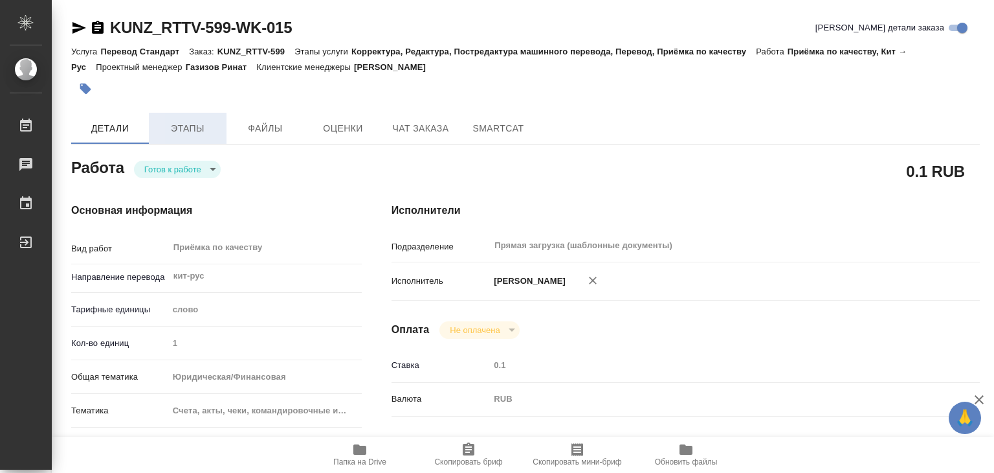
click at [207, 122] on span "Этапы" at bounding box center [188, 128] width 62 height 16
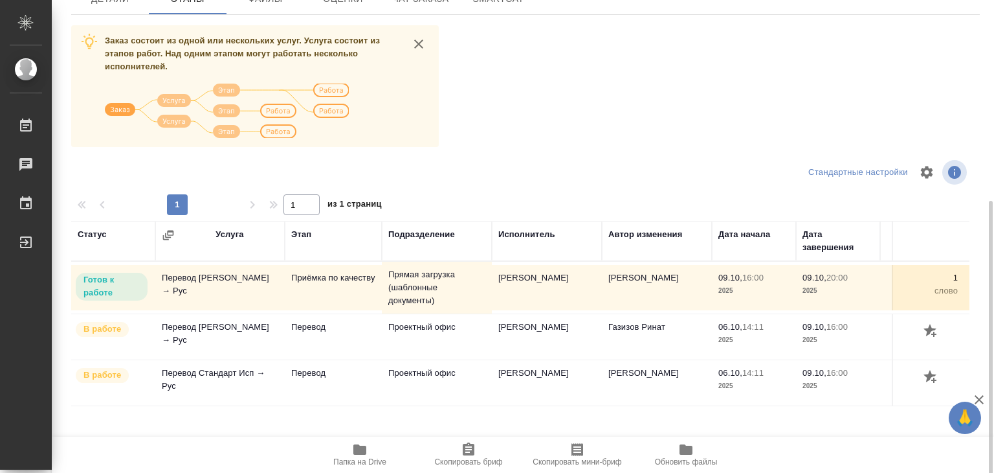
scroll to position [202, 0]
